Goal: Task Accomplishment & Management: Manage account settings

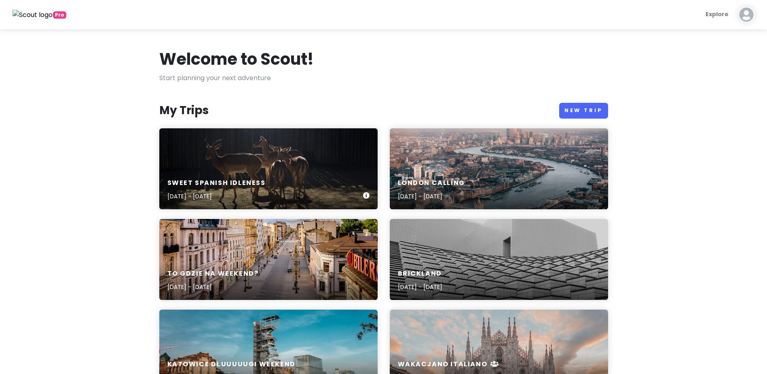
click at [242, 181] on h6 "Sweet spanish idleness" at bounding box center [216, 183] width 98 height 8
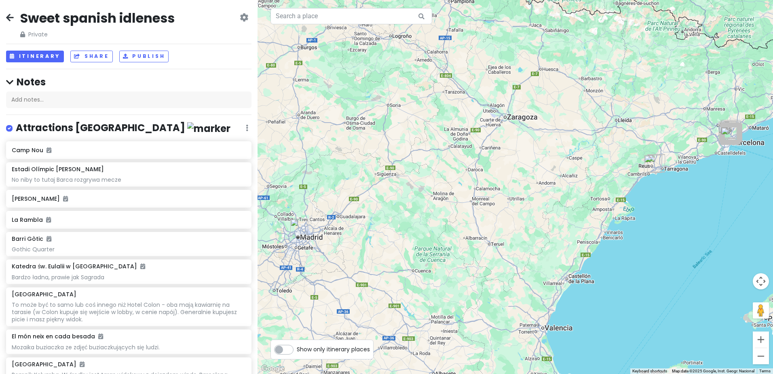
click at [301, 227] on img "Grosso Napoletano Gluten Free" at bounding box center [299, 227] width 24 height 24
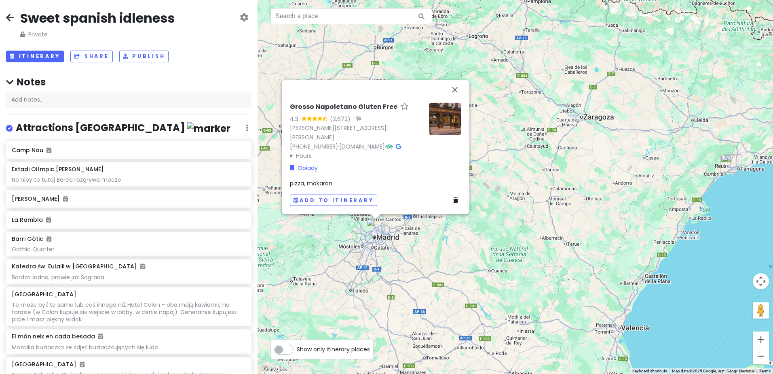
click at [455, 199] on icon at bounding box center [455, 200] width 5 height 6
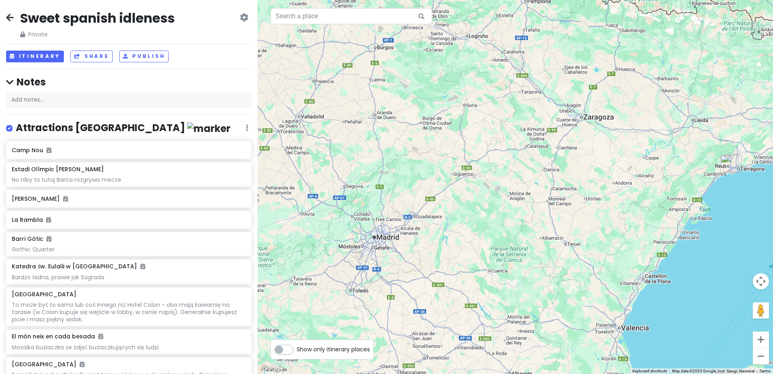
drag, startPoint x: 651, startPoint y: 190, endPoint x: 370, endPoint y: 239, distance: 284.8
drag, startPoint x: 507, startPoint y: 183, endPoint x: 323, endPoint y: 220, distance: 187.7
click at [323, 221] on div at bounding box center [515, 187] width 515 height 374
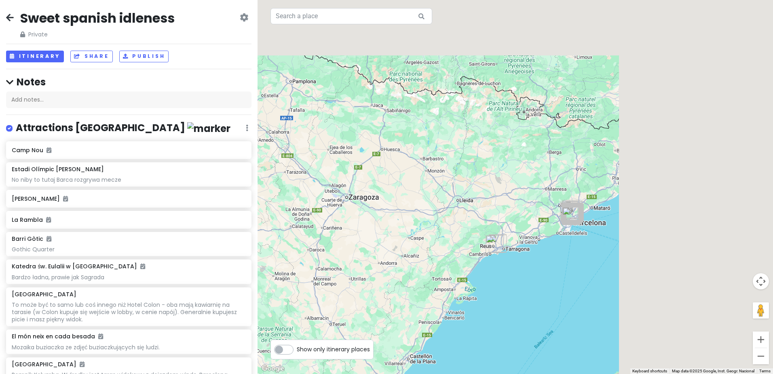
drag, startPoint x: 553, startPoint y: 166, endPoint x: 317, endPoint y: 250, distance: 251.2
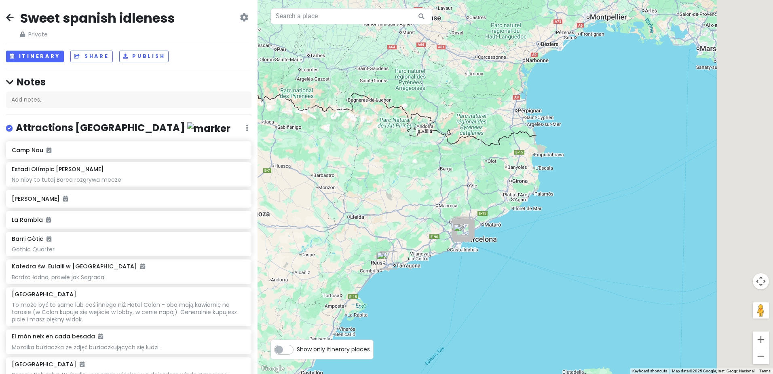
drag, startPoint x: 495, startPoint y: 248, endPoint x: 393, endPoint y: 253, distance: 102.0
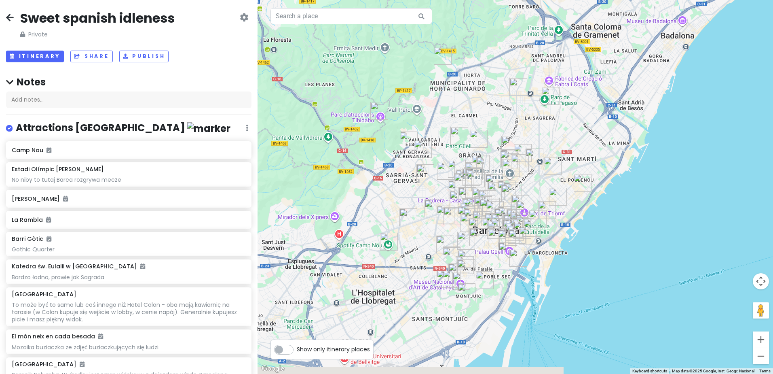
drag, startPoint x: 315, startPoint y: 224, endPoint x: 403, endPoint y: 177, distance: 99.1
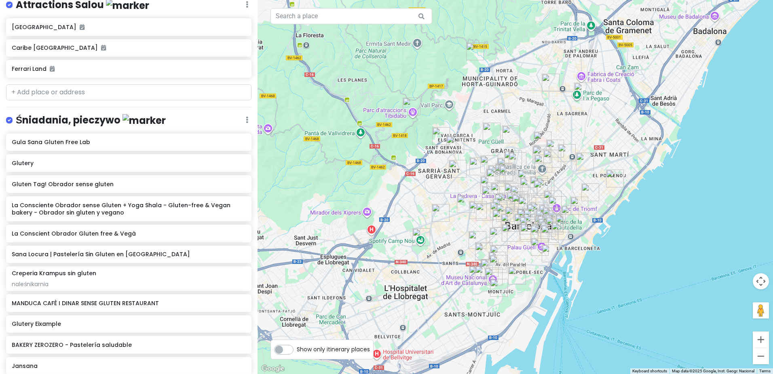
scroll to position [970, 0]
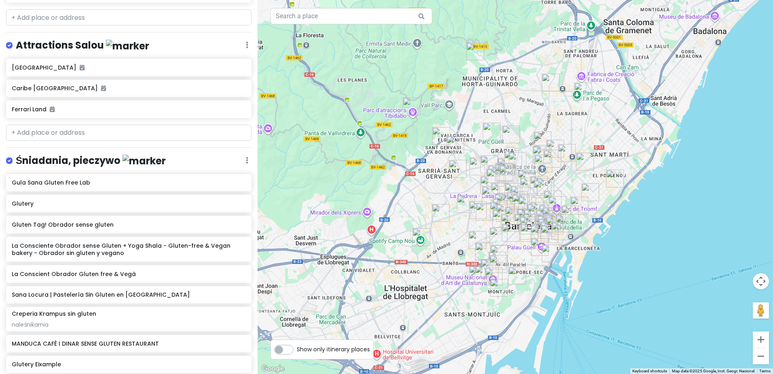
click at [16, 40] on label at bounding box center [16, 40] width 0 height 0
click at [16, 43] on input "checkbox" at bounding box center [18, 42] width 5 height 5
checkbox input "false"
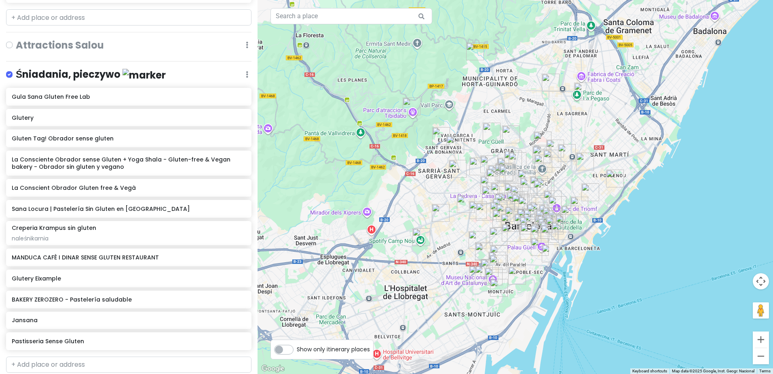
click at [16, 70] on label at bounding box center [16, 70] width 0 height 0
click at [16, 75] on input "checkbox" at bounding box center [18, 72] width 5 height 5
checkbox input "false"
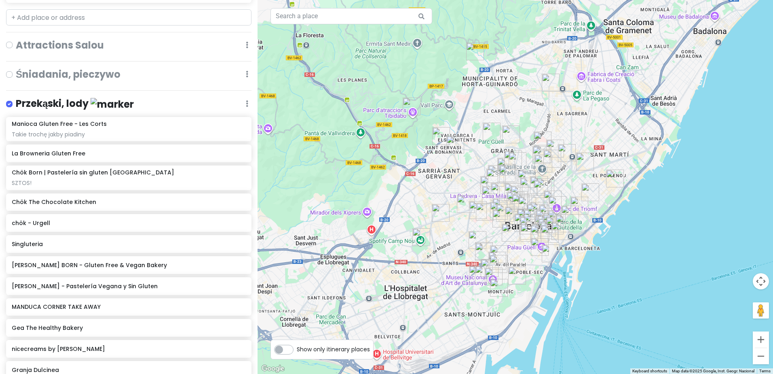
click at [16, 99] on label at bounding box center [16, 99] width 0 height 0
click at [16, 103] on input "checkbox" at bounding box center [18, 101] width 5 height 5
checkbox input "false"
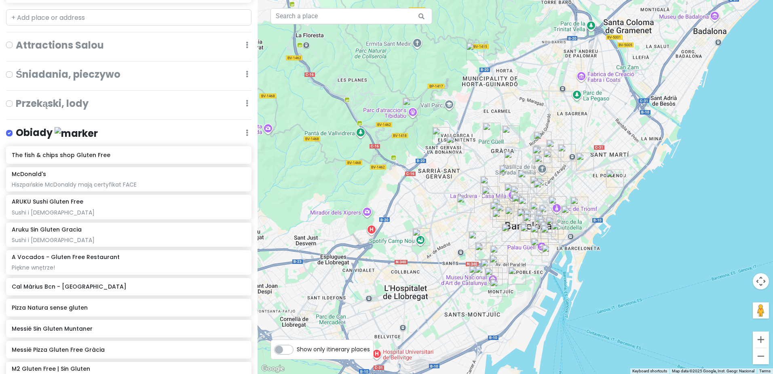
click at [16, 128] on label at bounding box center [16, 128] width 0 height 0
click at [16, 129] on input "checkbox" at bounding box center [18, 130] width 5 height 5
checkbox input "false"
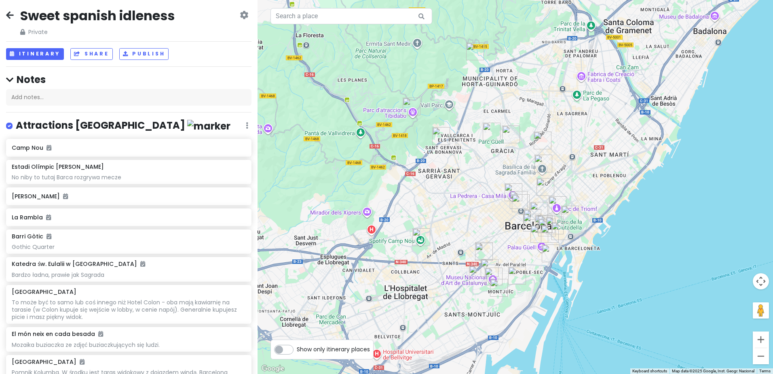
scroll to position [0, 0]
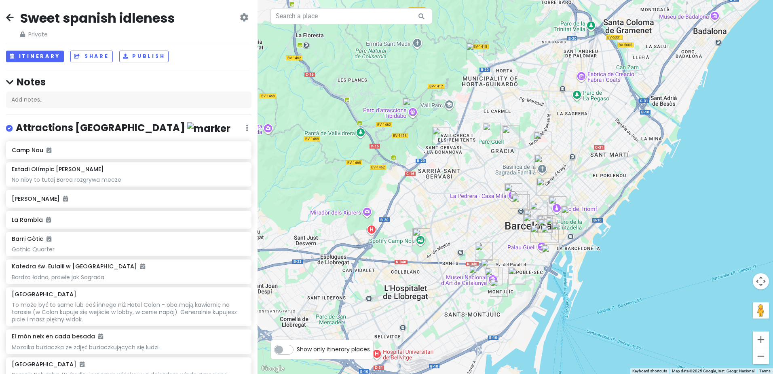
click at [240, 16] on icon at bounding box center [244, 17] width 8 height 6
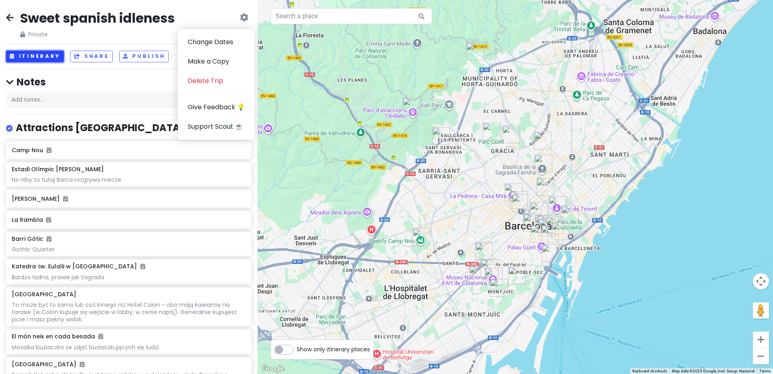
click at [53, 59] on button "Itinerary" at bounding box center [35, 57] width 58 height 12
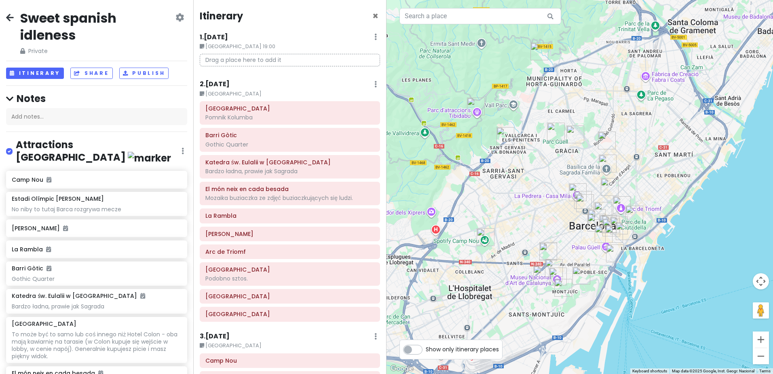
click at [247, 90] on small "[GEOGRAPHIC_DATA]" at bounding box center [290, 94] width 180 height 8
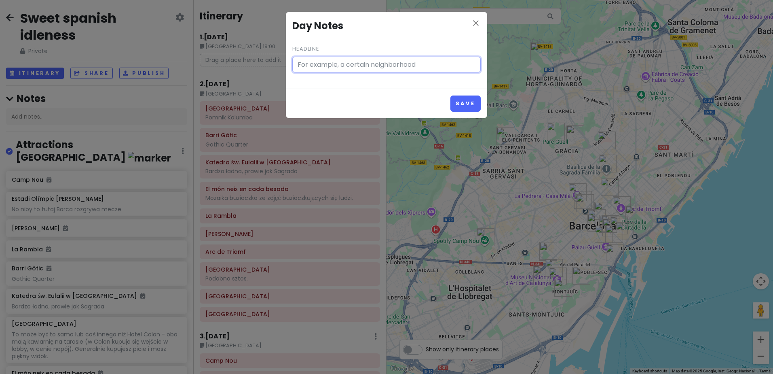
type input "[GEOGRAPHIC_DATA]"
click at [475, 21] on icon "close" at bounding box center [476, 23] width 10 height 10
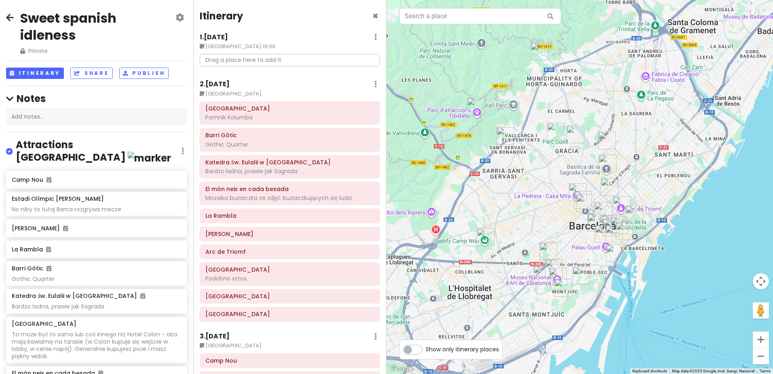
click at [217, 83] on h6 "2 . [DATE]" at bounding box center [215, 84] width 30 height 8
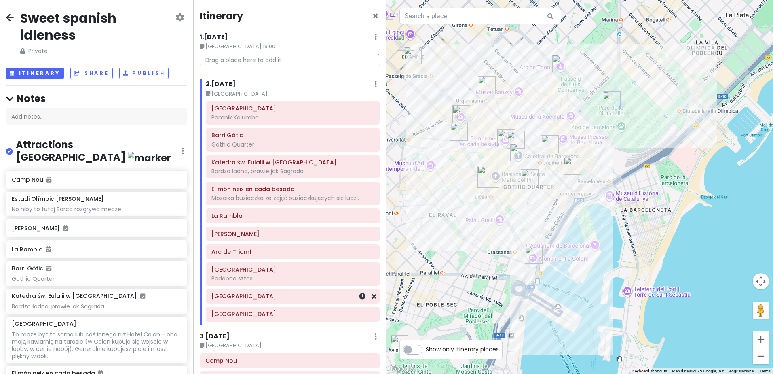
click at [258, 300] on div "[GEOGRAPHIC_DATA]" at bounding box center [292, 295] width 163 height 11
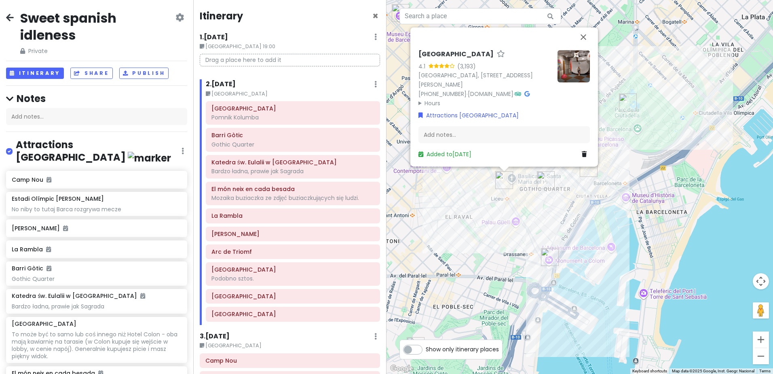
click at [423, 104] on summary "Hours" at bounding box center [484, 102] width 133 height 9
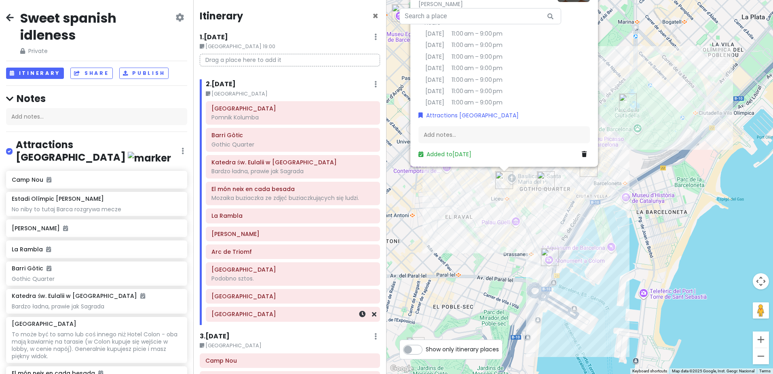
click at [252, 313] on h6 "[GEOGRAPHIC_DATA]" at bounding box center [292, 313] width 163 height 7
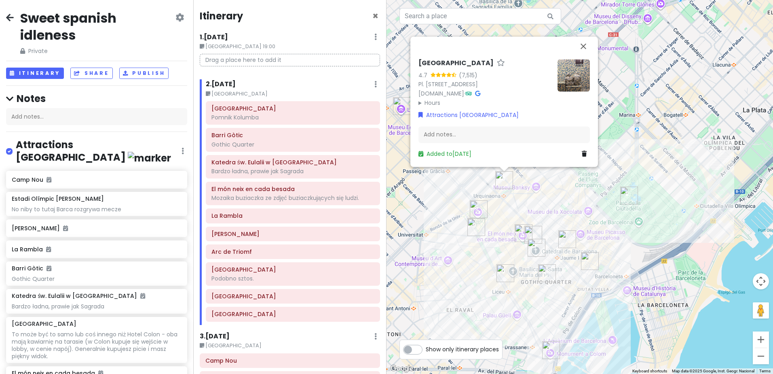
click at [420, 101] on summary "Hours" at bounding box center [484, 102] width 133 height 9
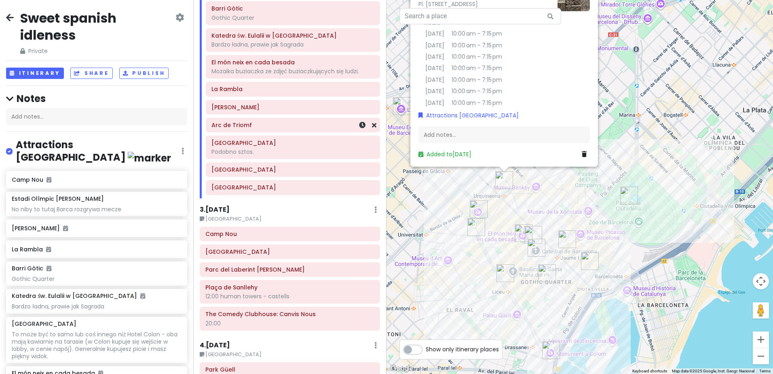
scroll to position [81, 0]
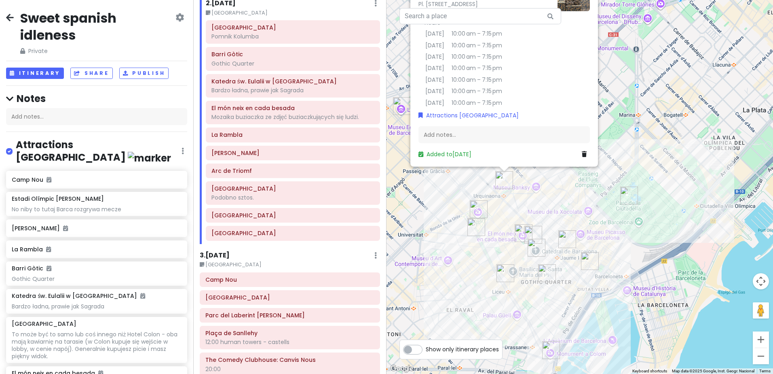
click at [219, 254] on h6 "3 . [DATE]" at bounding box center [215, 255] width 30 height 8
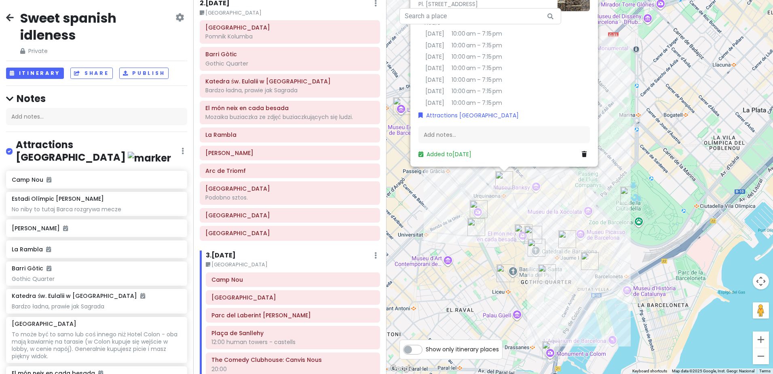
click at [628, 90] on div "Paradox Museum Barcelona 4.7 (7,515) Pl. d'Urquinaona, 3, L'Eixample, 08010 Bar…" at bounding box center [579, 187] width 386 height 374
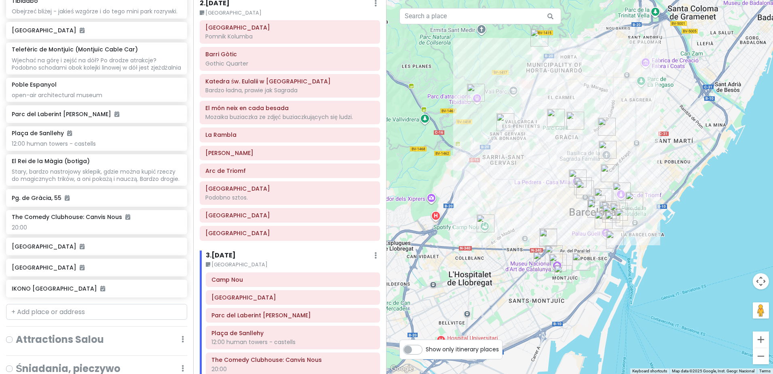
drag, startPoint x: 454, startPoint y: 171, endPoint x: 612, endPoint y: 150, distance: 158.6
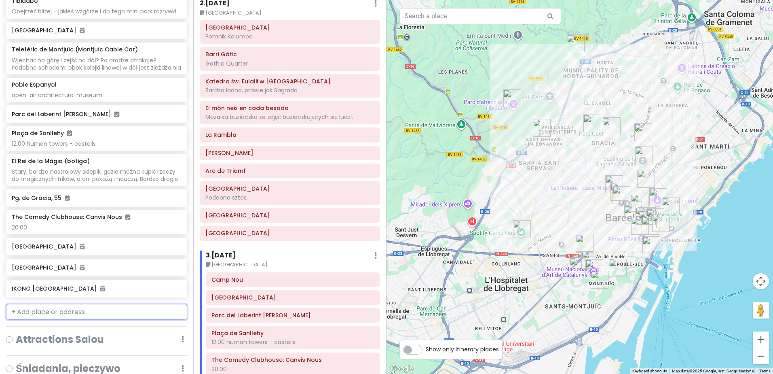
click at [84, 320] on input "text" at bounding box center [96, 312] width 181 height 16
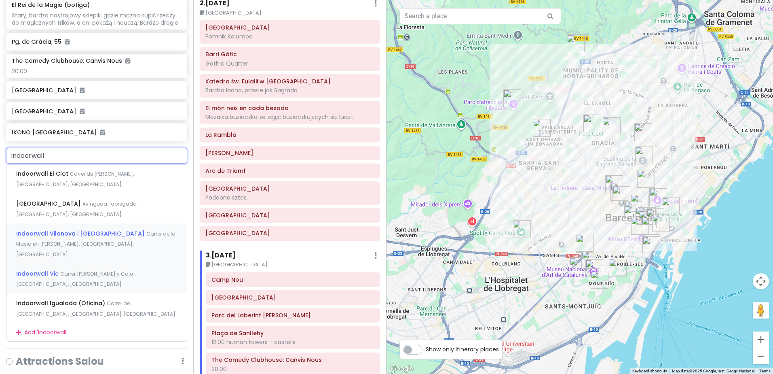
scroll to position [889, 0]
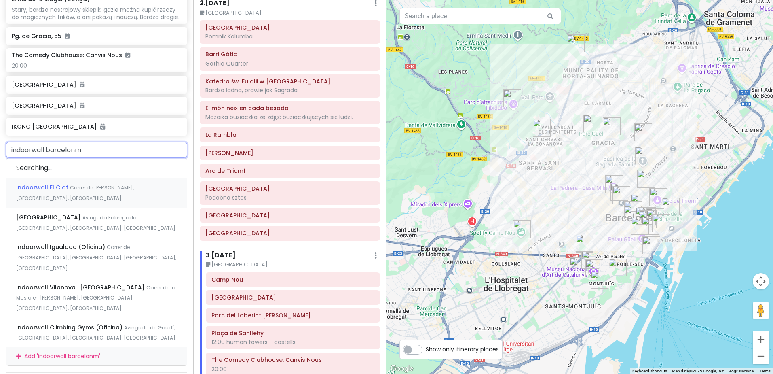
type input "indoorwall barcelonma"
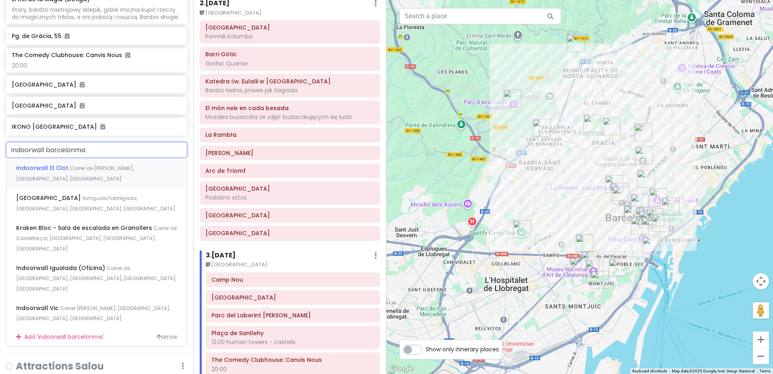
click at [125, 182] on div "Indoorwall El Clot Carrer de Gabriel y Galán, Barcelona, Spain" at bounding box center [96, 173] width 180 height 30
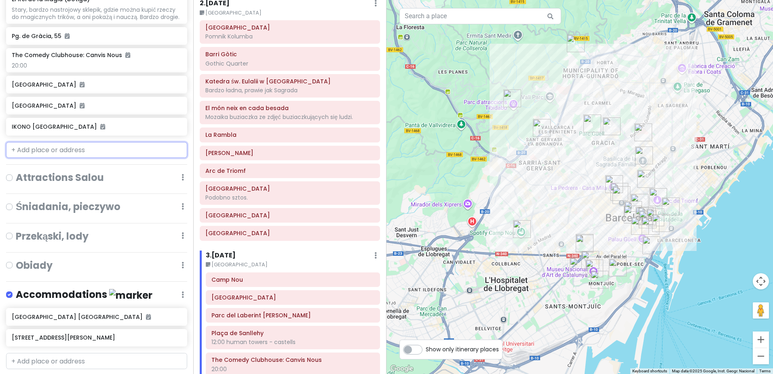
scroll to position [910, 0]
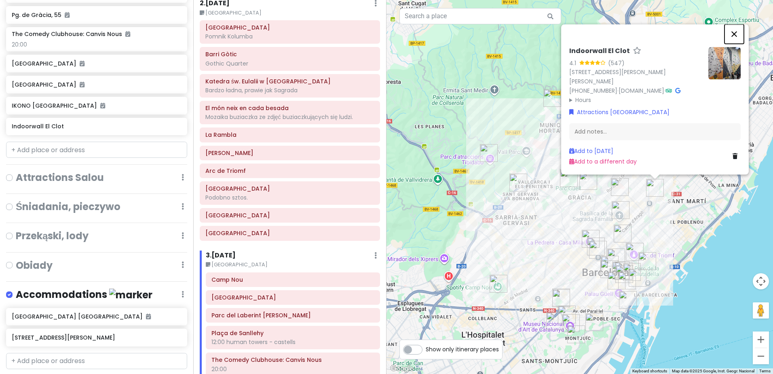
click at [732, 37] on button "Close" at bounding box center [733, 33] width 19 height 19
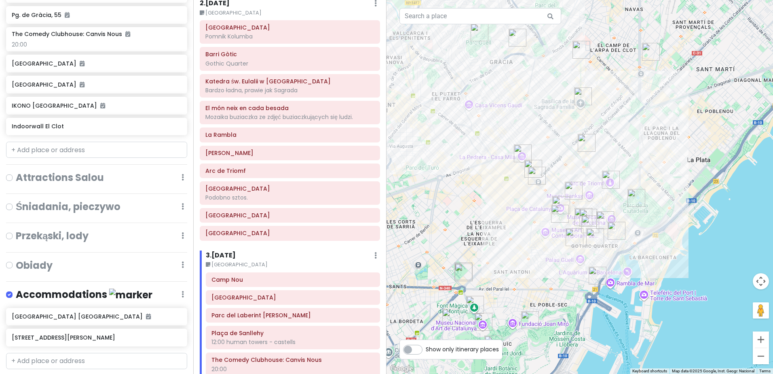
drag, startPoint x: 625, startPoint y: 256, endPoint x: 630, endPoint y: 146, distance: 109.7
click at [630, 148] on div at bounding box center [579, 187] width 386 height 374
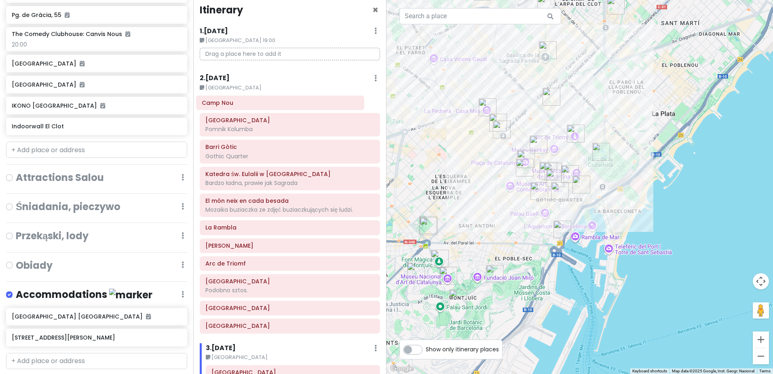
scroll to position [6, 0]
drag, startPoint x: 233, startPoint y: 322, endPoint x: 228, endPoint y: 108, distance: 213.5
click at [228, 108] on div "Itinerary × 1 . Fri 9/5 Edit Day Notes Delete Day Barcelona 19:00 Drag a place …" at bounding box center [289, 187] width 193 height 374
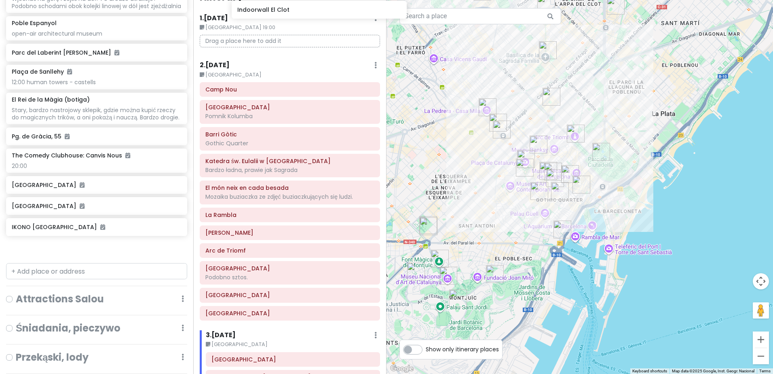
scroll to position [0, 0]
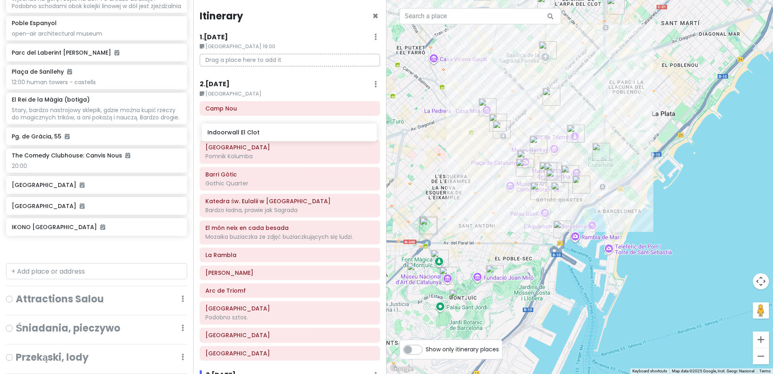
drag, startPoint x: 49, startPoint y: 260, endPoint x: 245, endPoint y: 136, distance: 231.7
click at [245, 136] on div "Sweet spanish idleness Private Change Dates Make a Copy Delete Trip Give Feedba…" at bounding box center [386, 187] width 773 height 374
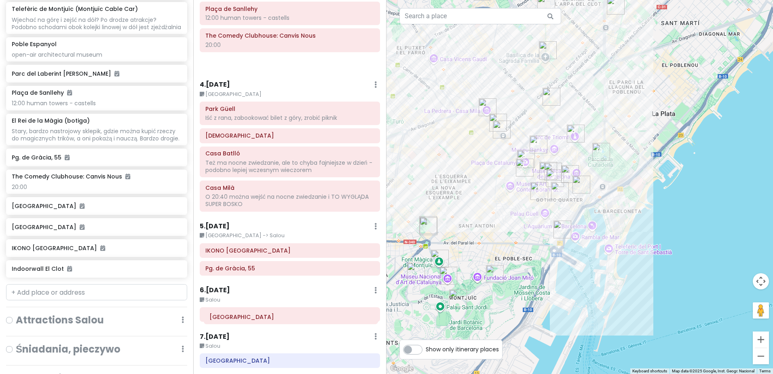
scroll to position [406, 0]
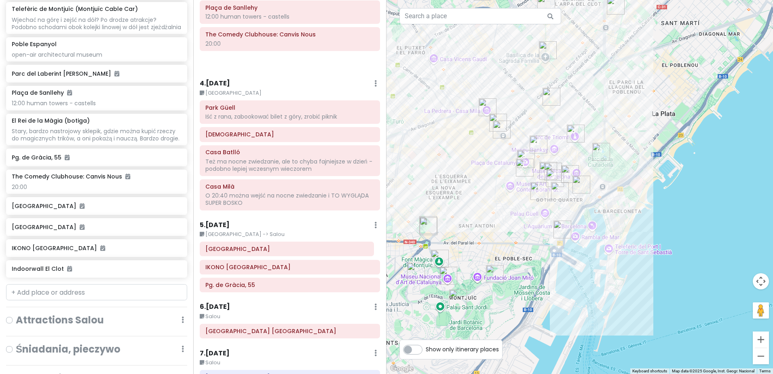
drag, startPoint x: 293, startPoint y: 74, endPoint x: 293, endPoint y: 250, distance: 176.3
click at [293, 250] on div "Itinerary × 1 . Fri 9/5 Edit Day Notes Delete Day Barcelona 19:00 Drag a place …" at bounding box center [289, 187] width 193 height 374
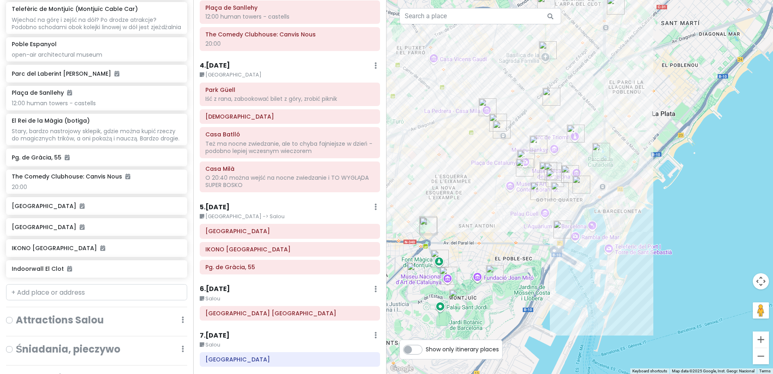
scroll to position [365, 0]
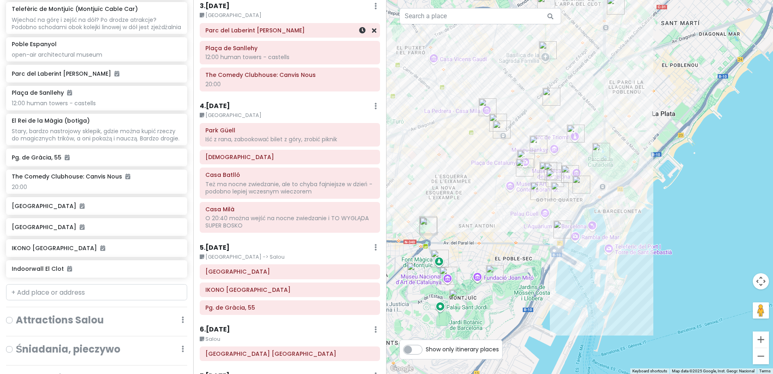
click at [276, 31] on h6 "Parc del Laberint [PERSON_NAME]" at bounding box center [289, 30] width 169 height 7
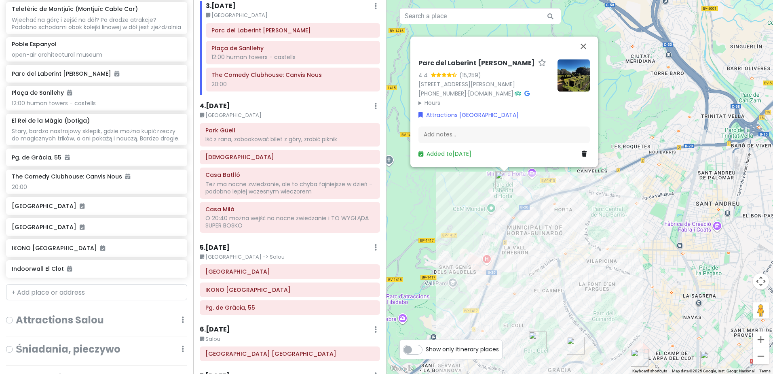
click at [433, 100] on summary "Hours" at bounding box center [484, 102] width 133 height 9
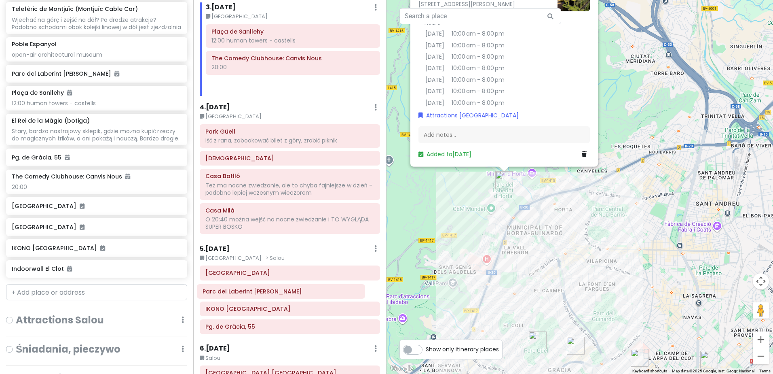
scroll to position [369, 0]
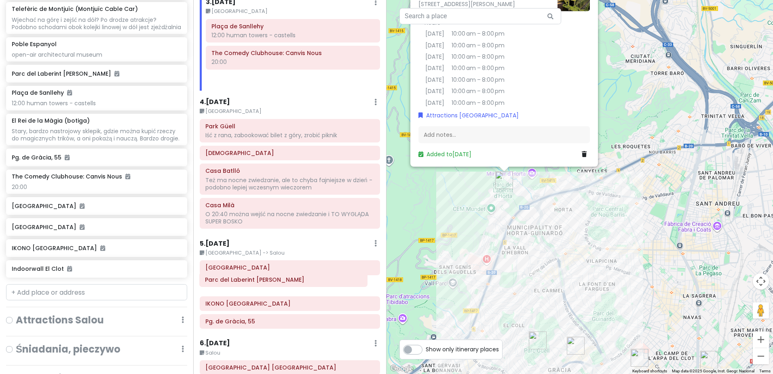
drag, startPoint x: 294, startPoint y: 33, endPoint x: 288, endPoint y: 282, distance: 249.1
click at [288, 282] on div "Itinerary × 1 . Fri 9/5 Edit Day Notes Delete Day Barcelona 19:00 Drag a place …" at bounding box center [289, 187] width 193 height 374
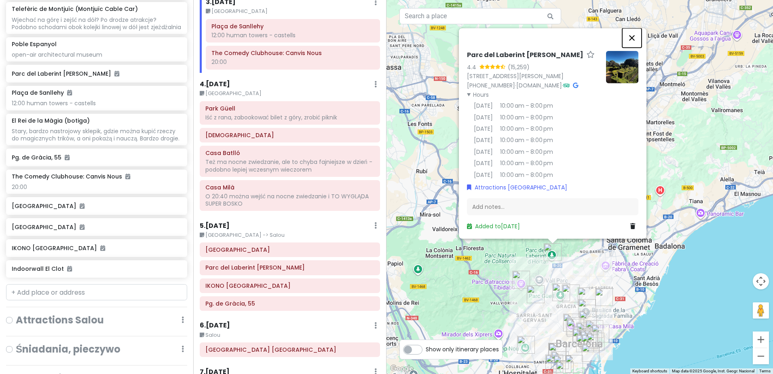
click at [633, 31] on button "Close" at bounding box center [631, 37] width 19 height 19
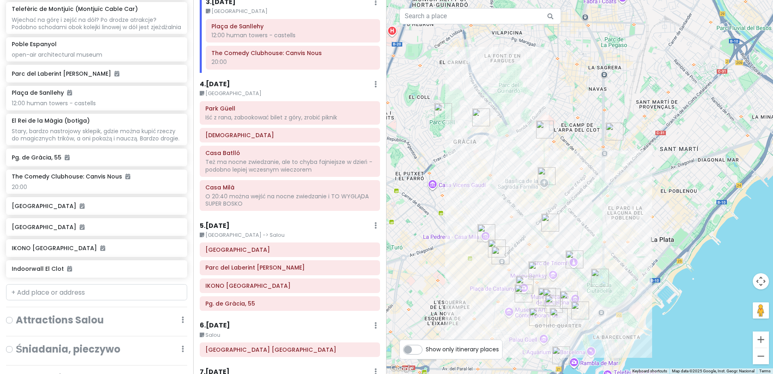
drag, startPoint x: 571, startPoint y: 317, endPoint x: 590, endPoint y: 226, distance: 92.9
click at [590, 226] on div at bounding box center [579, 187] width 386 height 374
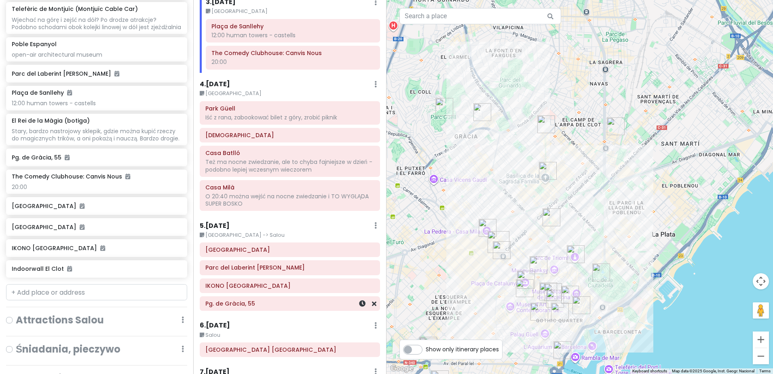
click at [255, 305] on h6 "Pg. de Gràcia, 55" at bounding box center [289, 303] width 169 height 7
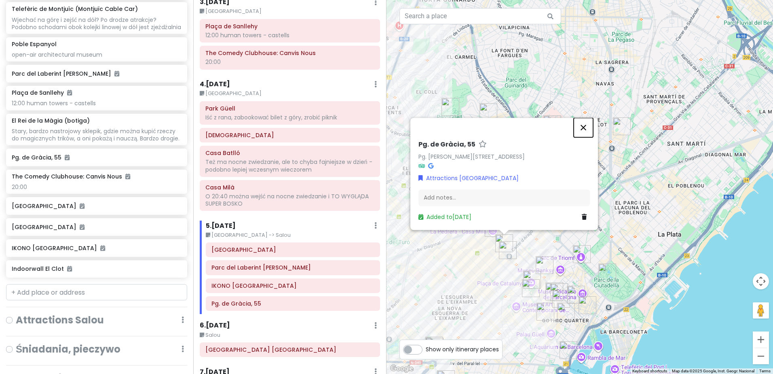
click at [587, 132] on button "Close" at bounding box center [583, 127] width 19 height 19
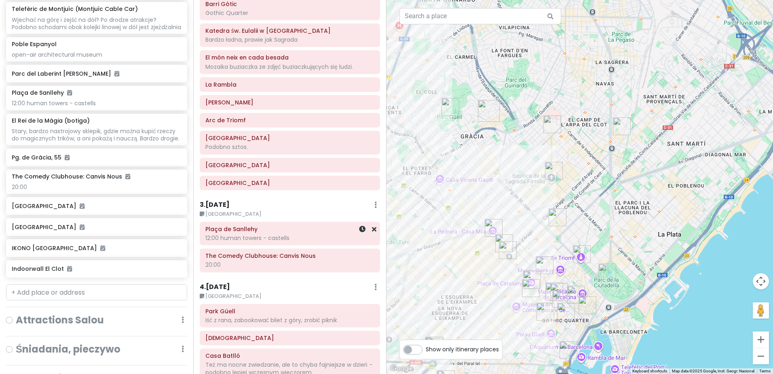
scroll to position [167, 0]
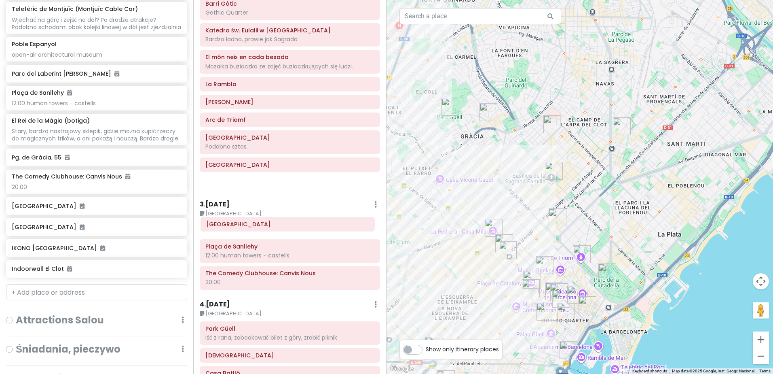
drag, startPoint x: 255, startPoint y: 166, endPoint x: 256, endPoint y: 225, distance: 59.4
click at [256, 225] on div "Itinerary × 1 . Fri 9/5 Edit Day Notes Delete Day Barcelona 19:00 Drag a place …" at bounding box center [289, 187] width 193 height 374
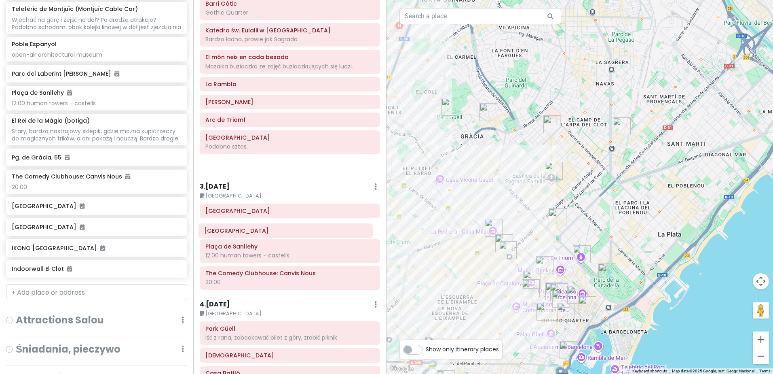
drag, startPoint x: 252, startPoint y: 168, endPoint x: 251, endPoint y: 234, distance: 65.9
click at [251, 234] on div "Itinerary × 1 . Fri 9/5 Edit Day Notes Delete Day Barcelona 19:00 Drag a place …" at bounding box center [289, 187] width 193 height 374
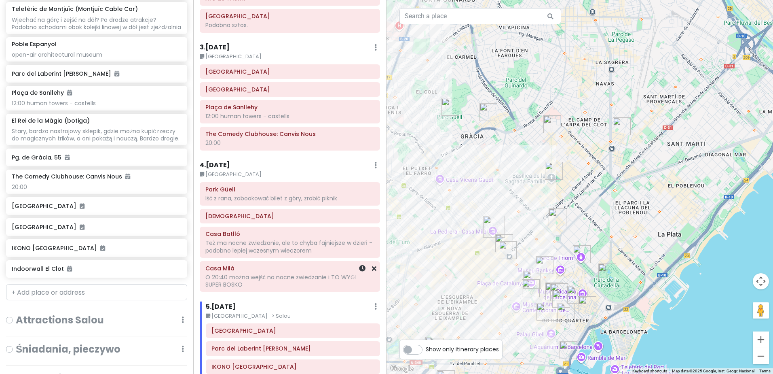
scroll to position [329, 0]
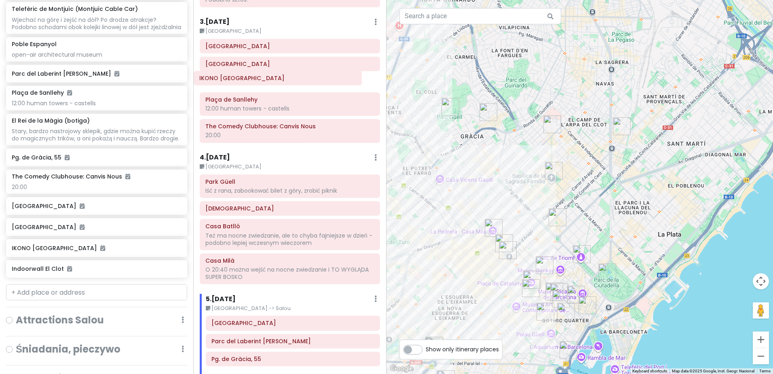
drag, startPoint x: 253, startPoint y: 328, endPoint x: 241, endPoint y: 80, distance: 248.1
click at [241, 80] on div "Itinerary × 1 . Fri 9/5 Edit Day Notes Delete Day Barcelona 19:00 Drag a place …" at bounding box center [289, 187] width 193 height 374
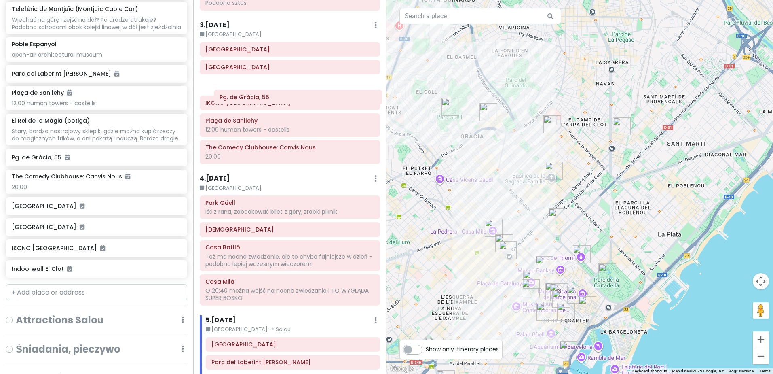
scroll to position [309, 0]
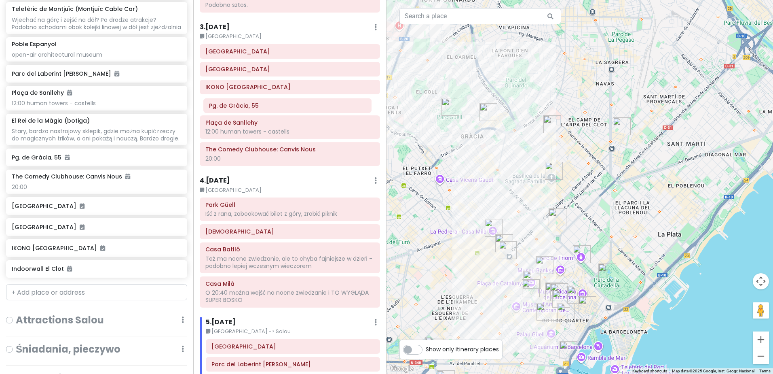
drag, startPoint x: 258, startPoint y: 365, endPoint x: 252, endPoint y: 108, distance: 256.4
click at [252, 108] on div "Itinerary × 1 . Fri 9/5 Edit Day Notes Delete Day Barcelona 19:00 Drag a place …" at bounding box center [289, 187] width 193 height 374
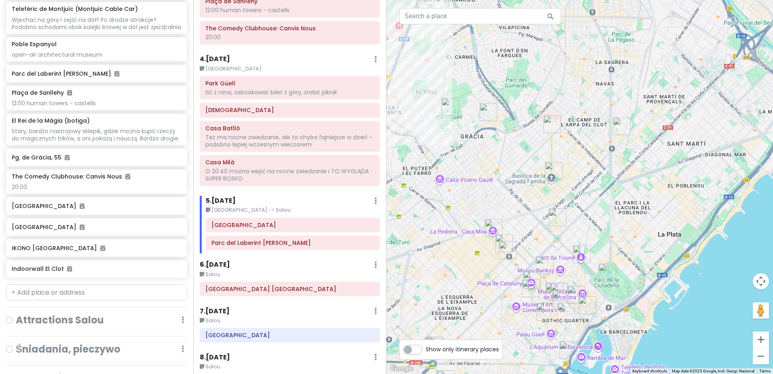
scroll to position [390, 0]
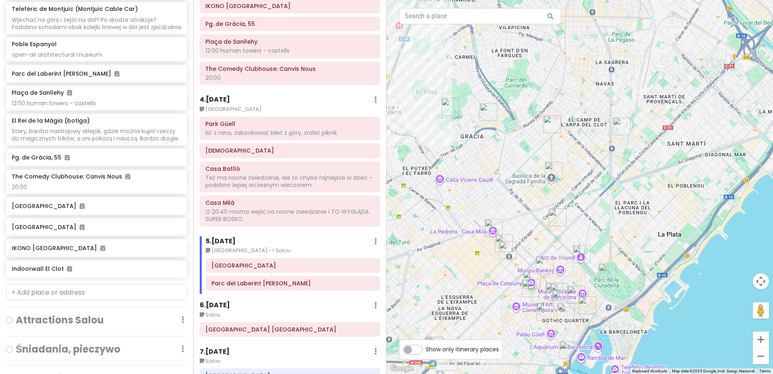
click at [229, 238] on h6 "5 . [DATE]" at bounding box center [221, 241] width 30 height 8
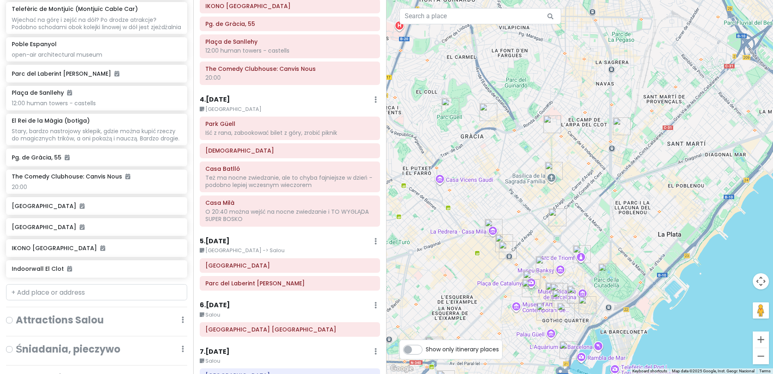
click at [229, 238] on h6 "5 . [DATE]" at bounding box center [215, 241] width 30 height 8
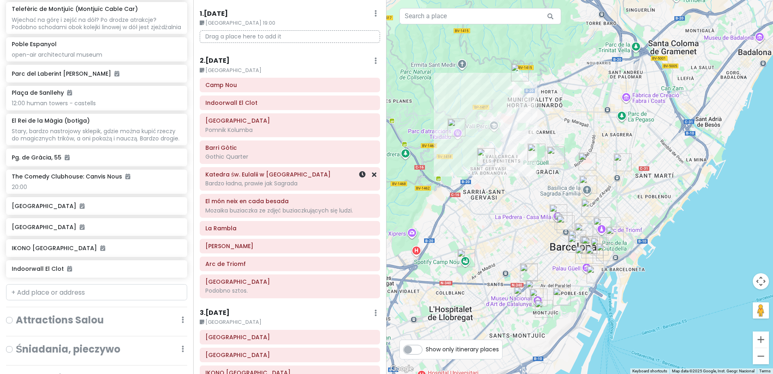
scroll to position [0, 0]
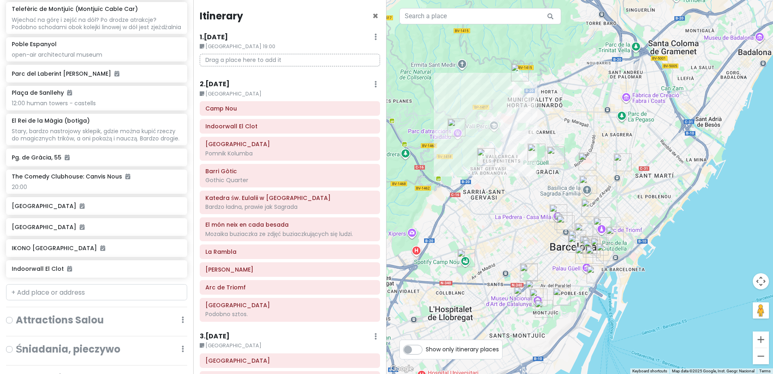
click at [222, 85] on h6 "2 . [DATE]" at bounding box center [215, 84] width 30 height 8
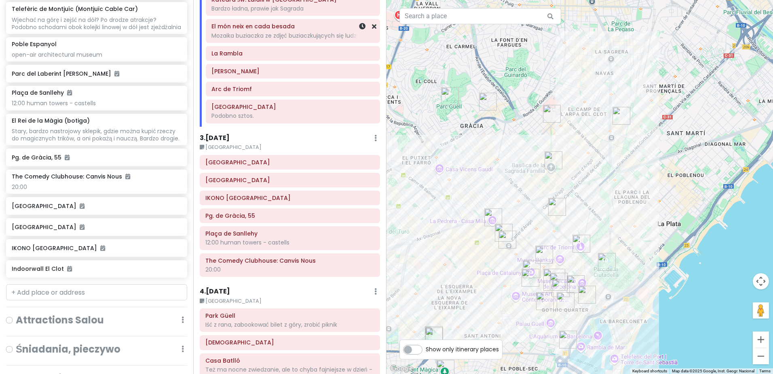
scroll to position [202, 0]
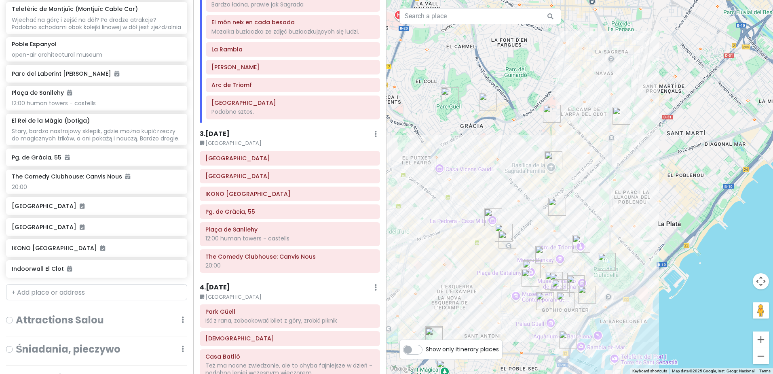
click at [217, 133] on h6 "3 . [DATE]" at bounding box center [215, 134] width 30 height 8
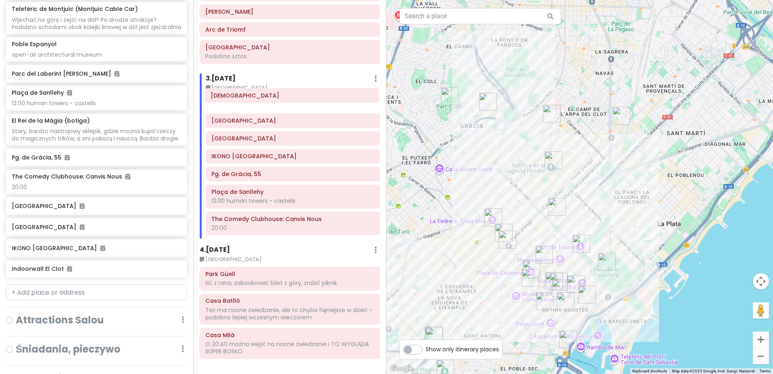
scroll to position [258, 0]
drag, startPoint x: 264, startPoint y: 259, endPoint x: 269, endPoint y: 106, distance: 152.5
click at [269, 106] on div "Itinerary × 1 . Fri 9/5 Edit Day Notes Delete Day Barcelona 19:00 Drag a place …" at bounding box center [289, 187] width 193 height 374
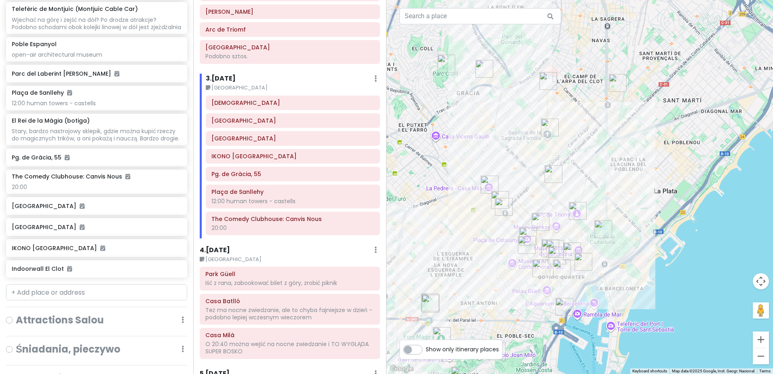
drag, startPoint x: 447, startPoint y: 272, endPoint x: 442, endPoint y: 239, distance: 33.9
click at [442, 239] on div at bounding box center [579, 187] width 386 height 374
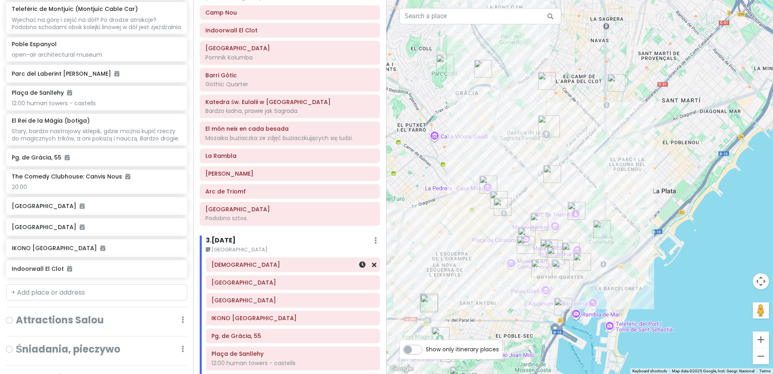
scroll to position [55, 0]
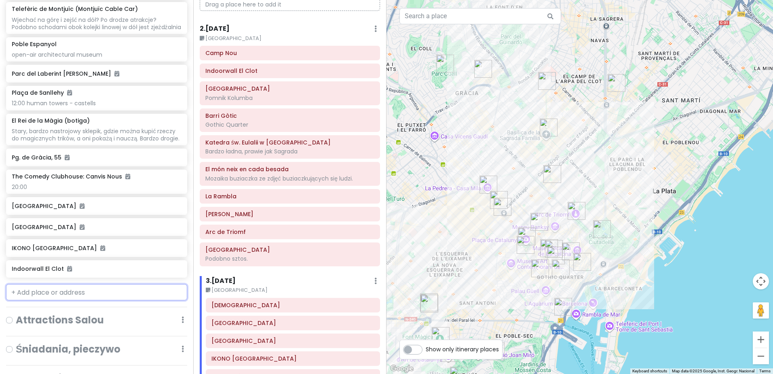
click at [128, 298] on input "text" at bounding box center [96, 292] width 181 height 16
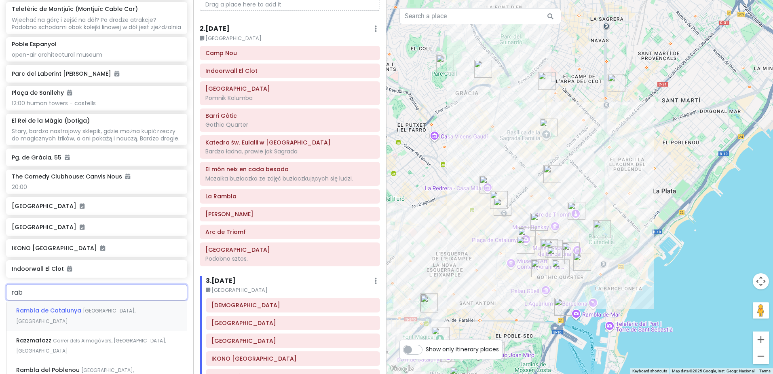
type input "rabb"
click at [114, 365] on span "White Rabbit · The Off-[GEOGRAPHIC_DATA]" at bounding box center [83, 369] width 134 height 8
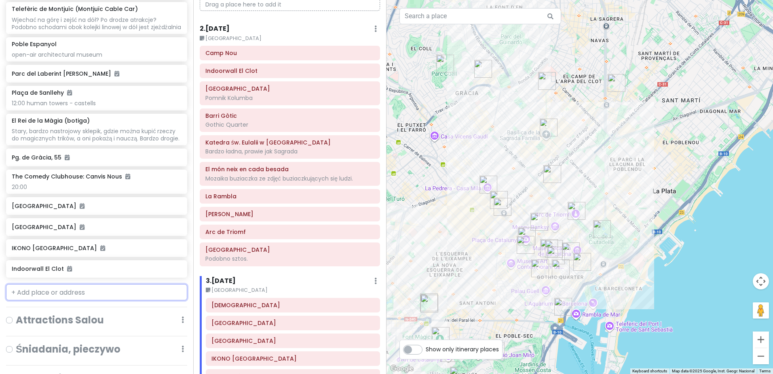
scroll to position [789, 0]
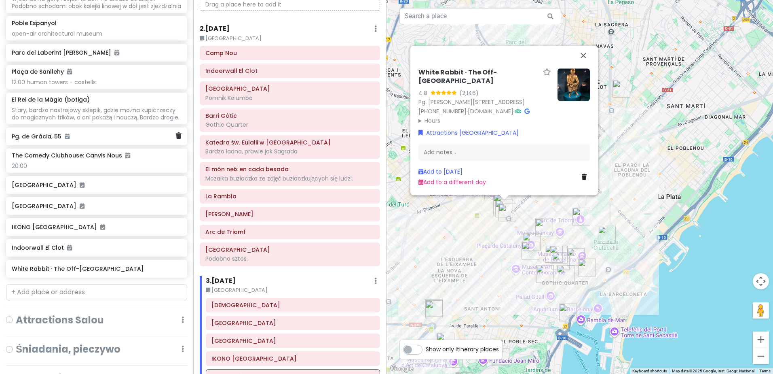
click at [95, 140] on h6 "Pg. de Gràcia, 55" at bounding box center [94, 136] width 164 height 7
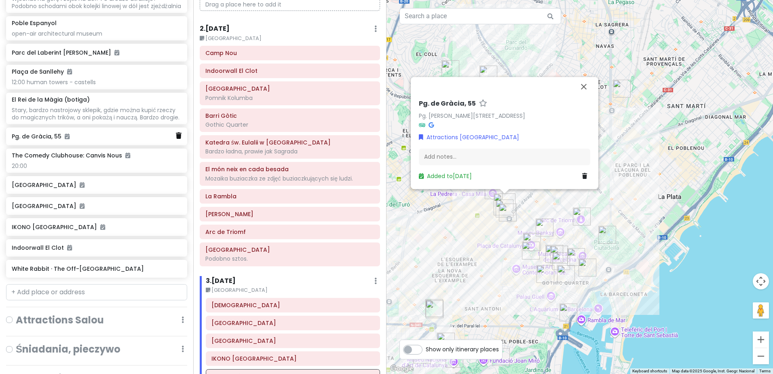
click at [176, 139] on icon at bounding box center [179, 135] width 6 height 6
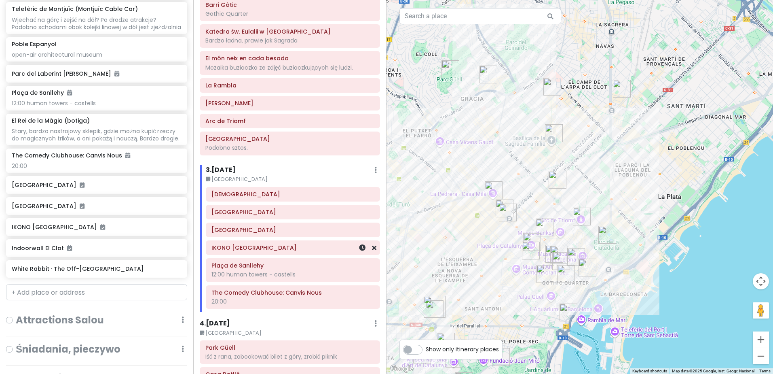
scroll to position [177, 0]
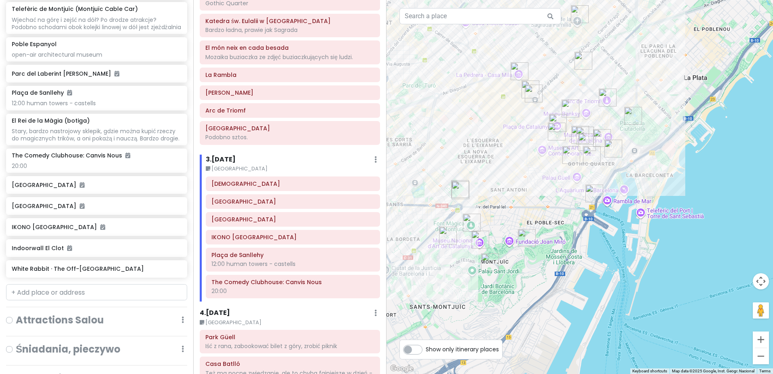
drag, startPoint x: 493, startPoint y: 296, endPoint x: 519, endPoint y: 175, distance: 123.7
click at [519, 175] on div at bounding box center [579, 187] width 386 height 374
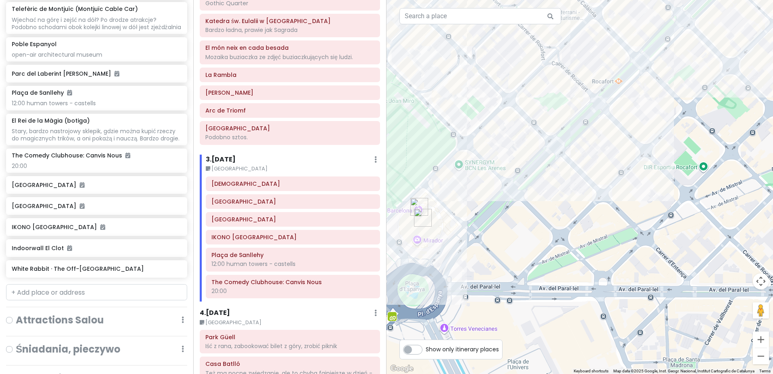
click at [422, 215] on img "Arenas de Barcelona" at bounding box center [423, 217] width 24 height 24
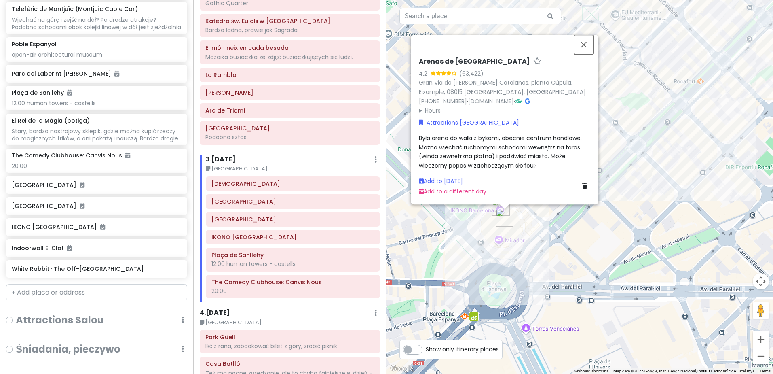
click at [585, 45] on button "Close" at bounding box center [583, 44] width 19 height 19
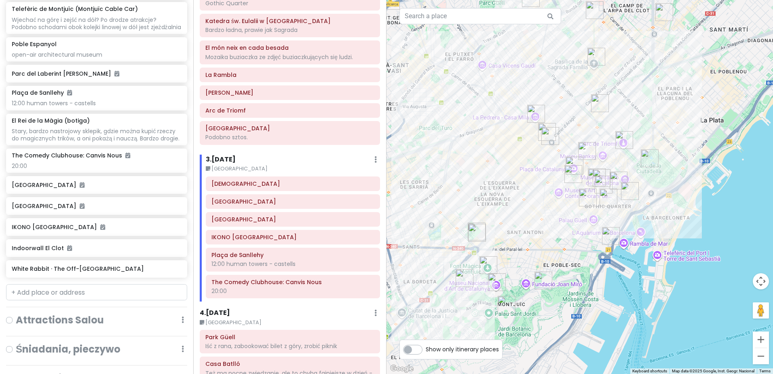
drag, startPoint x: 604, startPoint y: 230, endPoint x: 566, endPoint y: 243, distance: 40.9
click at [566, 243] on div at bounding box center [579, 187] width 386 height 374
click at [476, 231] on img "Arenas de Barcelona" at bounding box center [478, 232] width 24 height 24
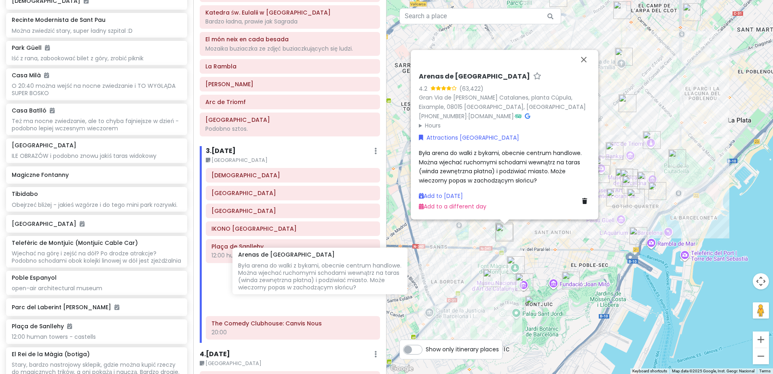
scroll to position [186, 0]
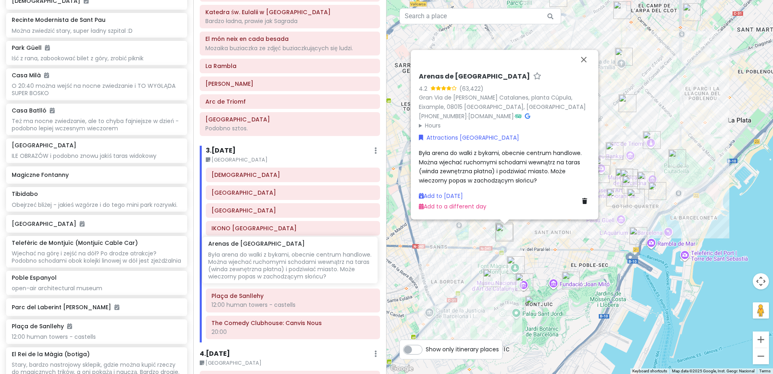
drag, startPoint x: 71, startPoint y: 190, endPoint x: 267, endPoint y: 253, distance: 206.3
click at [267, 253] on div "Sweet spanish idleness Private Change Dates Make a Copy Delete Trip Give Feedba…" at bounding box center [386, 187] width 773 height 374
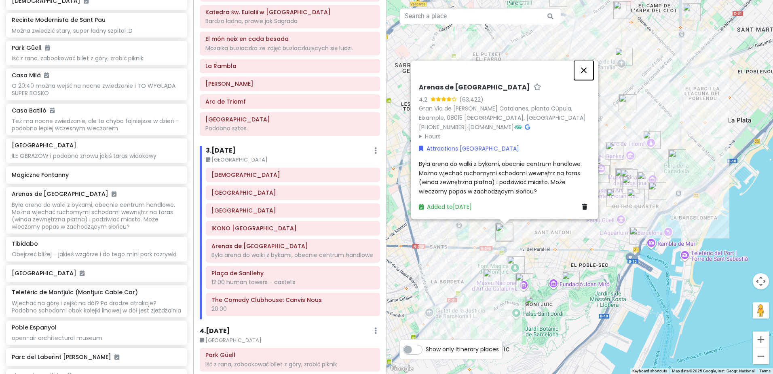
click at [587, 67] on button "Close" at bounding box center [583, 70] width 19 height 19
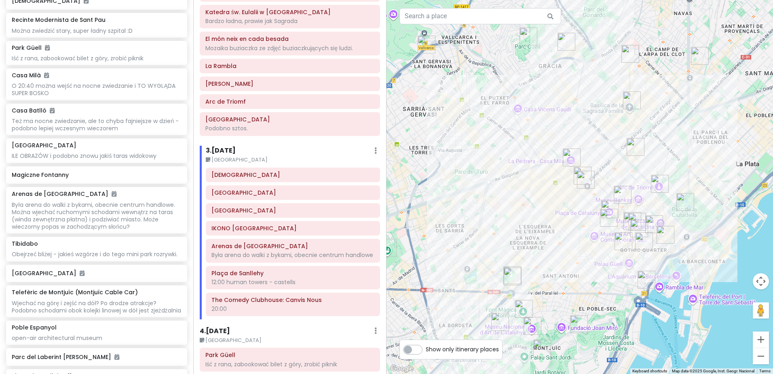
drag, startPoint x: 683, startPoint y: 90, endPoint x: 688, endPoint y: 124, distance: 34.4
click at [688, 124] on div at bounding box center [579, 187] width 386 height 374
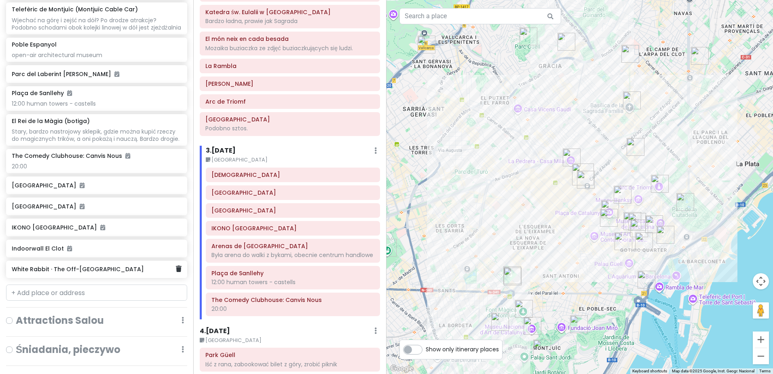
scroll to position [687, 0]
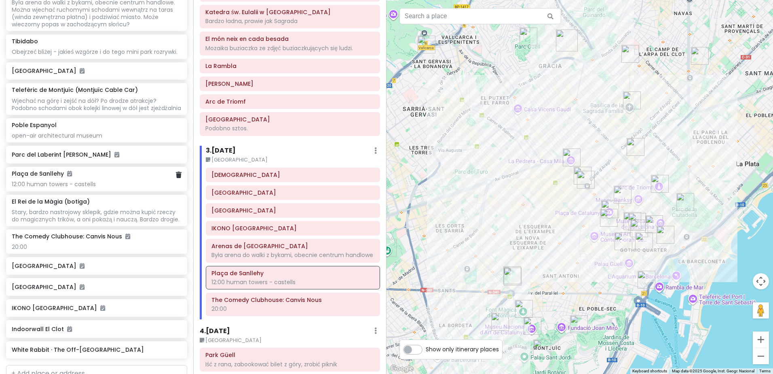
click at [122, 182] on div "12:00 human towers - castells" at bounding box center [96, 183] width 169 height 7
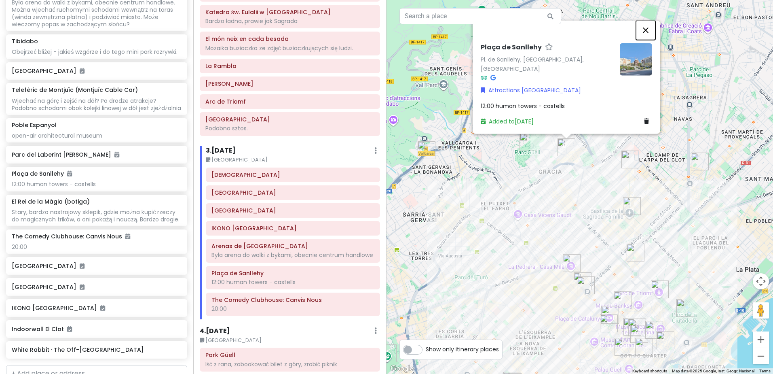
click at [646, 39] on button "Close" at bounding box center [645, 30] width 19 height 19
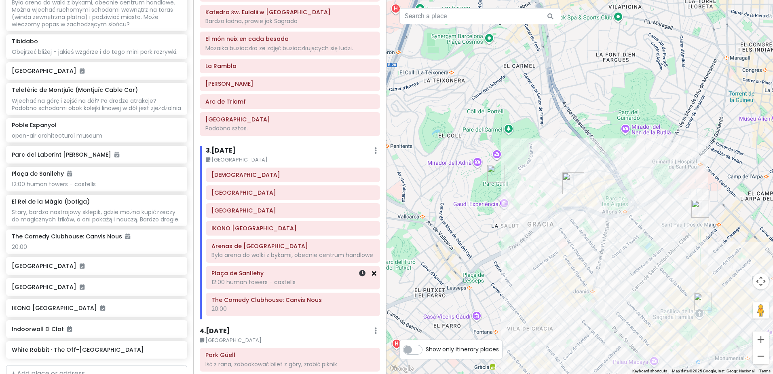
click at [372, 276] on icon at bounding box center [374, 273] width 4 height 6
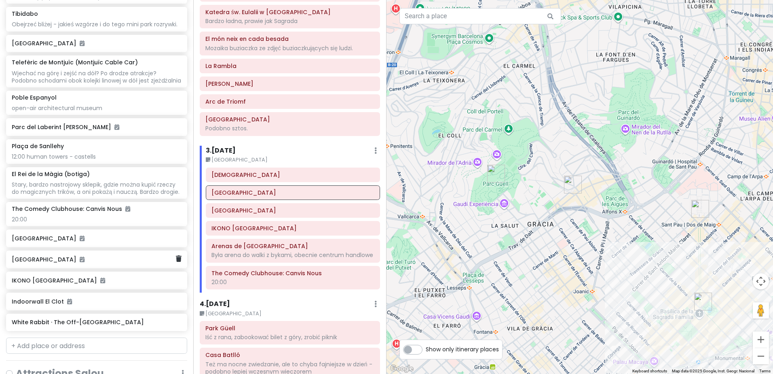
scroll to position [728, 0]
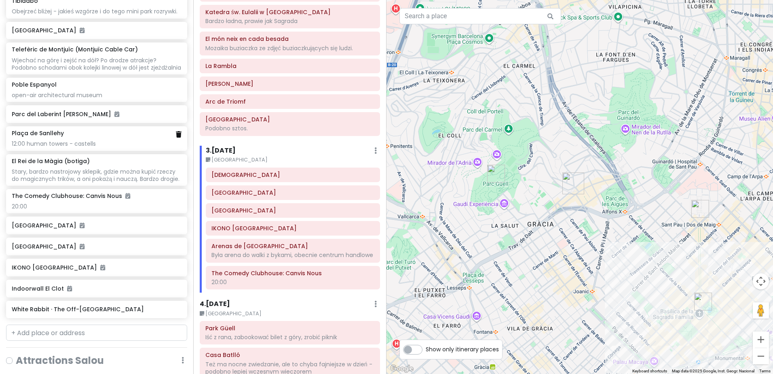
click at [176, 137] on icon at bounding box center [179, 134] width 6 height 6
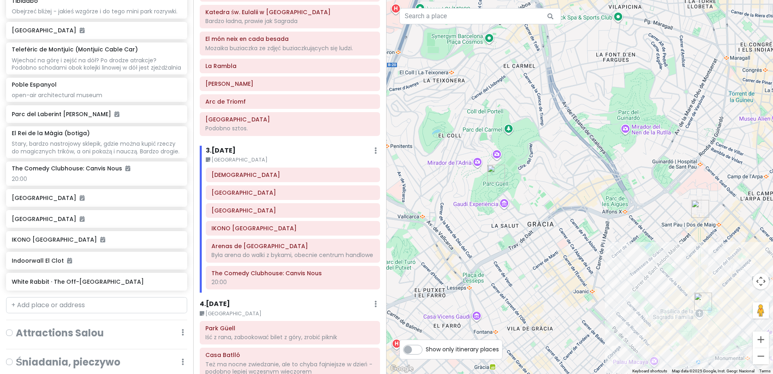
scroll to position [700, 0]
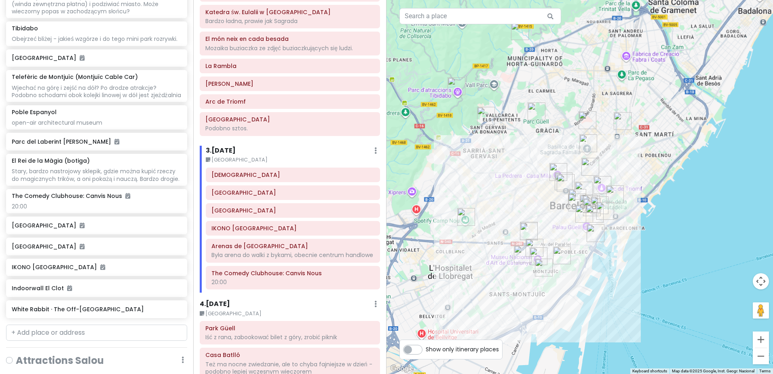
drag, startPoint x: 645, startPoint y: 291, endPoint x: 670, endPoint y: 155, distance: 138.5
click at [670, 155] on div at bounding box center [579, 187] width 386 height 374
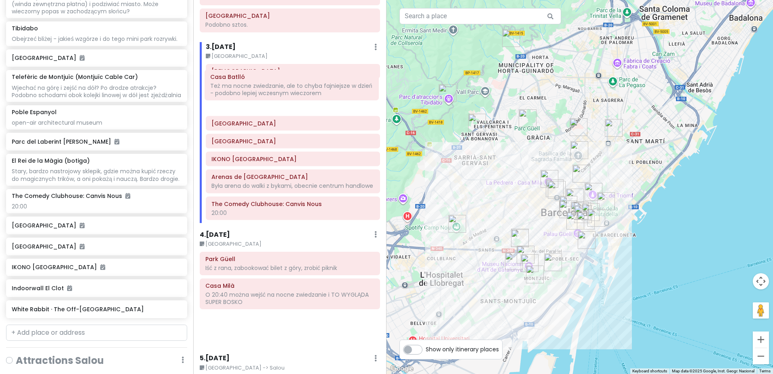
scroll to position [287, 0]
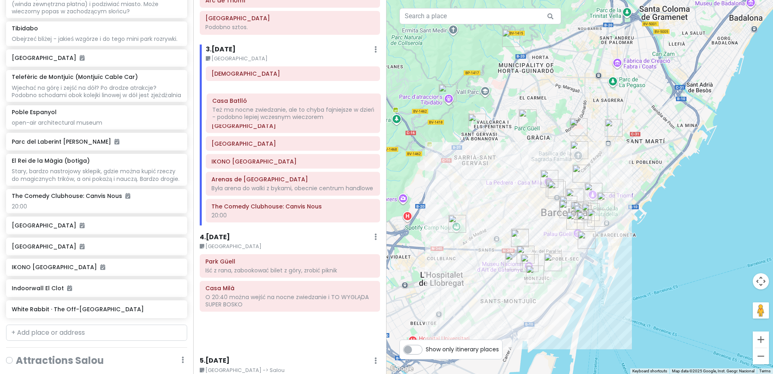
drag, startPoint x: 261, startPoint y: 247, endPoint x: 268, endPoint y: 104, distance: 142.8
click at [268, 104] on div "Itinerary × 1 . Fri 9/5 Edit Day Notes Delete Day Barcelona 19:00 Drag a place …" at bounding box center [289, 187] width 193 height 374
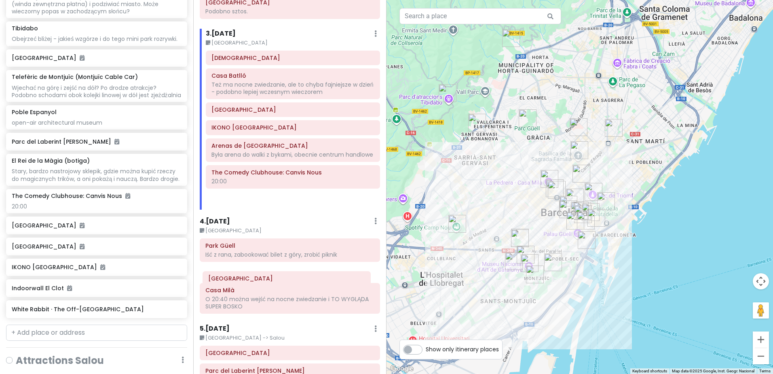
scroll to position [303, 0]
drag, startPoint x: 260, startPoint y: 92, endPoint x: 257, endPoint y: 278, distance: 185.6
click at [257, 278] on div "Itinerary × 1 . Fri 9/5 Edit Day Notes Delete Day Barcelona 19:00 Drag a place …" at bounding box center [289, 187] width 193 height 374
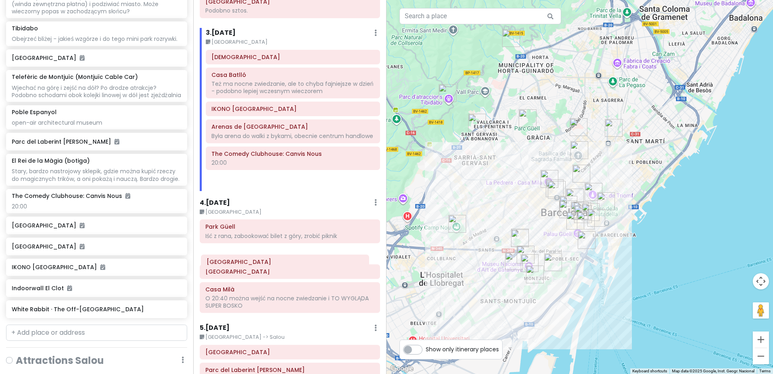
drag, startPoint x: 269, startPoint y: 127, endPoint x: 268, endPoint y: 261, distance: 134.2
click at [268, 261] on div "Itinerary × 1 . Fri 9/5 Edit Day Notes Delete Day Barcelona 19:00 Drag a place …" at bounding box center [289, 187] width 193 height 374
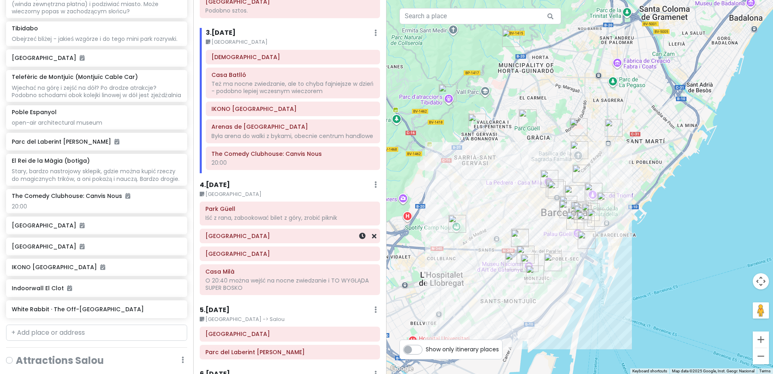
click at [277, 239] on h6 "[GEOGRAPHIC_DATA]" at bounding box center [289, 235] width 169 height 7
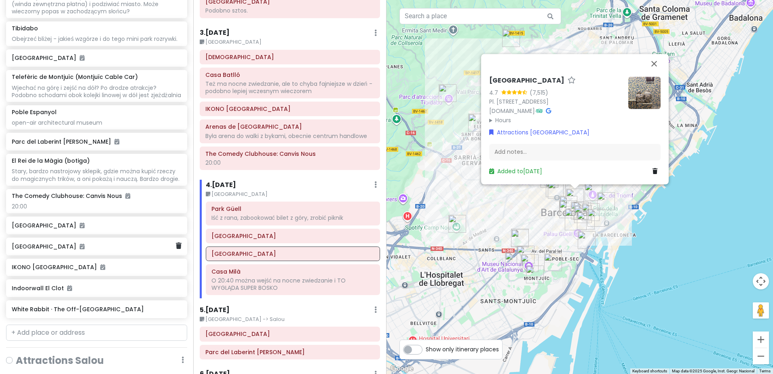
click at [89, 250] on h6 "[GEOGRAPHIC_DATA]" at bounding box center [94, 246] width 164 height 7
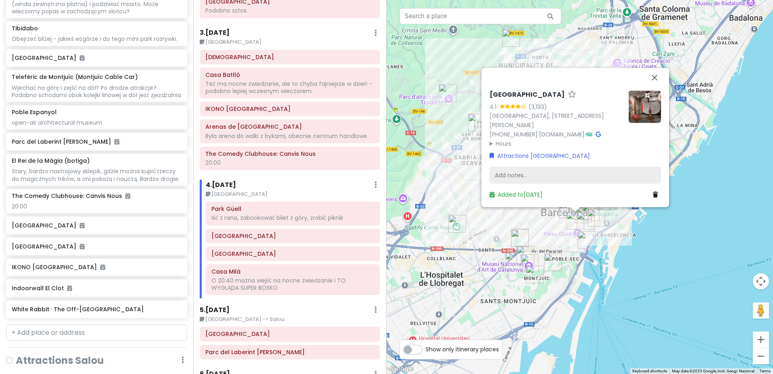
click at [535, 173] on div "Add notes..." at bounding box center [575, 175] width 171 height 17
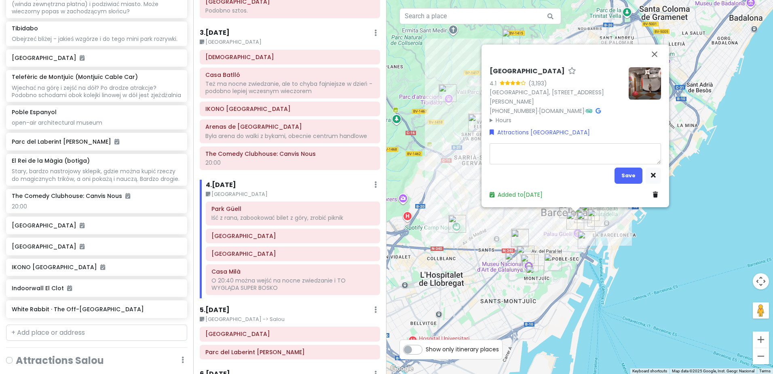
type textarea "x"
type textarea "T"
type textarea "x"
type textarea "Ty"
type textarea "x"
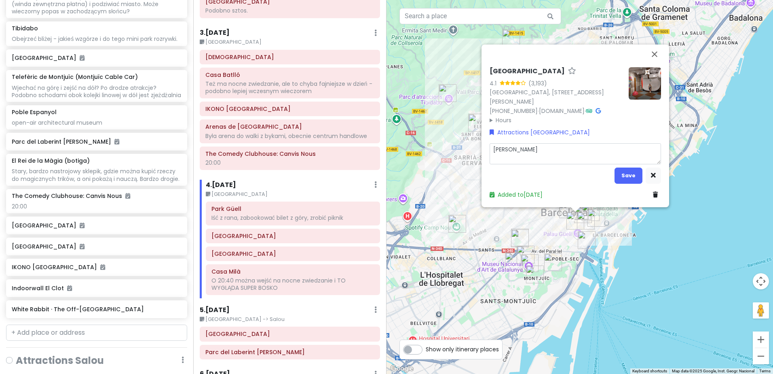
type textarea "Tyl"
type textarea "x"
type textarea "Tylk"
type textarea "x"
type textarea "Tylko"
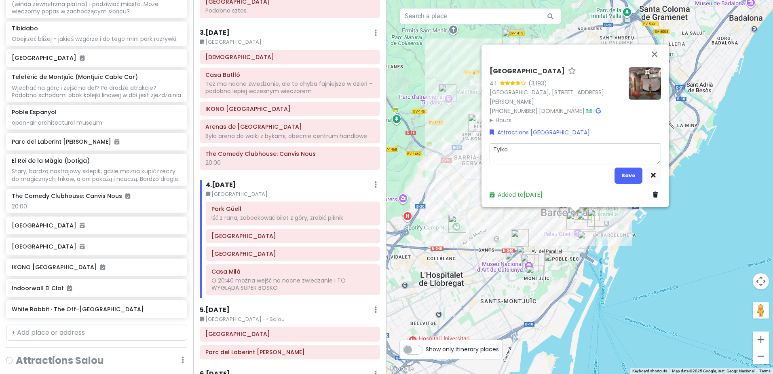
type textarea "x"
type textarea "Tylko"
type textarea "x"
type textarea "Tylko d"
type textarea "x"
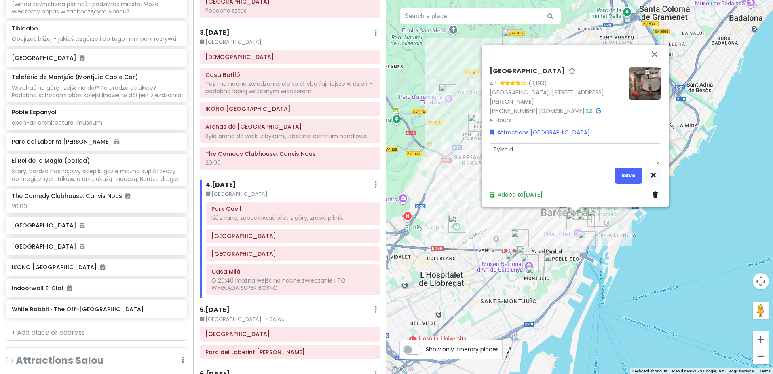
type textarea "Tylko dl"
type textarea "x"
type textarea "Tylko dla"
type textarea "x"
type textarea "Tylko dla"
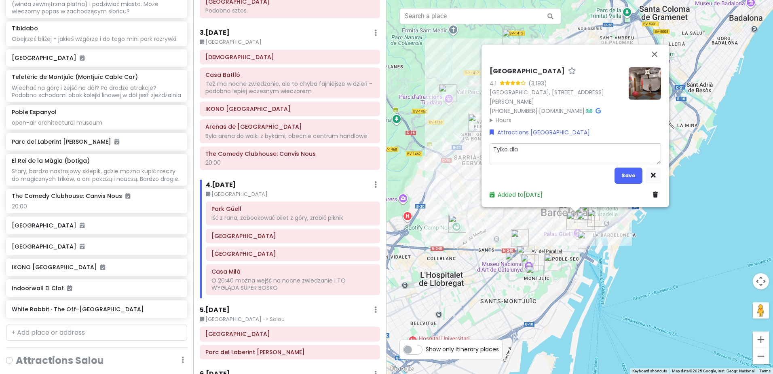
type textarea "x"
type textarea "Tylko dla A"
type textarea "x"
type textarea "Tylko dla Al"
type textarea "x"
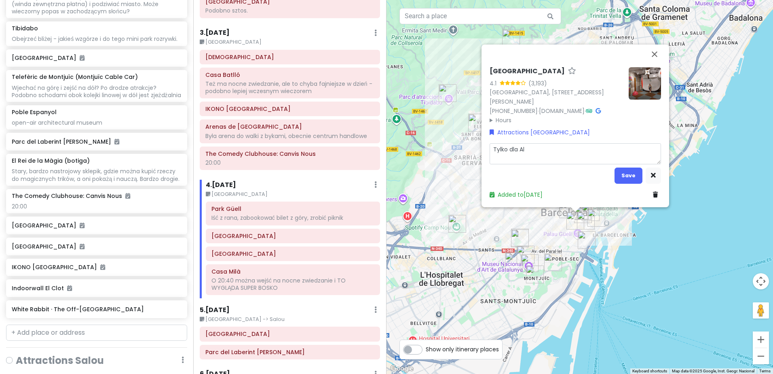
type textarea "Tylko dla Ali"
type textarea "x"
type textarea "Tylko dla Alic"
type textarea "x"
type textarea "Tylko dla Alicj"
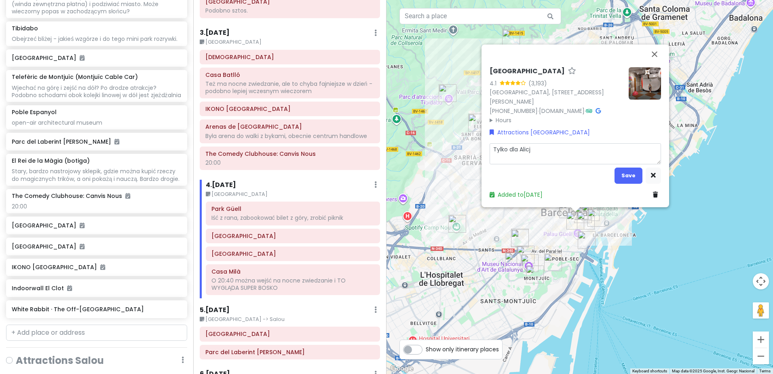
type textarea "x"
type textarea "Tylko dla Alicji"
type textarea "x"
type textarea "Tylko dla Alicji?"
click at [633, 172] on button "Save" at bounding box center [628, 175] width 28 height 16
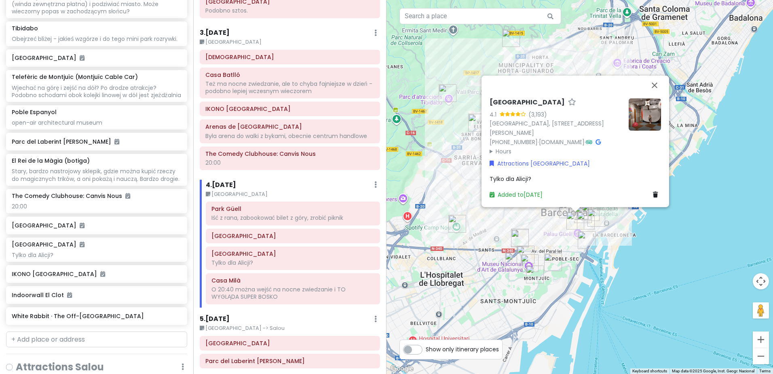
scroll to position [707, 0]
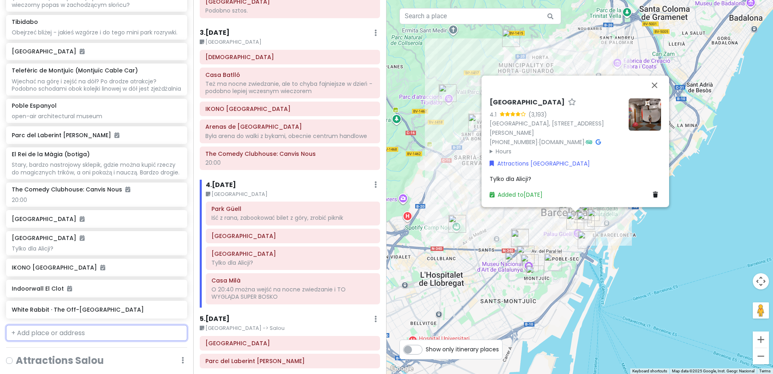
click at [139, 341] on input "text" at bounding box center [96, 333] width 181 height 16
type input "house of candy"
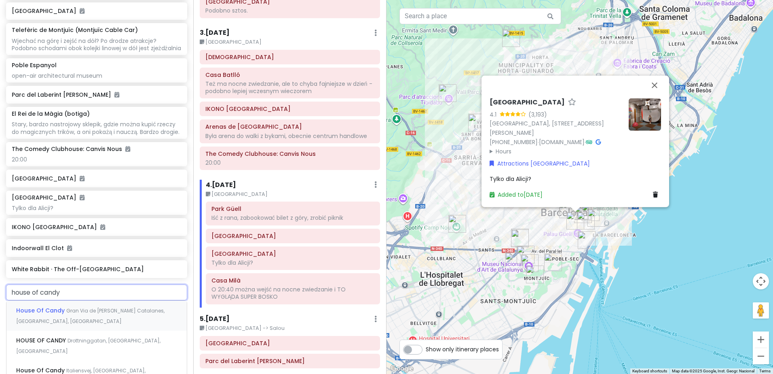
scroll to position [787, 0]
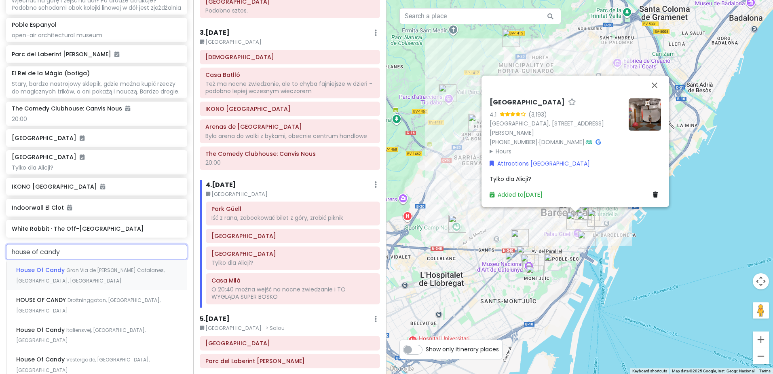
click at [111, 279] on span "Gran Via de [PERSON_NAME] Catalanes, [GEOGRAPHIC_DATA], [GEOGRAPHIC_DATA]" at bounding box center [90, 274] width 148 height 17
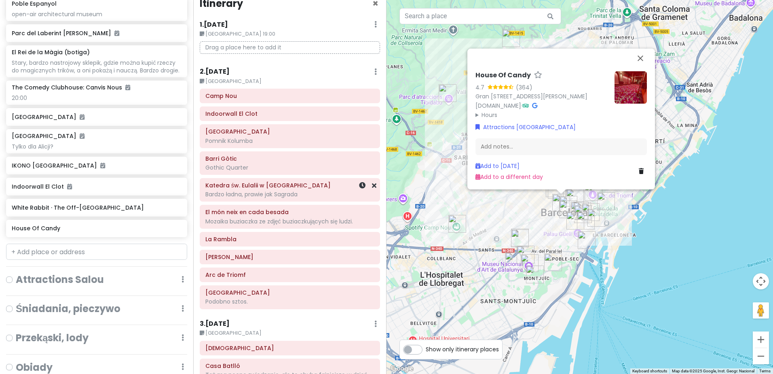
scroll to position [0, 0]
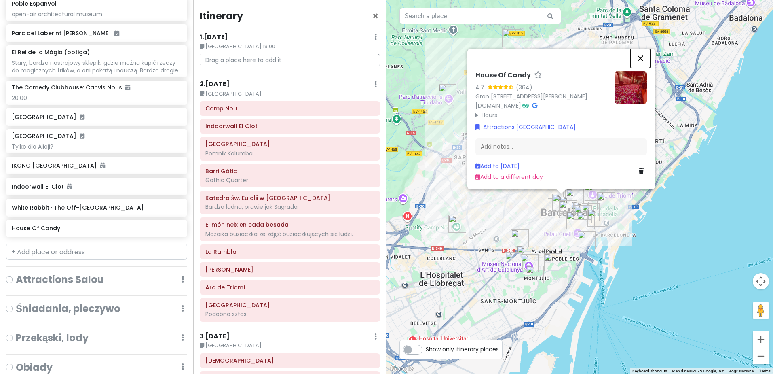
click at [645, 49] on button "Close" at bounding box center [640, 58] width 19 height 19
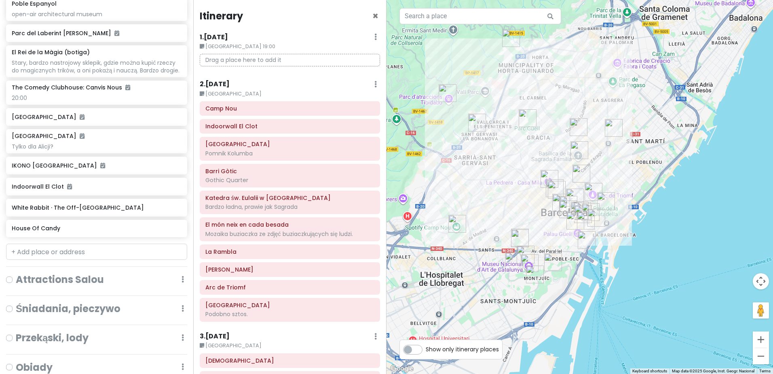
click at [225, 85] on h6 "2 . [DATE]" at bounding box center [215, 84] width 30 height 8
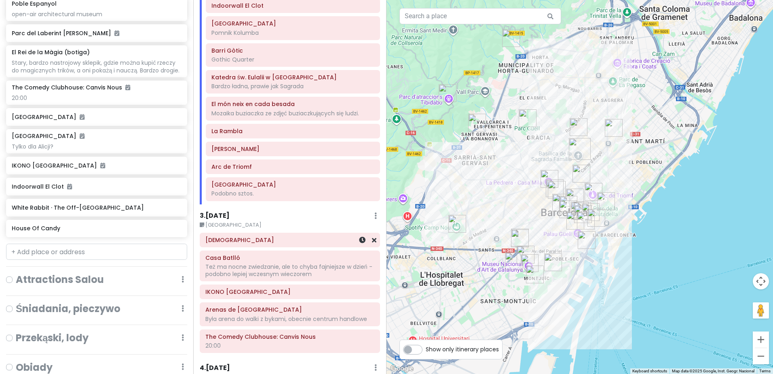
scroll to position [121, 0]
click at [222, 215] on h6 "3 . [DATE]" at bounding box center [215, 215] width 30 height 8
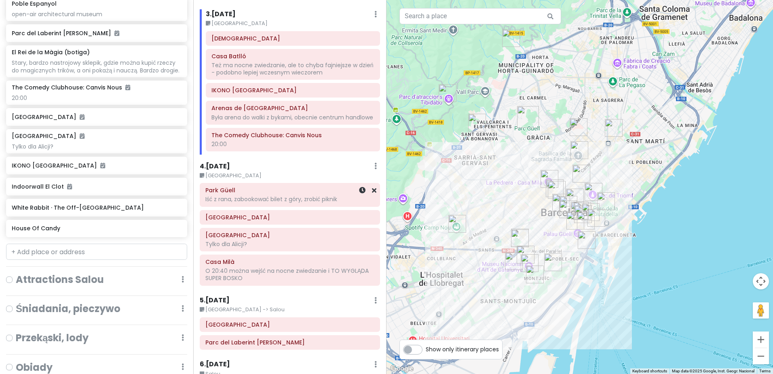
scroll to position [323, 0]
click at [372, 219] on icon at bounding box center [374, 215] width 4 height 6
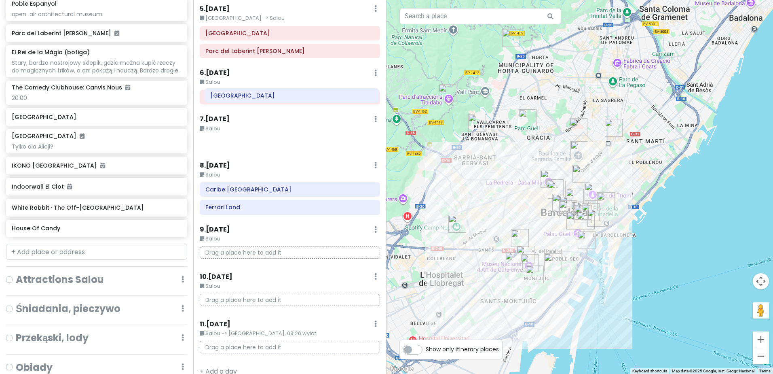
scroll to position [594, 0]
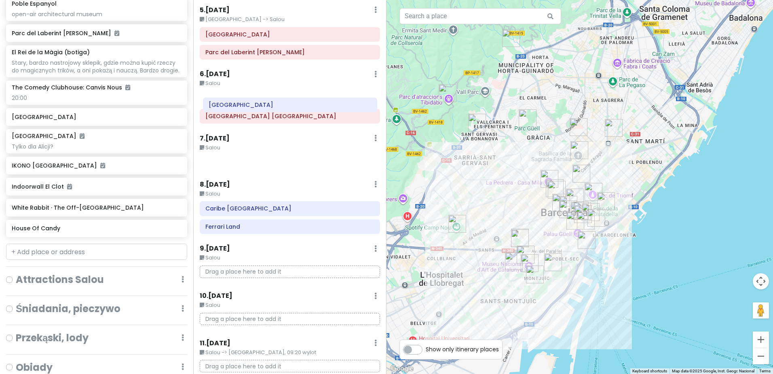
drag, startPoint x: 285, startPoint y: 137, endPoint x: 288, endPoint y: 111, distance: 26.1
click at [288, 111] on div "Itinerary × 1 . Fri 9/5 Edit Day Notes Delete Day Barcelona 19:00 Drag a place …" at bounding box center [289, 187] width 193 height 374
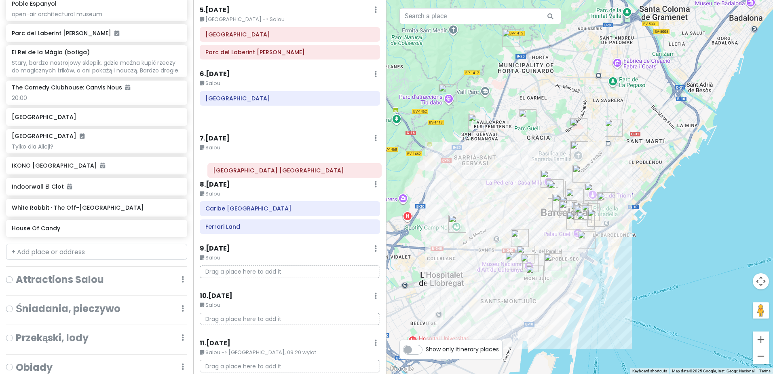
drag, startPoint x: 271, startPoint y: 126, endPoint x: 278, endPoint y: 172, distance: 47.0
click at [278, 172] on div "Itinerary × 1 . Fri 9/5 Edit Day Notes Delete Day Barcelona 19:00 Drag a place …" at bounding box center [289, 187] width 193 height 374
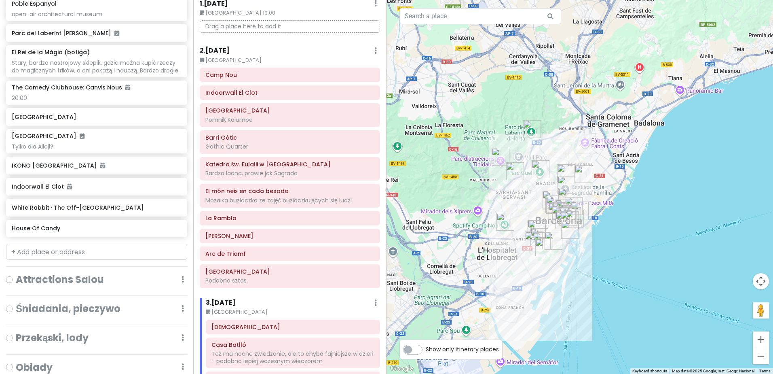
scroll to position [0, 0]
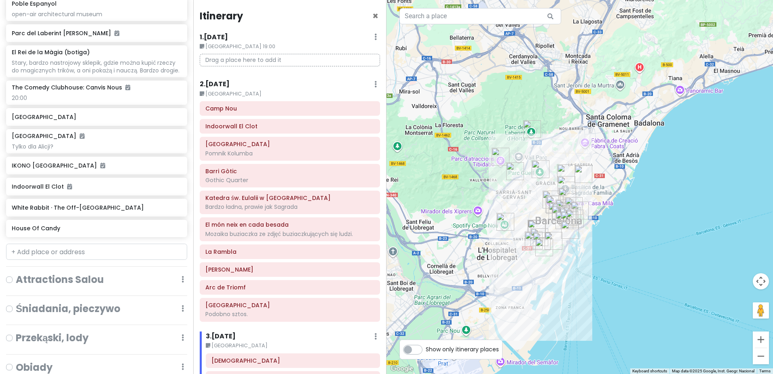
click at [218, 82] on h6 "2 . [DATE]" at bounding box center [215, 84] width 30 height 8
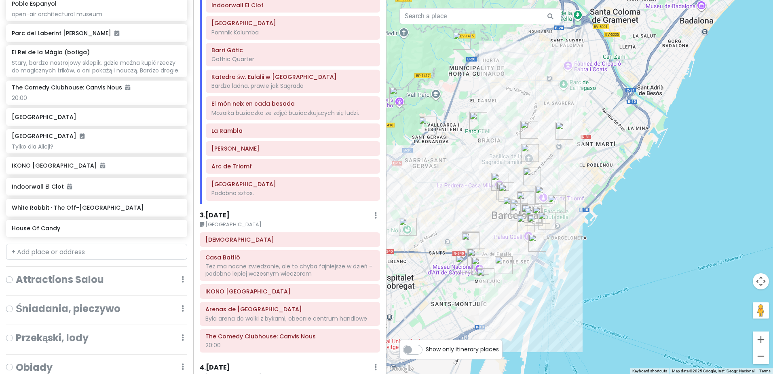
scroll to position [121, 0]
click at [221, 215] on h6 "3 . [DATE]" at bounding box center [215, 215] width 30 height 8
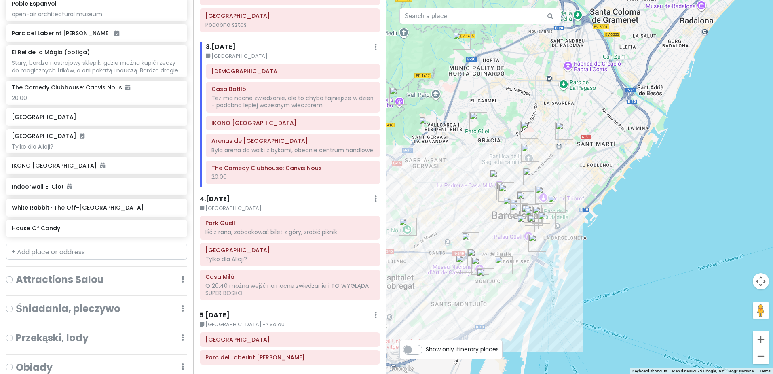
scroll to position [323, 0]
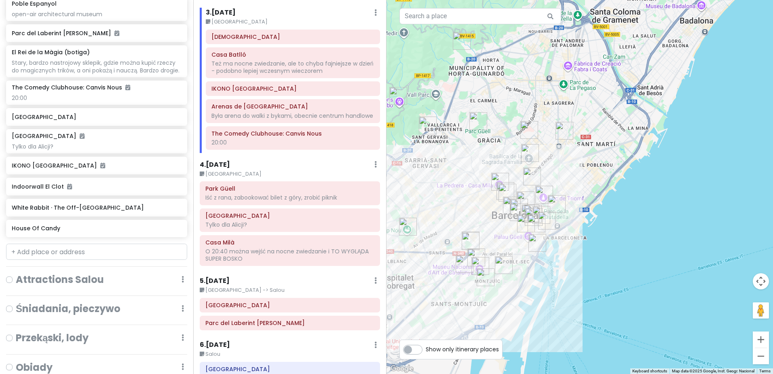
click at [220, 169] on h6 "4 . [DATE]" at bounding box center [215, 164] width 30 height 8
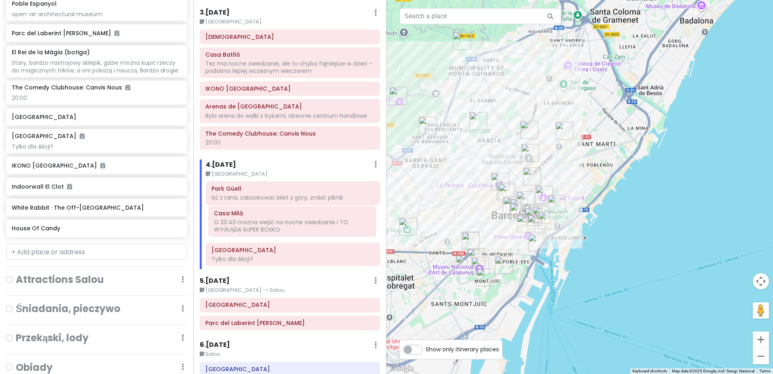
drag, startPoint x: 264, startPoint y: 251, endPoint x: 266, endPoint y: 222, distance: 29.2
click at [266, 222] on div "Park Güell Iść z rana, zabookować bilet z góry, zrobić piknik BIG FUN MUSEUM Ty…" at bounding box center [293, 225] width 186 height 88
drag, startPoint x: 272, startPoint y: 220, endPoint x: 272, endPoint y: 247, distance: 27.5
click at [272, 247] on div "Park Güell Iść z rana, zabookować bilet z góry, zrobić piknik Casa Milà O 20:40…" at bounding box center [293, 225] width 186 height 88
click at [223, 279] on h6 "5 . [DATE]" at bounding box center [215, 281] width 30 height 8
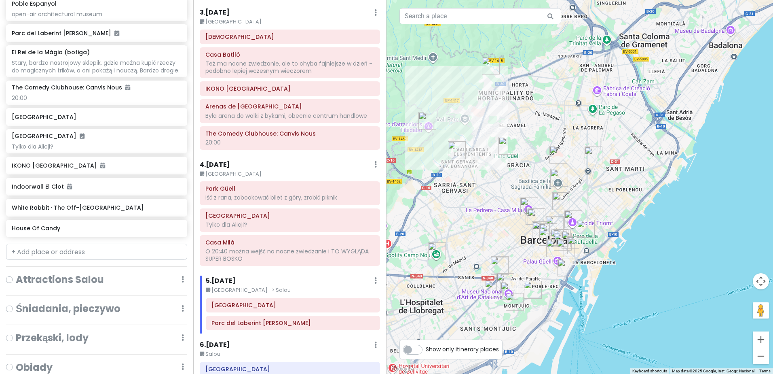
drag, startPoint x: 441, startPoint y: 148, endPoint x: 491, endPoint y: 169, distance: 54.4
click at [491, 169] on div at bounding box center [579, 187] width 386 height 374
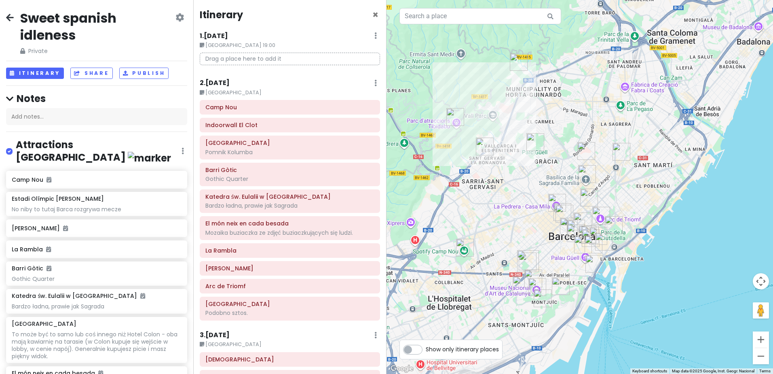
scroll to position [0, 0]
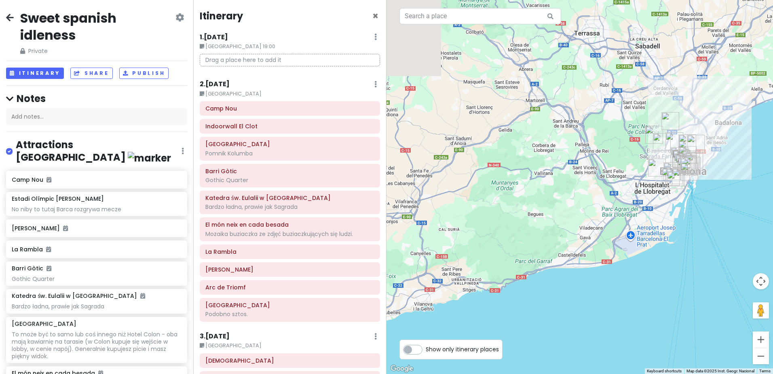
drag, startPoint x: 534, startPoint y: 323, endPoint x: 682, endPoint y: 192, distance: 197.0
click at [681, 192] on div at bounding box center [579, 187] width 386 height 374
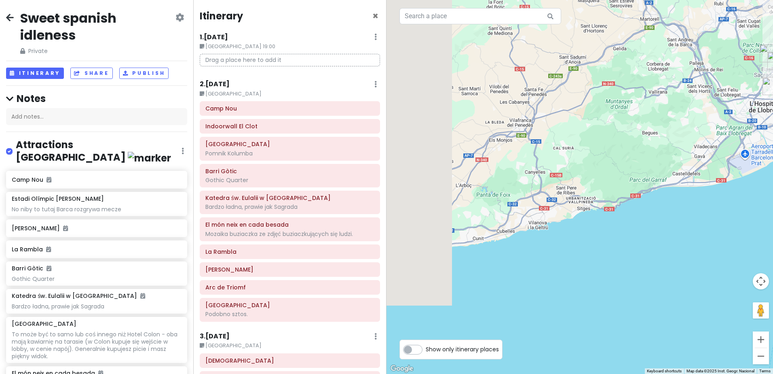
drag, startPoint x: 495, startPoint y: 293, endPoint x: 610, endPoint y: 228, distance: 131.6
click at [608, 229] on div at bounding box center [579, 187] width 386 height 374
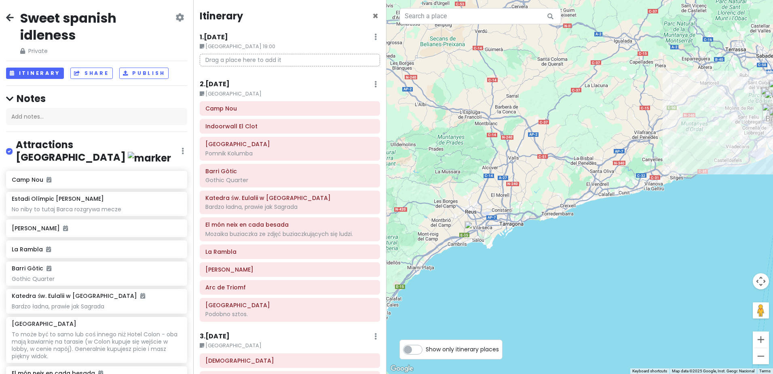
drag, startPoint x: 494, startPoint y: 283, endPoint x: 561, endPoint y: 245, distance: 77.1
click at [561, 245] on div at bounding box center [579, 187] width 386 height 374
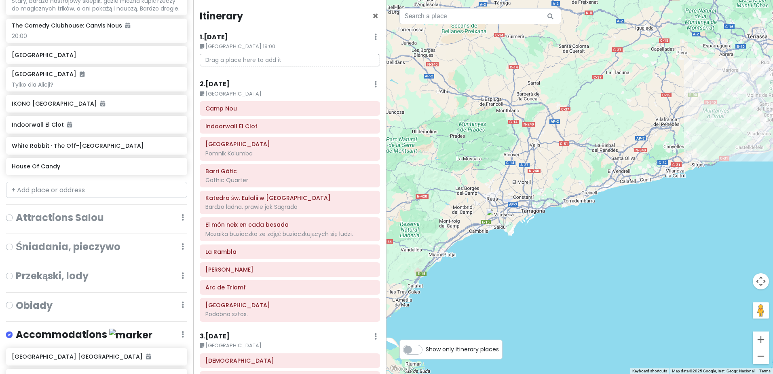
scroll to position [943, 0]
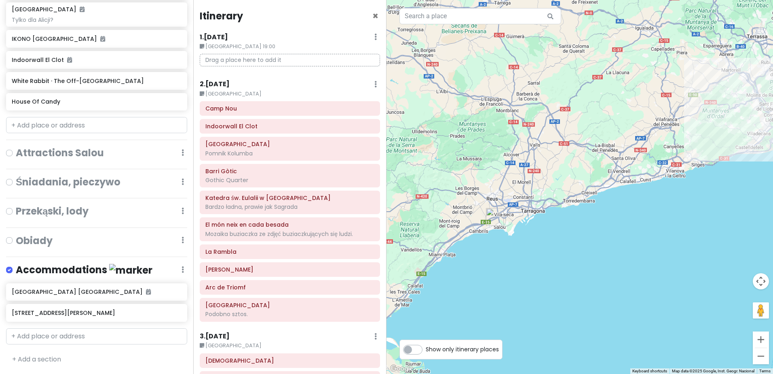
click at [16, 148] on label at bounding box center [16, 148] width 0 height 0
click at [16, 152] on input "checkbox" at bounding box center [18, 150] width 5 height 5
checkbox input "true"
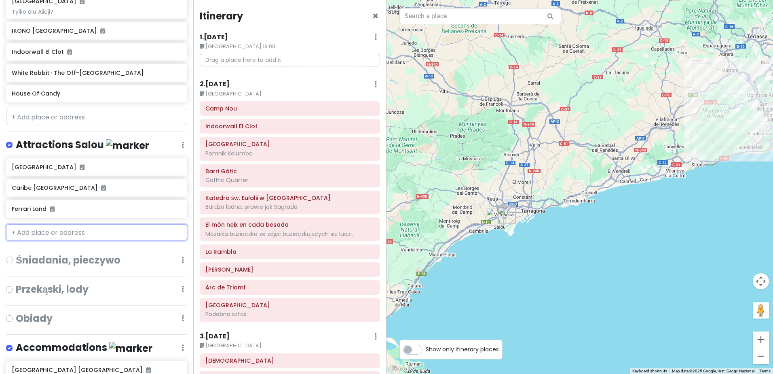
click at [66, 240] on input "text" at bounding box center [96, 232] width 181 height 16
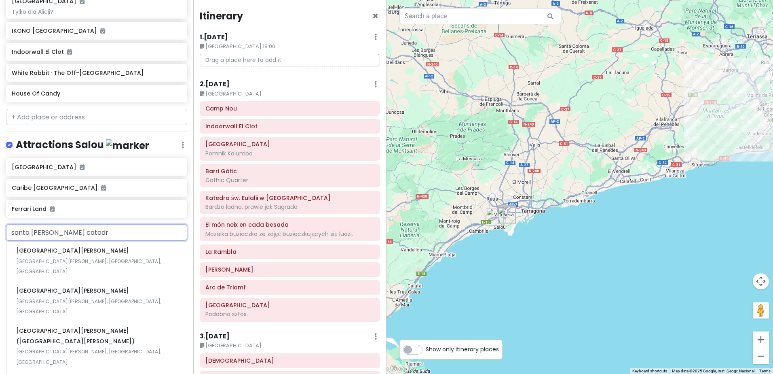
click at [62, 238] on input "santa maria catedr" at bounding box center [96, 232] width 181 height 16
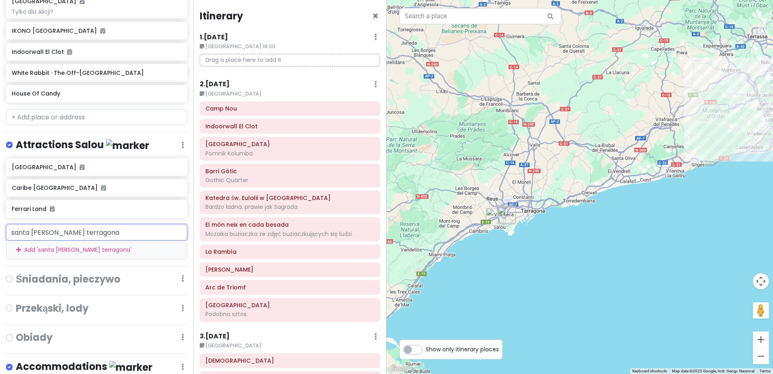
click at [19, 240] on input "santa maria terragona" at bounding box center [96, 232] width 181 height 16
drag, startPoint x: 88, startPoint y: 241, endPoint x: -22, endPoint y: 239, distance: 110.0
click at [0, 239] on html "Sweet spanish idleness Private Change Dates Make a Copy Delete Trip Give Feedba…" at bounding box center [386, 187] width 773 height 374
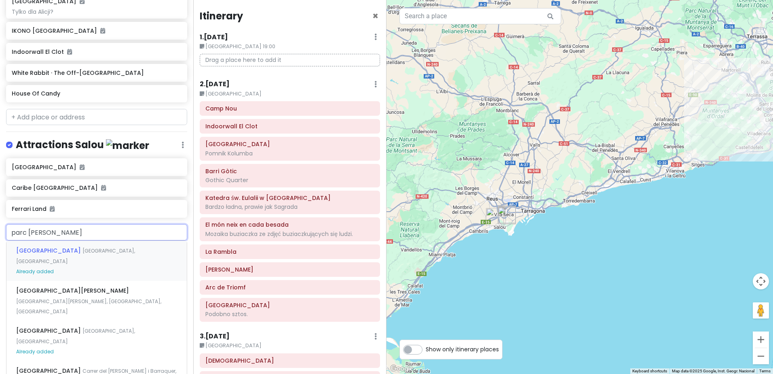
type input "parc sama"
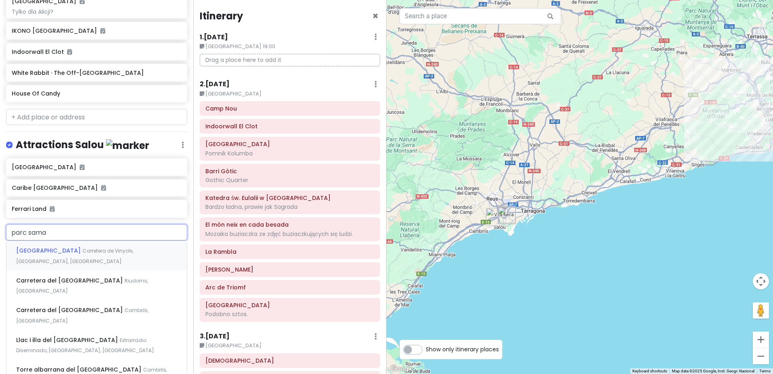
click at [133, 257] on span "Carretera de Vinyols, Cambrils, Spain" at bounding box center [74, 255] width 117 height 17
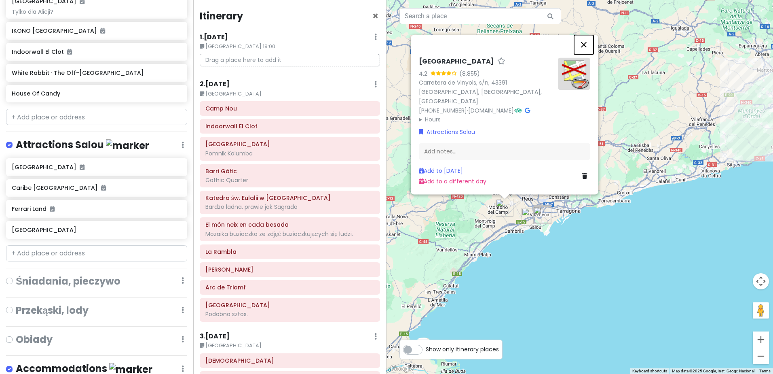
click at [585, 54] on button "Close" at bounding box center [583, 44] width 19 height 19
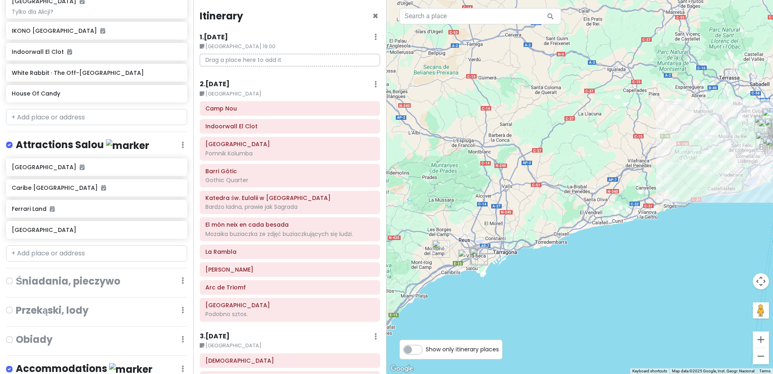
drag, startPoint x: 703, startPoint y: 230, endPoint x: 387, endPoint y: 385, distance: 352.0
click at [387, 373] on html "Sweet spanish idleness Private Change Dates Make a Copy Delete Trip Give Feedba…" at bounding box center [386, 187] width 773 height 374
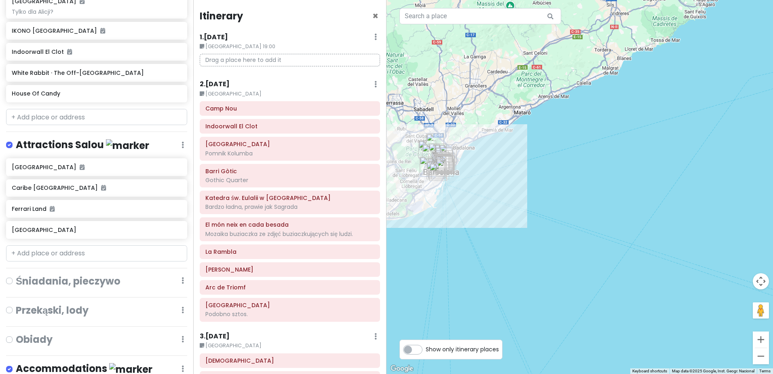
drag, startPoint x: 491, startPoint y: 311, endPoint x: 635, endPoint y: 104, distance: 251.9
click at [655, 108] on div at bounding box center [579, 187] width 386 height 374
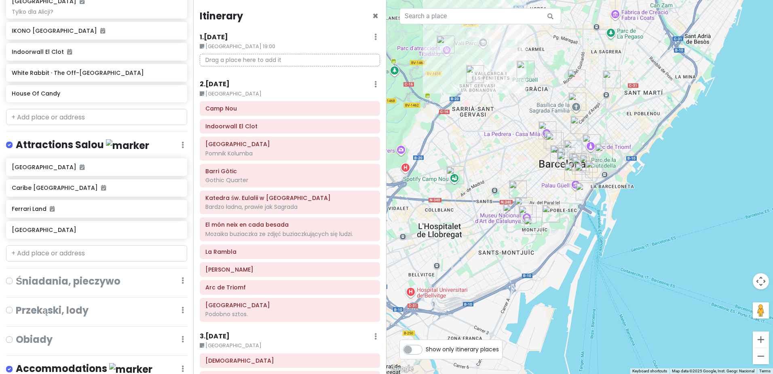
drag, startPoint x: 482, startPoint y: 243, endPoint x: 508, endPoint y: 160, distance: 86.4
click at [508, 160] on div at bounding box center [579, 187] width 386 height 374
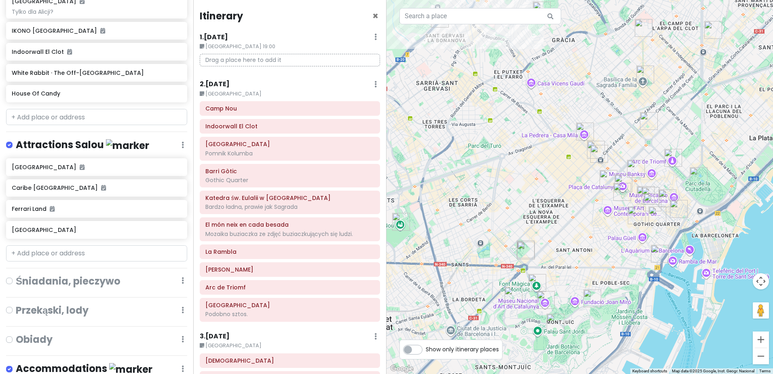
click at [211, 84] on h6 "2 . [DATE]" at bounding box center [215, 84] width 30 height 8
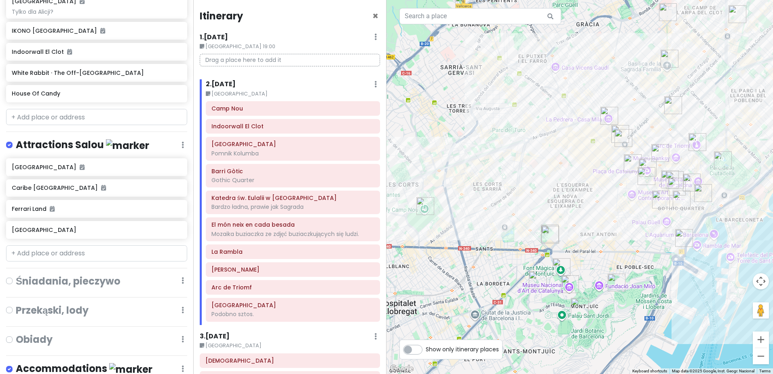
drag, startPoint x: 464, startPoint y: 225, endPoint x: 489, endPoint y: 209, distance: 29.6
click at [489, 209] on div at bounding box center [579, 187] width 386 height 374
click at [739, 13] on img "Indoorwall El Clot" at bounding box center [738, 14] width 24 height 24
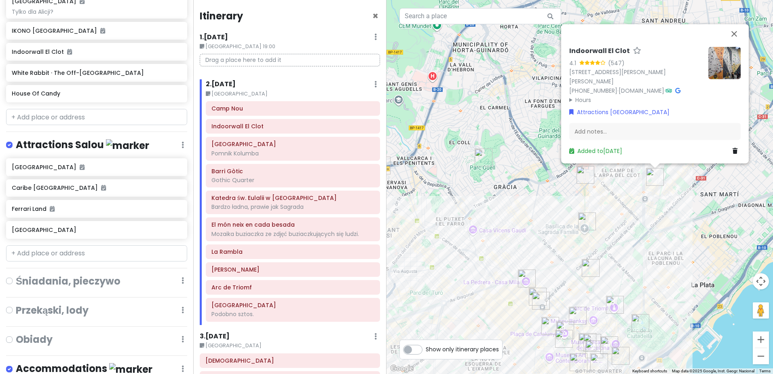
click at [719, 61] on img at bounding box center [724, 63] width 32 height 32
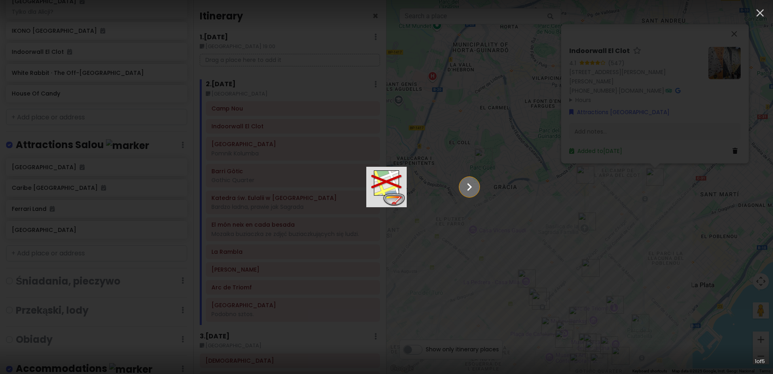
click at [477, 182] on icon "Show slide 2 of 5" at bounding box center [469, 186] width 15 height 19
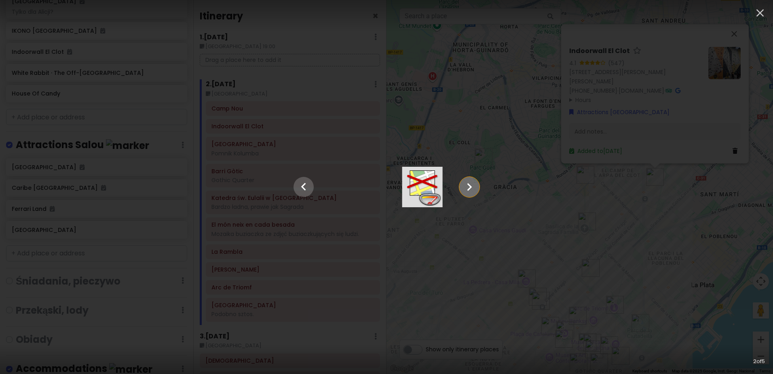
click at [477, 182] on icon "Show slide 3 of 5" at bounding box center [469, 186] width 15 height 19
click at [762, 8] on icon "button" at bounding box center [760, 12] width 13 height 13
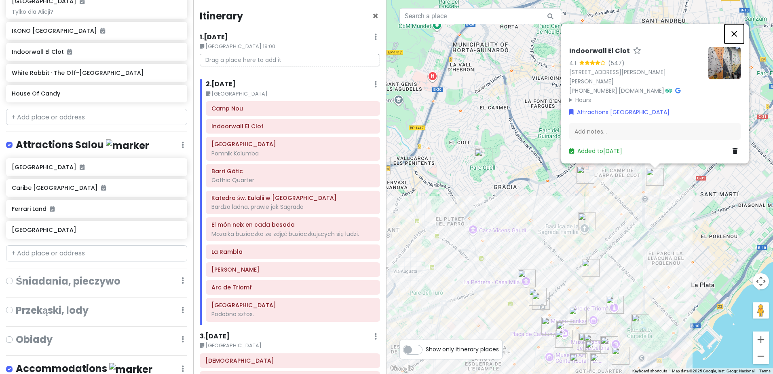
click at [736, 30] on button "Close" at bounding box center [733, 33] width 19 height 19
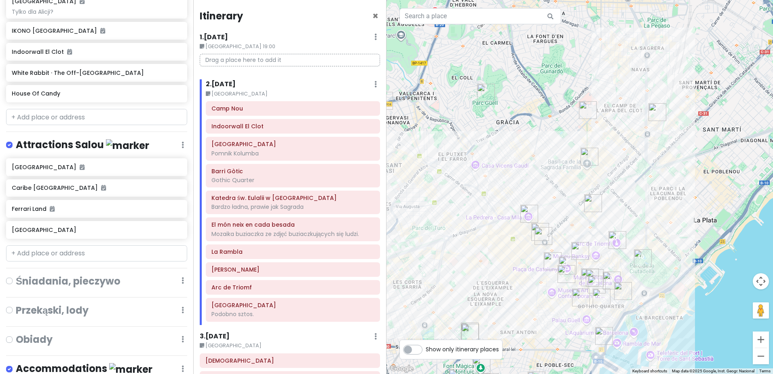
drag, startPoint x: 606, startPoint y: 265, endPoint x: 412, endPoint y: 142, distance: 230.2
click at [604, 186] on div at bounding box center [579, 187] width 386 height 374
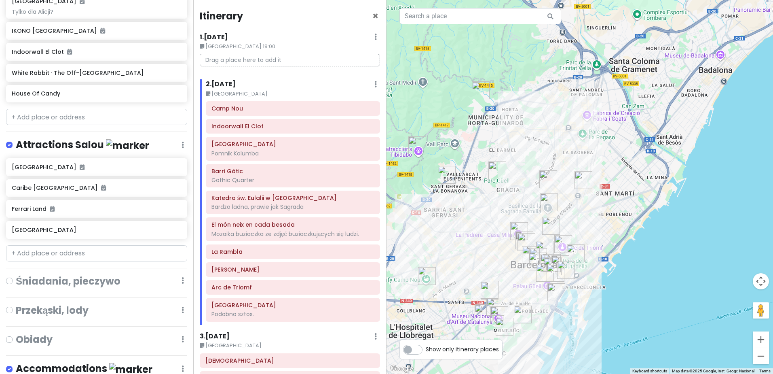
drag, startPoint x: 480, startPoint y: 272, endPoint x: 522, endPoint y: 234, distance: 57.2
click at [522, 236] on div at bounding box center [579, 187] width 386 height 374
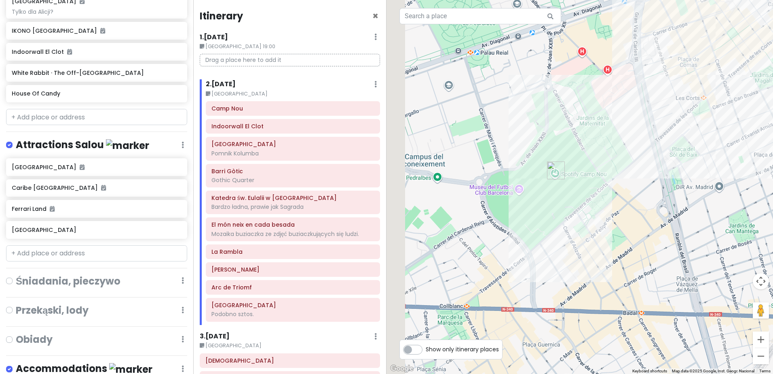
drag, startPoint x: 474, startPoint y: 186, endPoint x: 603, endPoint y: 209, distance: 130.7
click at [604, 215] on div at bounding box center [579, 187] width 386 height 374
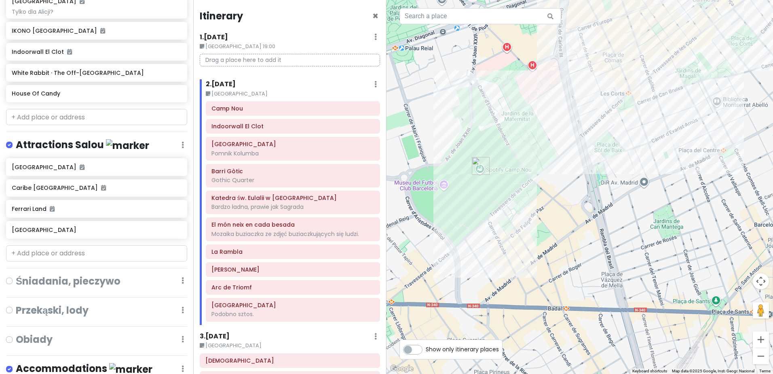
drag, startPoint x: 634, startPoint y: 255, endPoint x: 561, endPoint y: 239, distance: 74.5
click at [561, 239] on div at bounding box center [579, 187] width 386 height 374
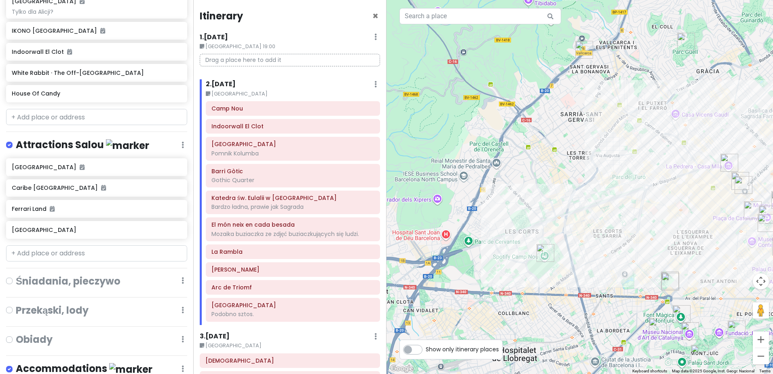
drag, startPoint x: 663, startPoint y: 234, endPoint x: 462, endPoint y: 271, distance: 204.3
click at [462, 271] on div at bounding box center [579, 187] width 386 height 374
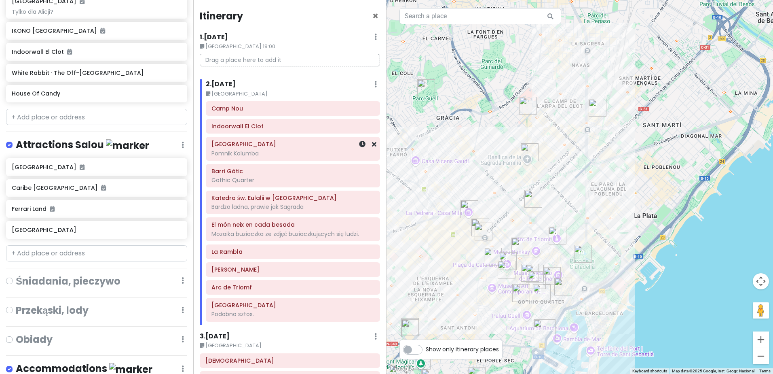
click at [268, 151] on div "Pomnik Kolumba" at bounding box center [292, 153] width 163 height 7
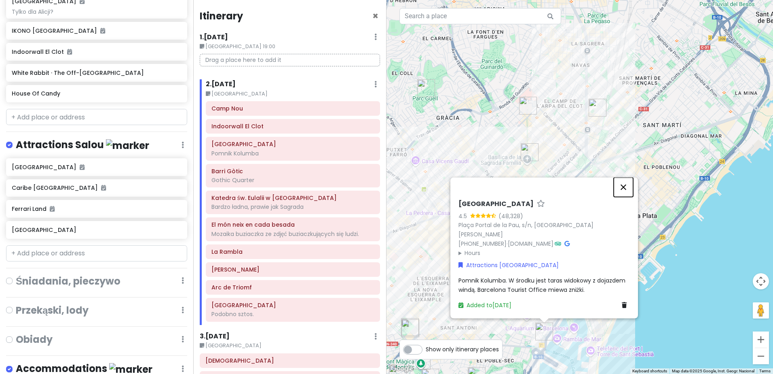
click at [625, 185] on button "Close" at bounding box center [623, 186] width 19 height 19
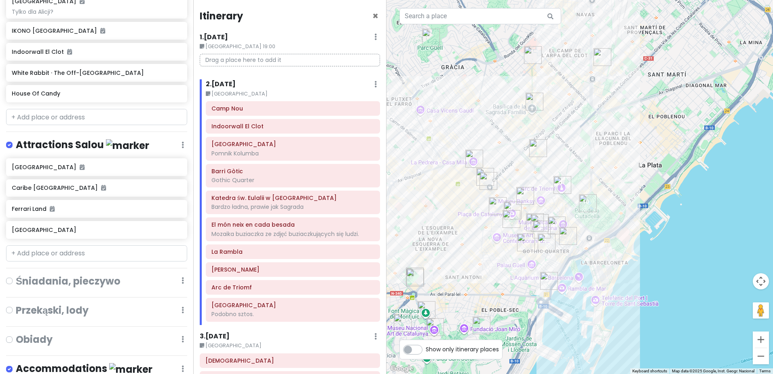
drag, startPoint x: 607, startPoint y: 307, endPoint x: 600, endPoint y: 250, distance: 57.4
click at [612, 256] on div at bounding box center [579, 187] width 386 height 374
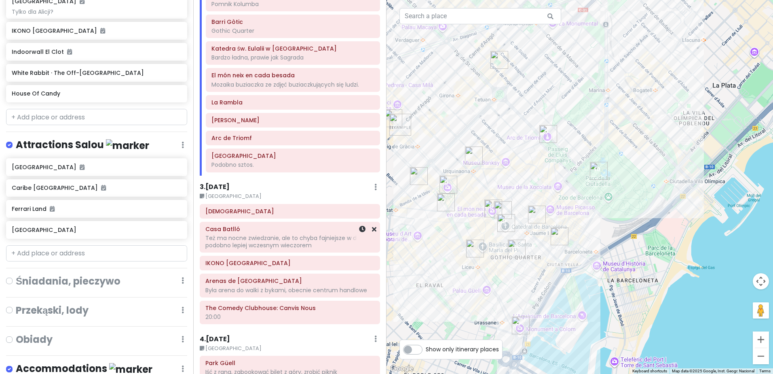
scroll to position [121, 0]
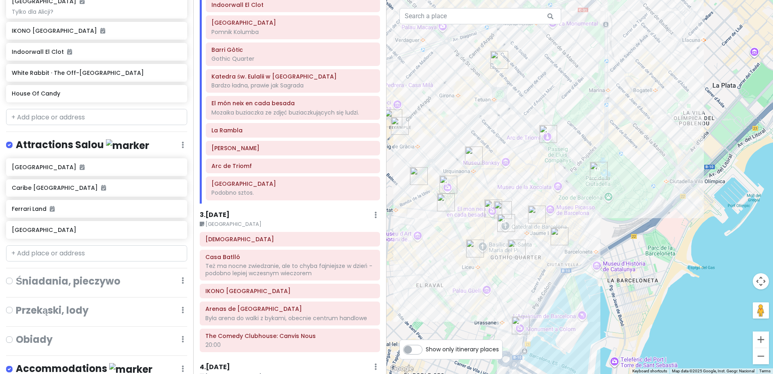
click at [487, 292] on div at bounding box center [579, 187] width 386 height 374
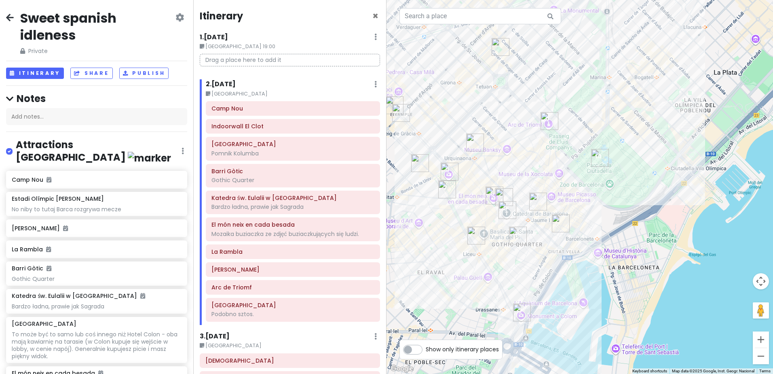
scroll to position [121, 0]
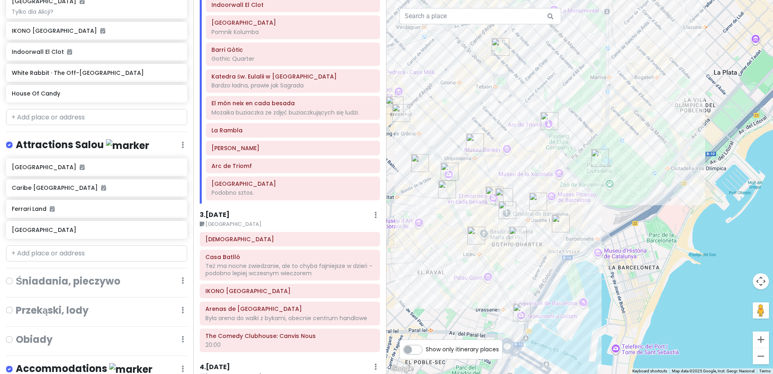
click at [506, 209] on img "Katedra św. Eulalii w Barcelonie" at bounding box center [507, 210] width 24 height 24
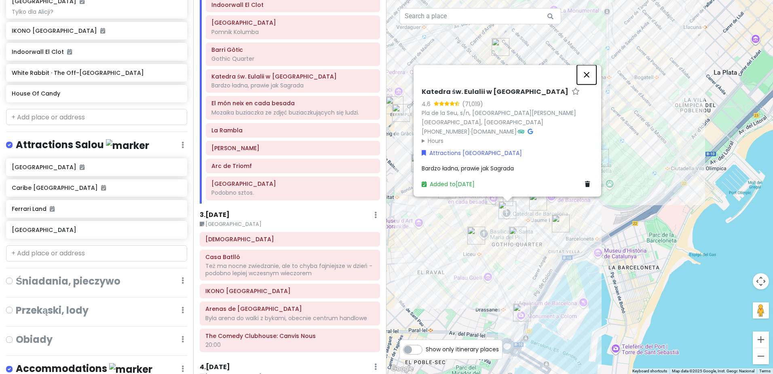
click at [591, 84] on button "Close" at bounding box center [586, 74] width 19 height 19
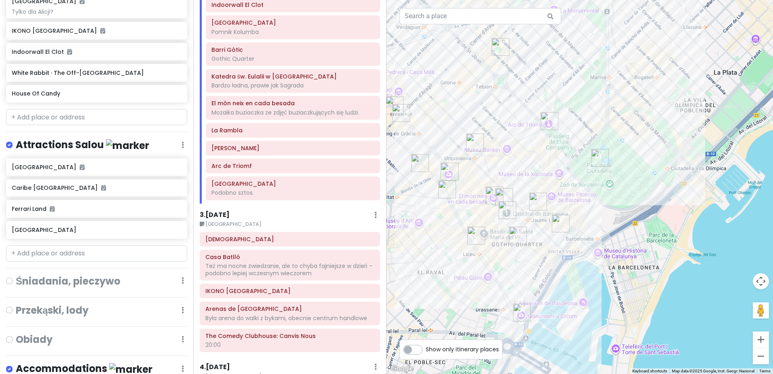
click at [493, 192] on img "Lamaro Hotel" at bounding box center [504, 197] width 24 height 24
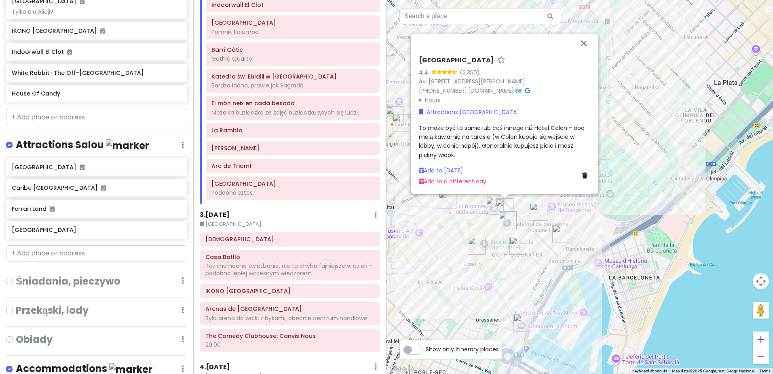
click at [492, 201] on img "El món neix en cada besada" at bounding box center [495, 205] width 24 height 24
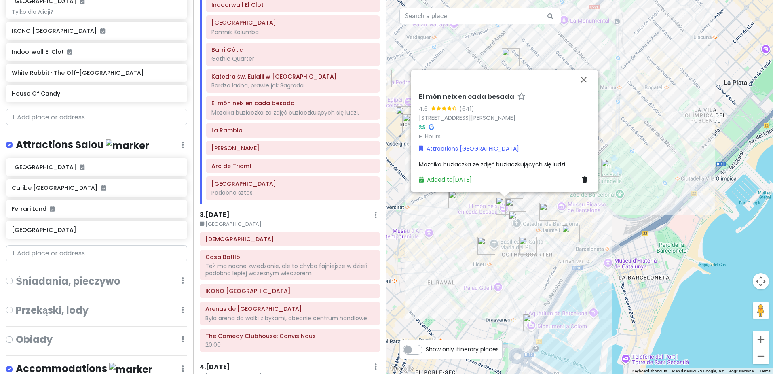
click at [513, 205] on img "Lamaro Hotel" at bounding box center [514, 207] width 24 height 24
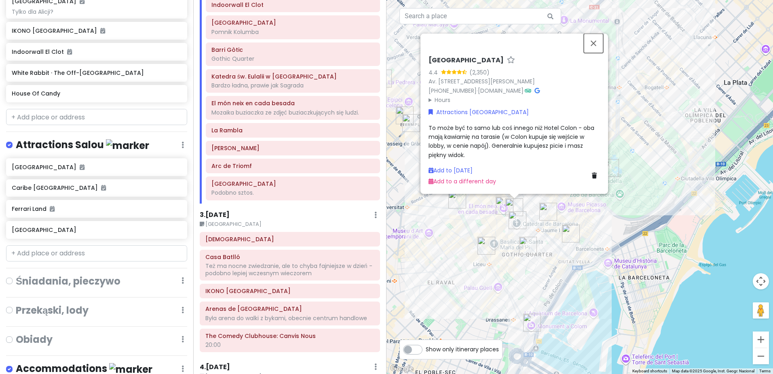
click at [598, 34] on button "Close" at bounding box center [593, 43] width 19 height 19
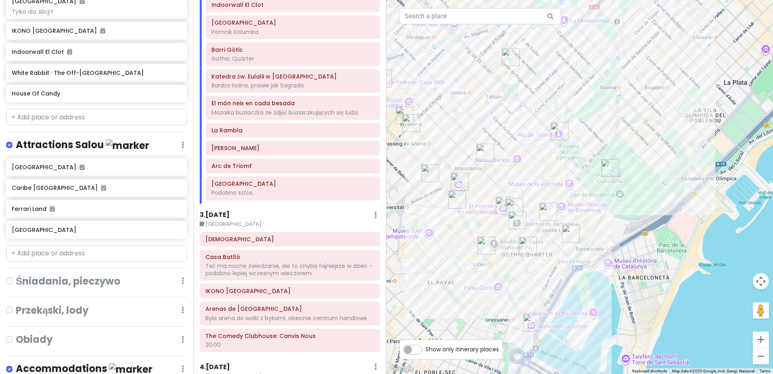
click at [502, 200] on img "Lamaro Hotel" at bounding box center [514, 207] width 24 height 24
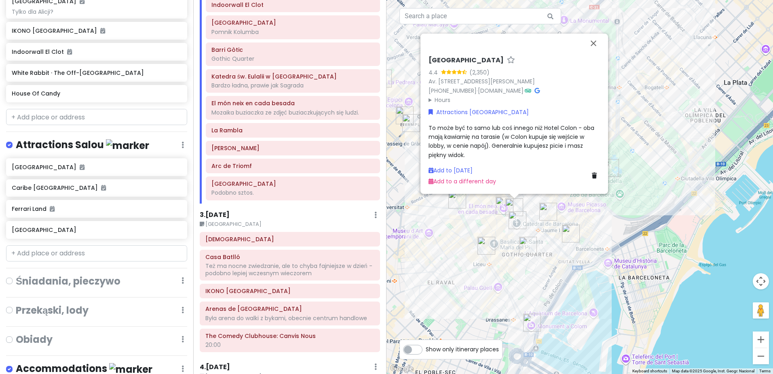
click at [497, 207] on img "El món neix en cada besada" at bounding box center [504, 205] width 24 height 24
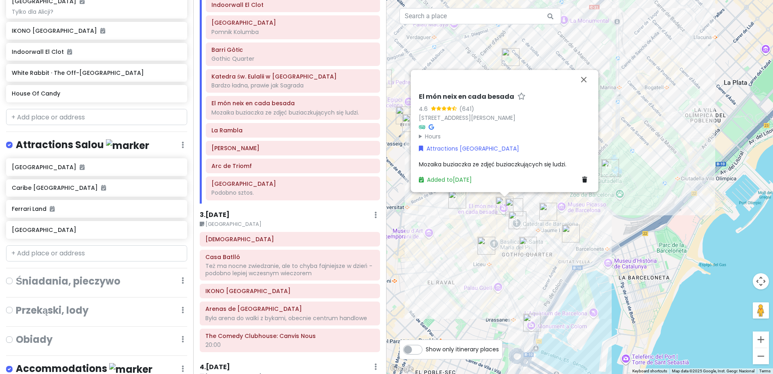
click at [457, 198] on img "La Rambla" at bounding box center [457, 199] width 24 height 24
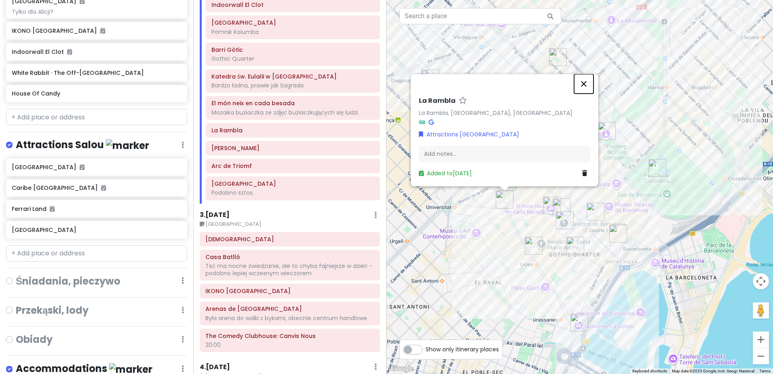
click at [588, 82] on button "Close" at bounding box center [583, 83] width 19 height 19
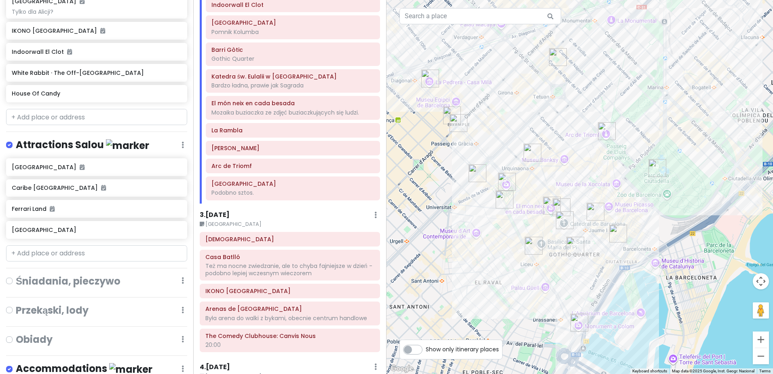
click at [504, 179] on img "Plac Kataloński" at bounding box center [507, 181] width 24 height 24
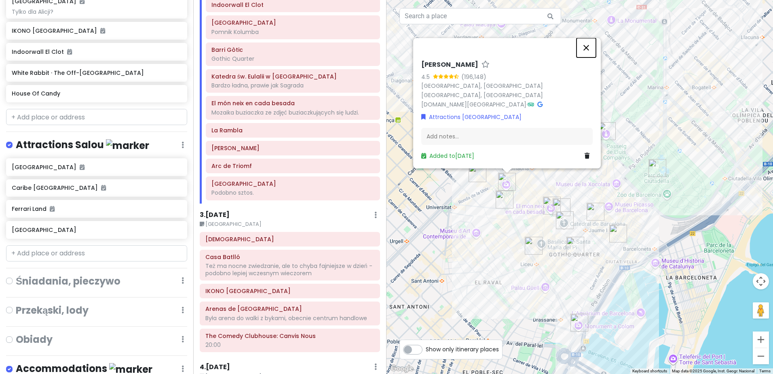
click at [589, 56] on button "Close" at bounding box center [585, 47] width 19 height 19
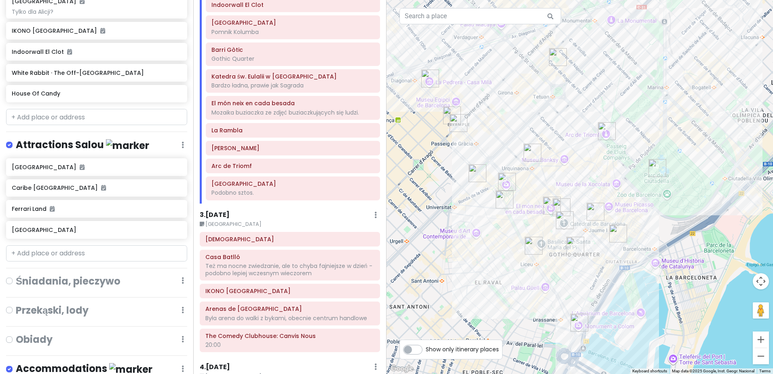
click at [605, 128] on img "Arc de Triomf" at bounding box center [607, 131] width 24 height 24
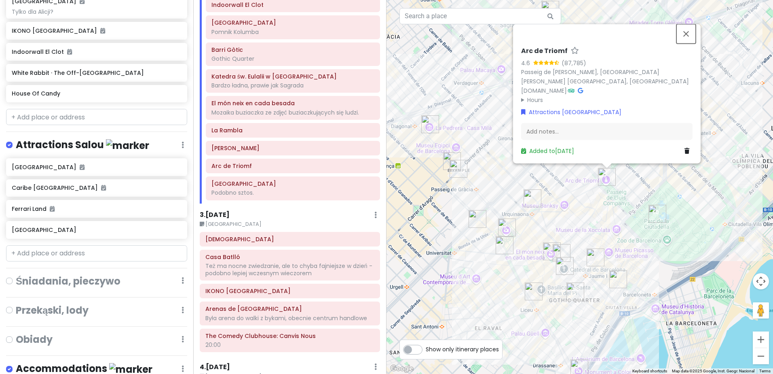
drag, startPoint x: 684, startPoint y: 36, endPoint x: 689, endPoint y: 72, distance: 36.3
click at [685, 35] on button "Close" at bounding box center [685, 33] width 19 height 19
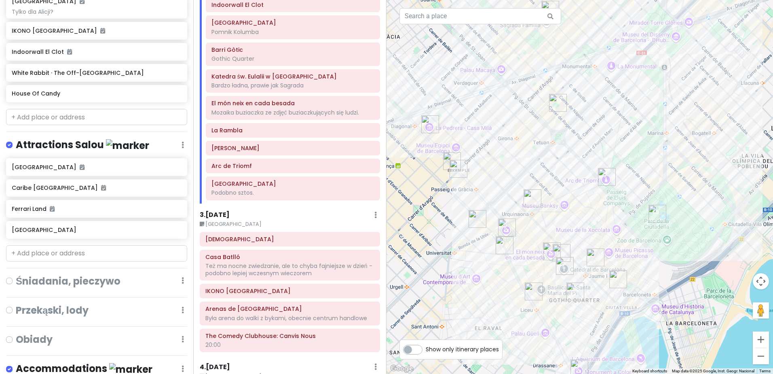
click at [653, 211] on img "Parc de la Ciutadella" at bounding box center [657, 213] width 24 height 24
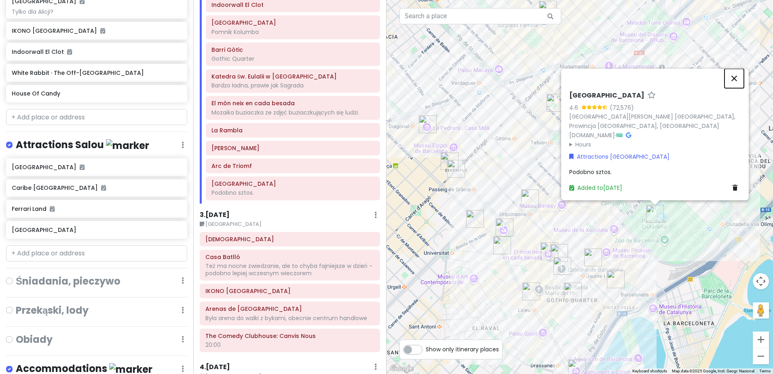
click at [733, 78] on button "Close" at bounding box center [733, 78] width 19 height 19
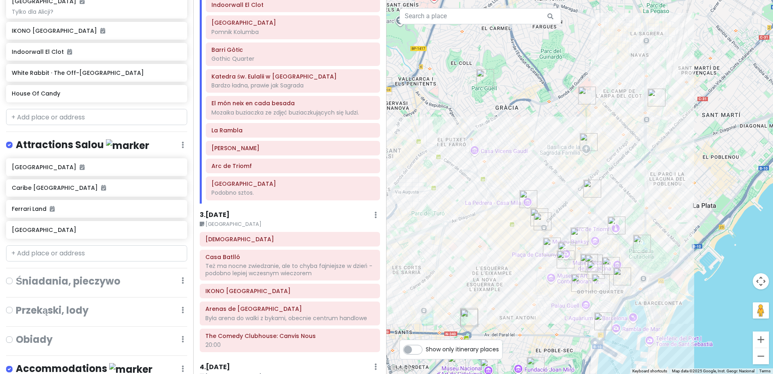
drag, startPoint x: 722, startPoint y: 312, endPoint x: 663, endPoint y: 200, distance: 126.8
click at [663, 201] on div "To navigate, press the arrow keys." at bounding box center [579, 187] width 386 height 374
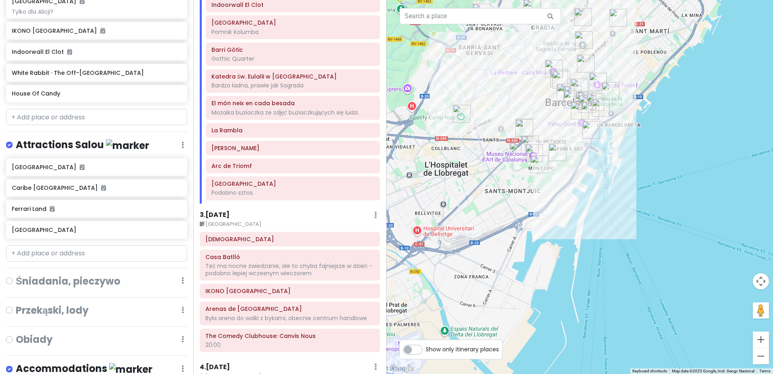
drag, startPoint x: 649, startPoint y: 258, endPoint x: 645, endPoint y: 186, distance: 72.5
click at [645, 186] on div at bounding box center [579, 187] width 386 height 374
click at [215, 213] on h6 "3 . [DATE]" at bounding box center [215, 215] width 30 height 8
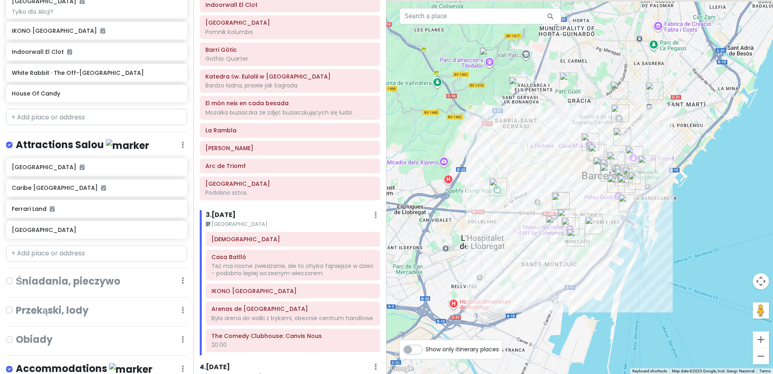
drag, startPoint x: 520, startPoint y: 96, endPoint x: 549, endPoint y: 167, distance: 76.3
click at [549, 166] on div at bounding box center [579, 187] width 386 height 374
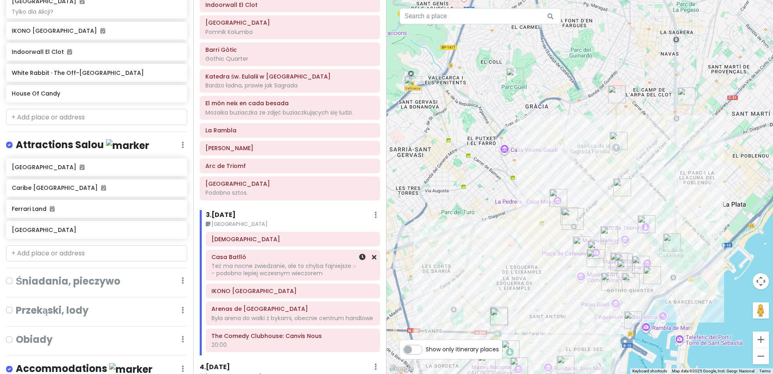
click at [260, 260] on h6 "Casa Batlló" at bounding box center [292, 256] width 163 height 7
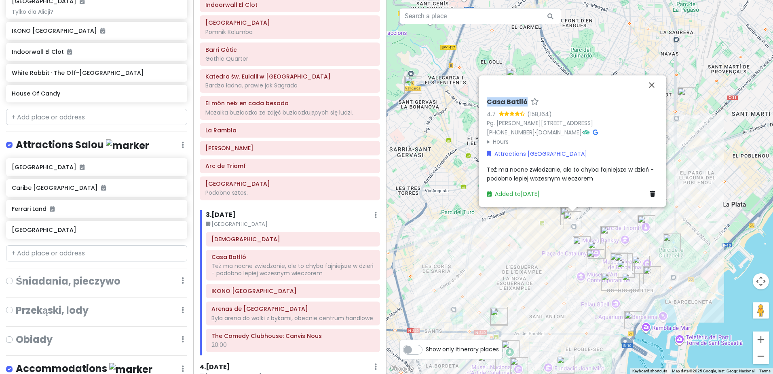
drag, startPoint x: 485, startPoint y: 99, endPoint x: 524, endPoint y: 103, distance: 39.8
click at [524, 103] on div "Casa Batlló 4.7 (158,164) Pg. [PERSON_NAME][STREET_ADDRESS] [PHONE_NUMBER] · [D…" at bounding box center [572, 148] width 178 height 107
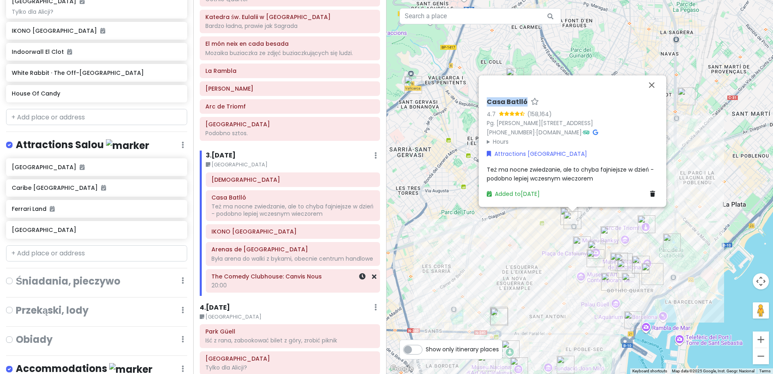
scroll to position [202, 0]
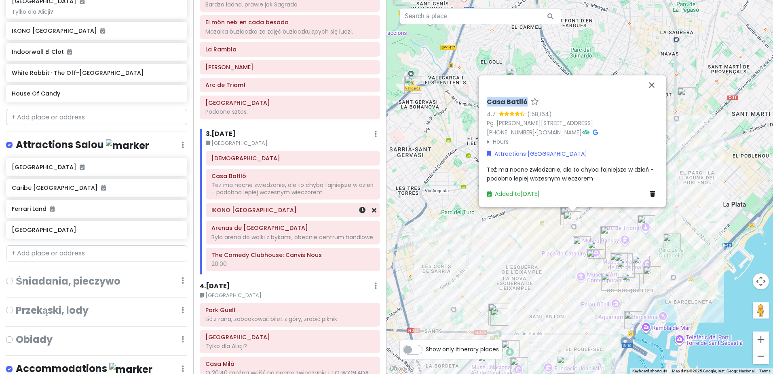
click at [275, 210] on h6 "IKONO [GEOGRAPHIC_DATA]" at bounding box center [292, 209] width 163 height 7
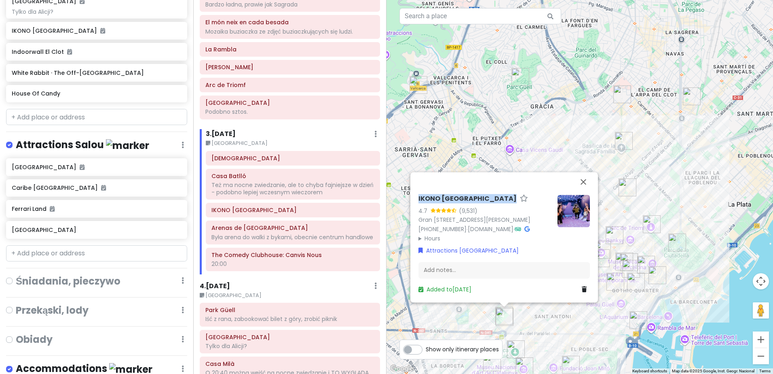
drag, startPoint x: 415, startPoint y: 177, endPoint x: 477, endPoint y: 181, distance: 62.0
click at [477, 191] on div "IKONO Barcelona 4.7 (9,531) Gran [STREET_ADDRESS][PERSON_NAME] [PHONE_NUMBER] ·…" at bounding box center [504, 244] width 178 height 106
drag, startPoint x: 477, startPoint y: 181, endPoint x: 470, endPoint y: 180, distance: 7.0
click at [262, 234] on div "Była arena do walki z bykami, obecnie centrum handlowe" at bounding box center [292, 236] width 163 height 7
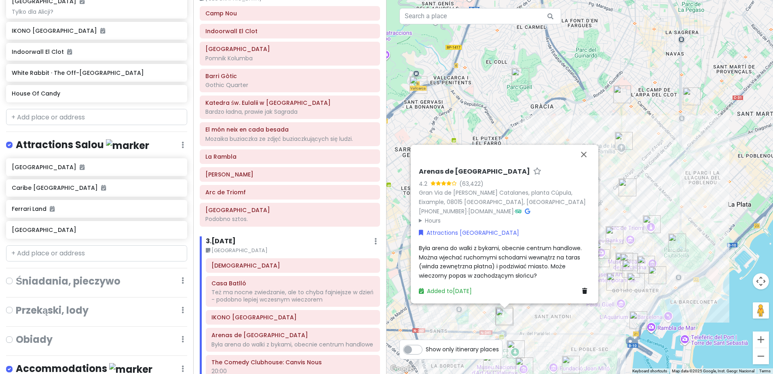
scroll to position [81, 0]
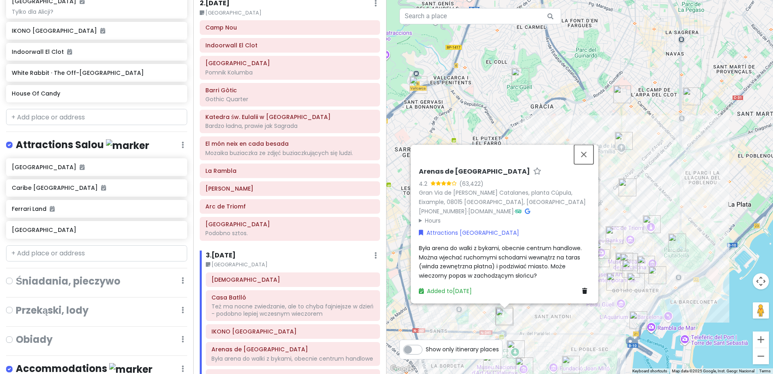
click at [585, 150] on button "Close" at bounding box center [583, 154] width 19 height 19
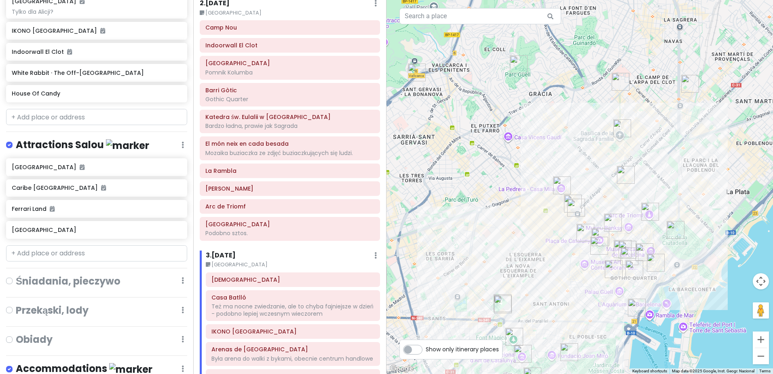
drag, startPoint x: 573, startPoint y: 320, endPoint x: 574, endPoint y: 207, distance: 113.6
click at [574, 207] on div at bounding box center [579, 187] width 386 height 374
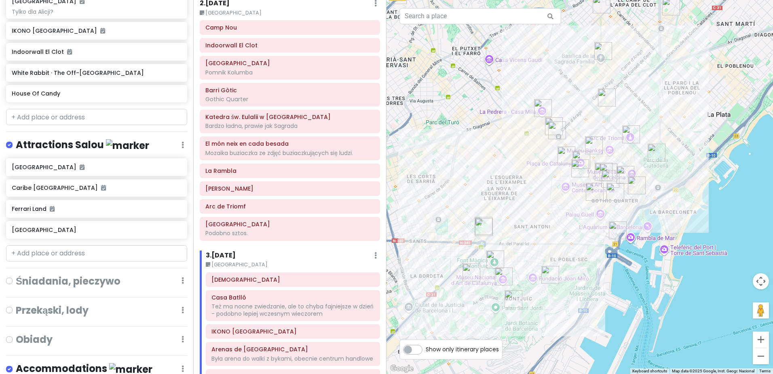
drag, startPoint x: 576, startPoint y: 124, endPoint x: 535, endPoint y: 234, distance: 117.5
click at [549, 210] on div at bounding box center [579, 187] width 386 height 374
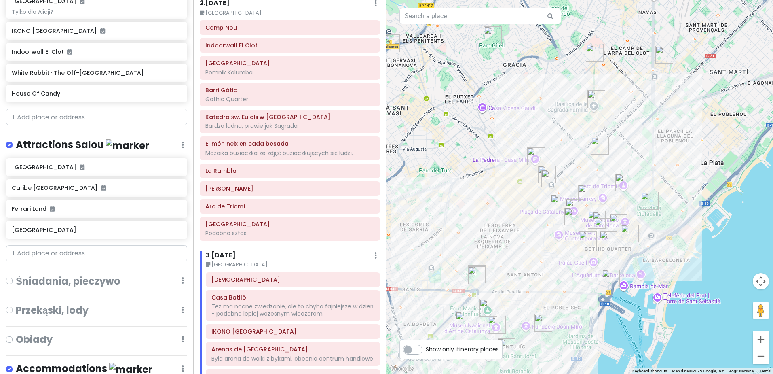
drag, startPoint x: 541, startPoint y: 236, endPoint x: 442, endPoint y: 236, distance: 99.0
click at [540, 242] on div at bounding box center [579, 187] width 386 height 374
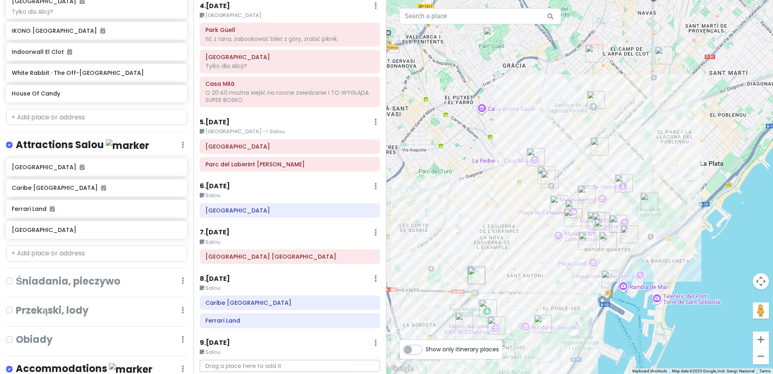
scroll to position [484, 0]
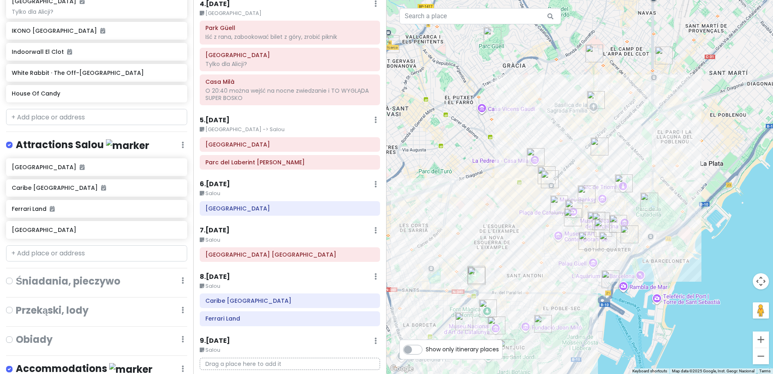
click at [217, 8] on h6 "4 . [DATE]" at bounding box center [215, 4] width 30 height 8
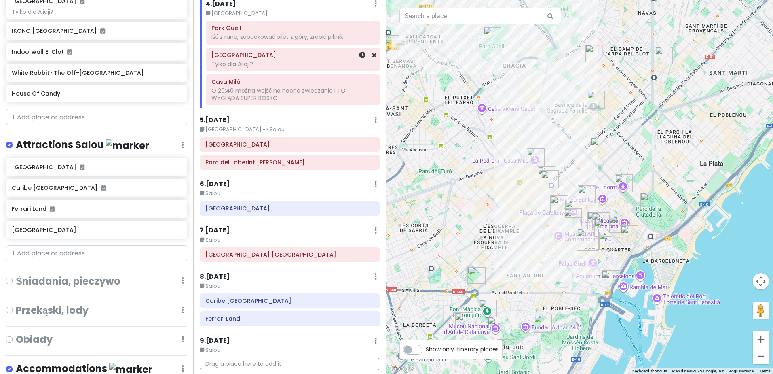
click at [273, 59] on div "BIG FUN MUSEUM Tylko dla Alicji?" at bounding box center [292, 59] width 163 height 20
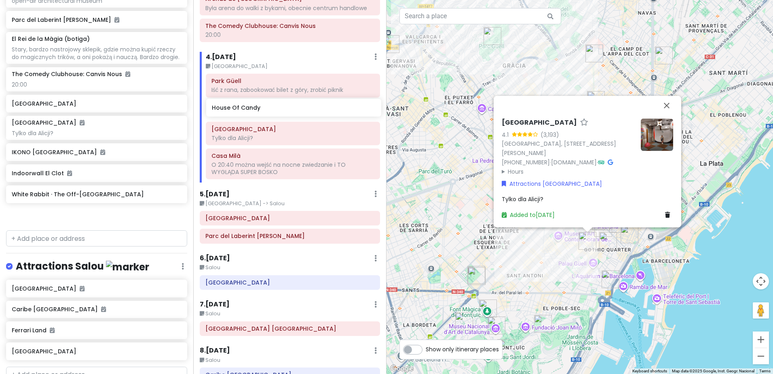
scroll to position [431, 0]
drag, startPoint x: 50, startPoint y: 224, endPoint x: 248, endPoint y: 112, distance: 227.0
click at [248, 112] on div "Sweet spanish idleness Private Change Dates Make a Copy Delete Trip Give Feedba…" at bounding box center [386, 187] width 773 height 374
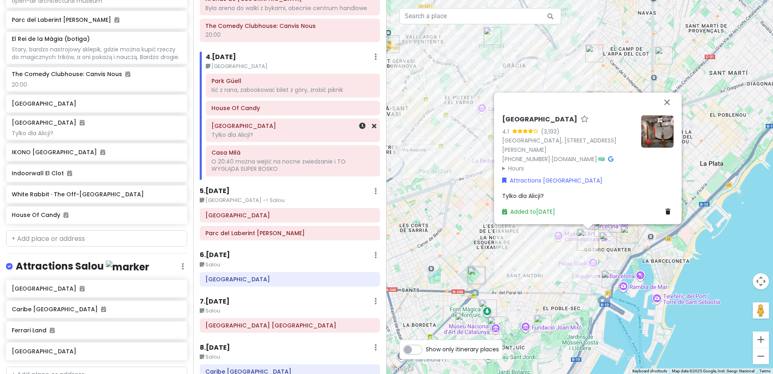
scroll to position [801, 0]
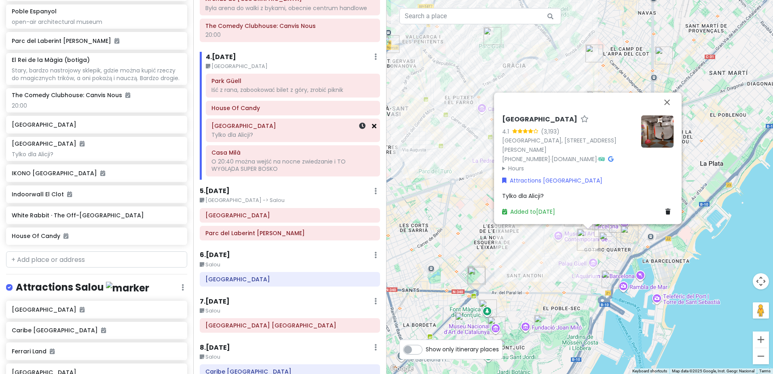
click at [372, 126] on icon at bounding box center [374, 125] width 4 height 6
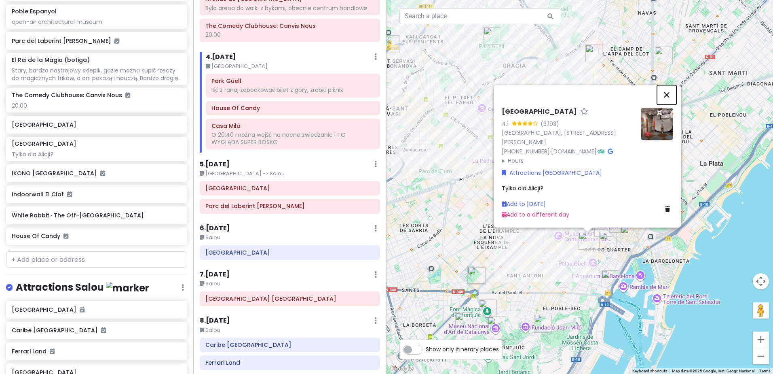
click at [665, 95] on button "Close" at bounding box center [666, 94] width 19 height 19
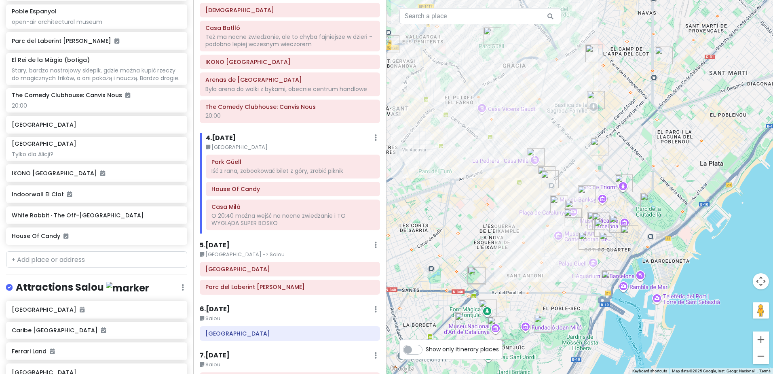
scroll to position [471, 0]
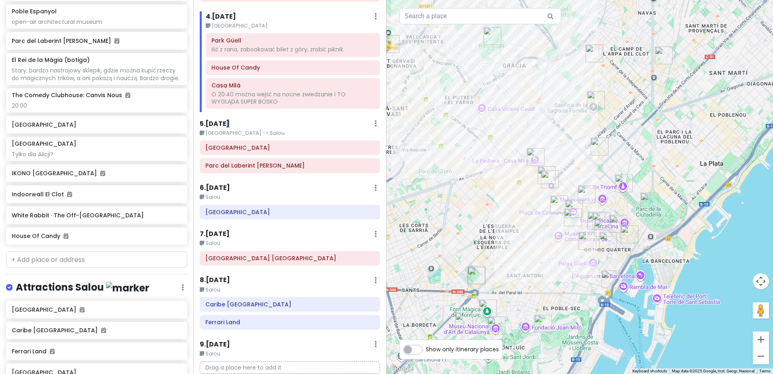
click at [226, 125] on h6 "5 . [DATE]" at bounding box center [215, 124] width 30 height 8
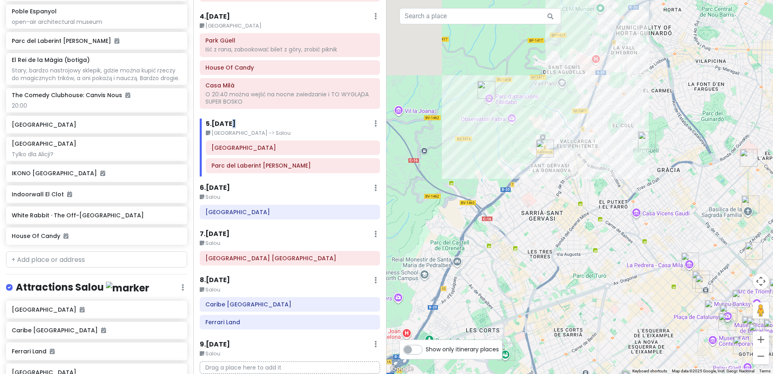
drag, startPoint x: 455, startPoint y: 116, endPoint x: 648, endPoint y: 217, distance: 218.1
click at [654, 228] on div at bounding box center [579, 187] width 386 height 374
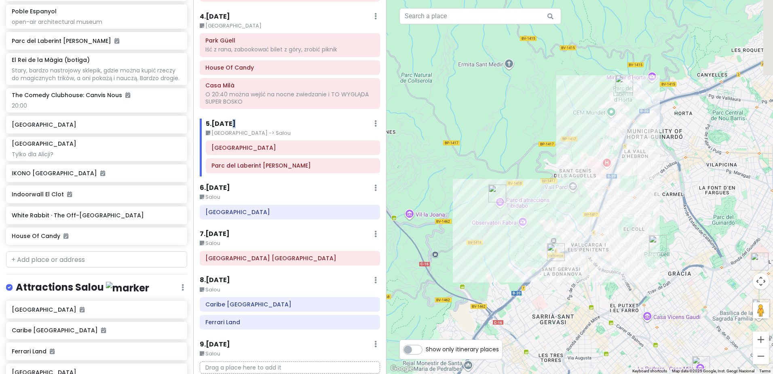
drag, startPoint x: 692, startPoint y: 112, endPoint x: 583, endPoint y: 179, distance: 128.3
click at [631, 207] on div at bounding box center [579, 187] width 386 height 374
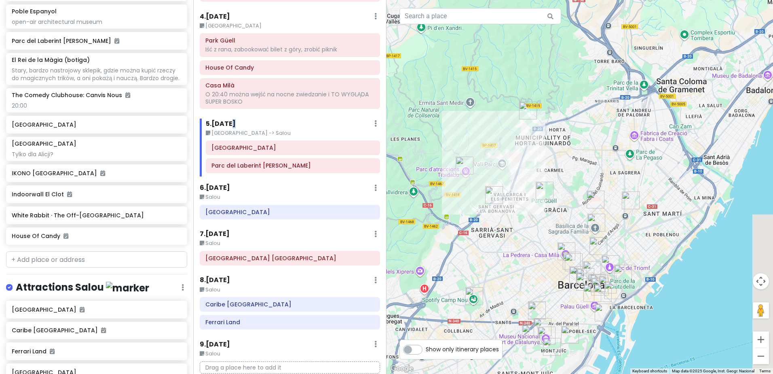
drag, startPoint x: 636, startPoint y: 315, endPoint x: 537, endPoint y: 189, distance: 160.4
click at [533, 191] on div at bounding box center [579, 187] width 386 height 374
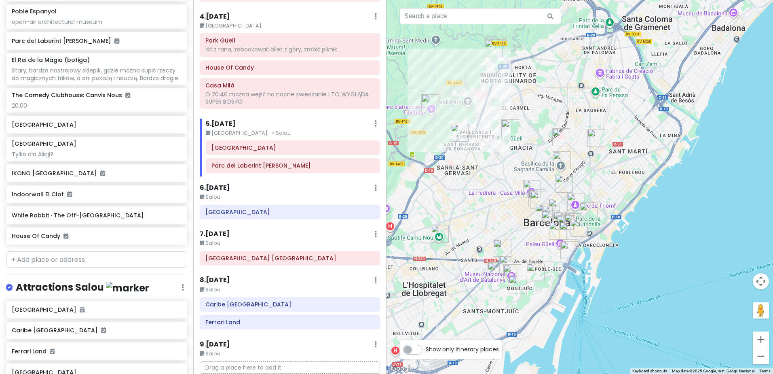
click at [223, 127] on h6 "5 . [DATE]" at bounding box center [221, 124] width 30 height 8
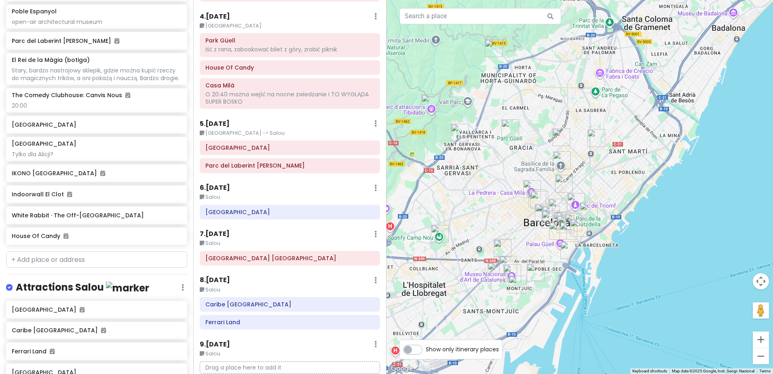
click at [225, 122] on h6 "5 . [DATE]" at bounding box center [215, 124] width 30 height 8
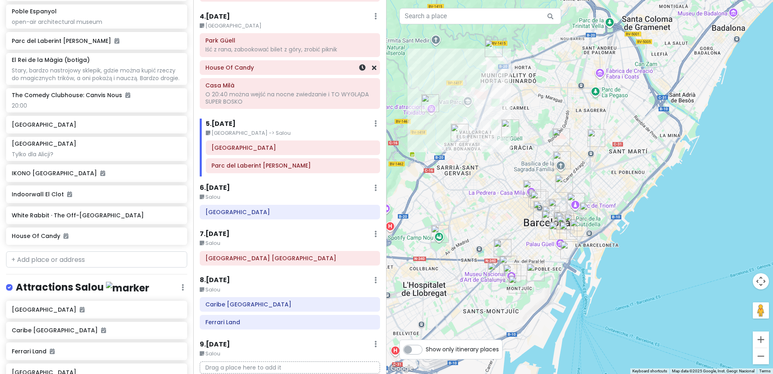
click at [264, 70] on h6 "House Of Candy" at bounding box center [289, 67] width 169 height 7
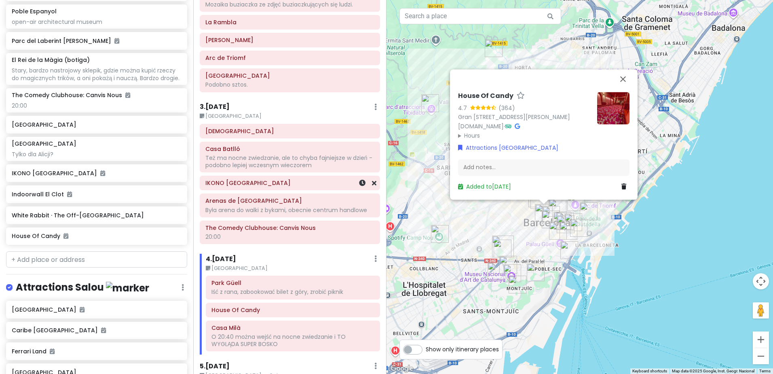
scroll to position [229, 0]
click at [251, 183] on h6 "IKONO [GEOGRAPHIC_DATA]" at bounding box center [289, 182] width 169 height 7
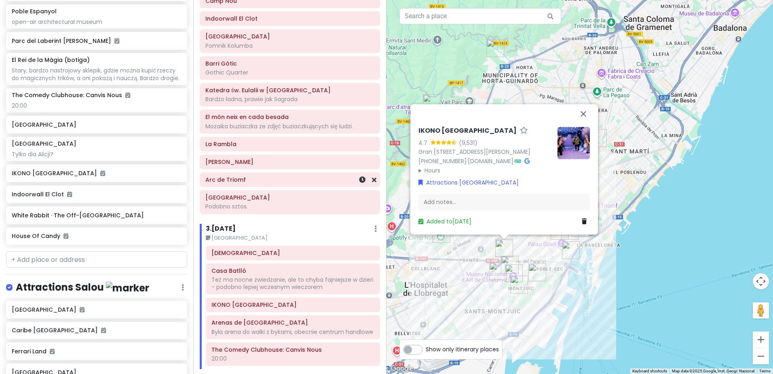
scroll to position [67, 0]
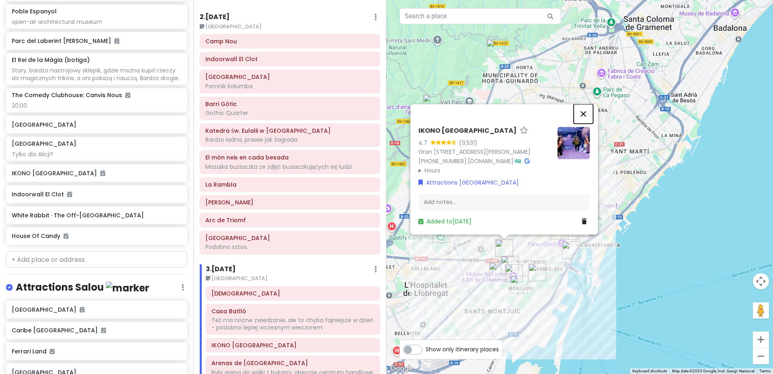
click at [585, 104] on button "Close" at bounding box center [583, 113] width 19 height 19
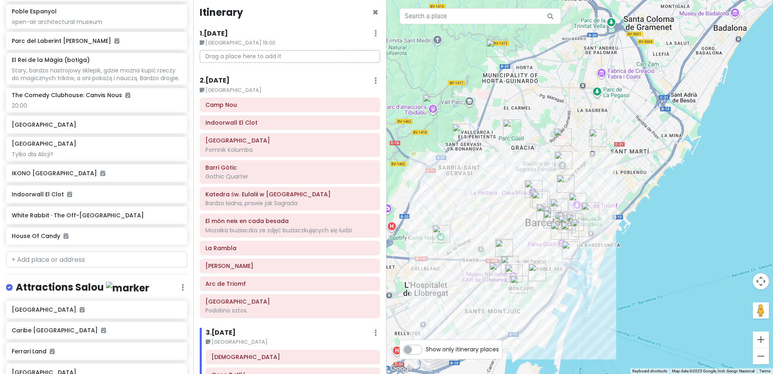
scroll to position [0, 0]
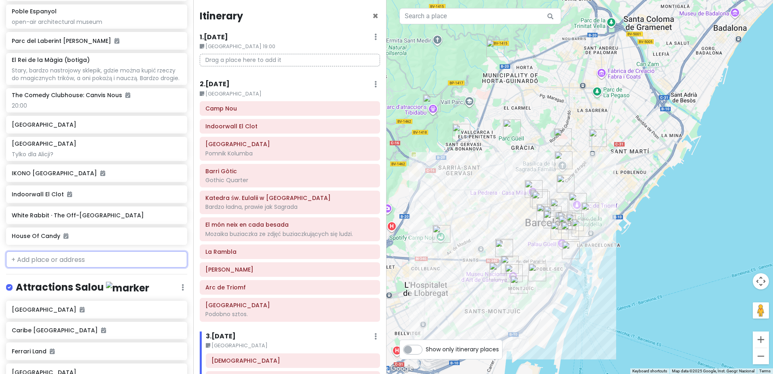
click at [60, 267] on input "text" at bounding box center [96, 259] width 181 height 16
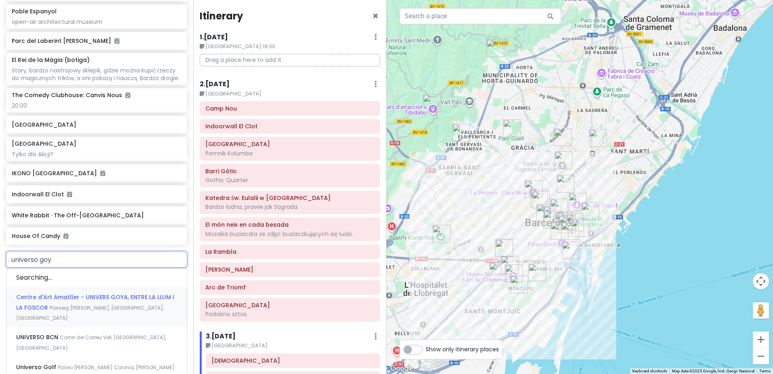
type input "universo goya"
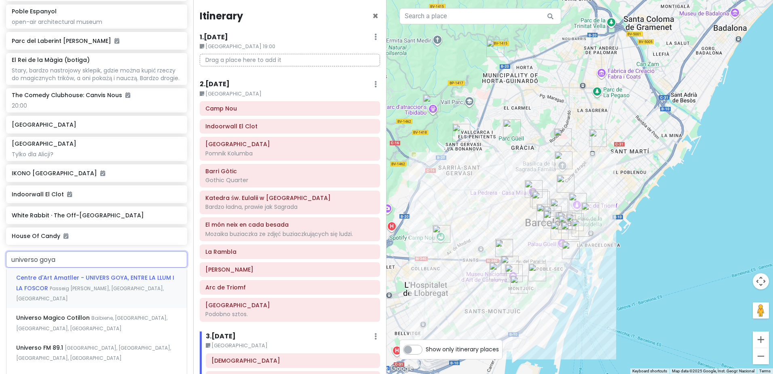
click at [121, 287] on span "Centre d'Art Amatller - UNIVERS GOYA, ENTRE LA LLUM I LA FOSCOR" at bounding box center [95, 282] width 158 height 19
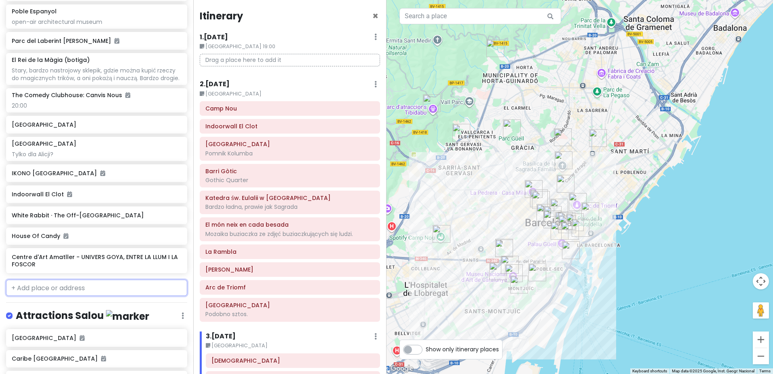
scroll to position [829, 0]
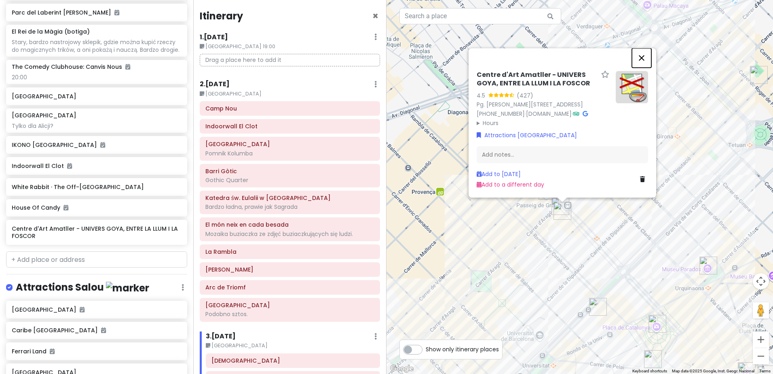
click at [645, 48] on button "Close" at bounding box center [641, 57] width 19 height 19
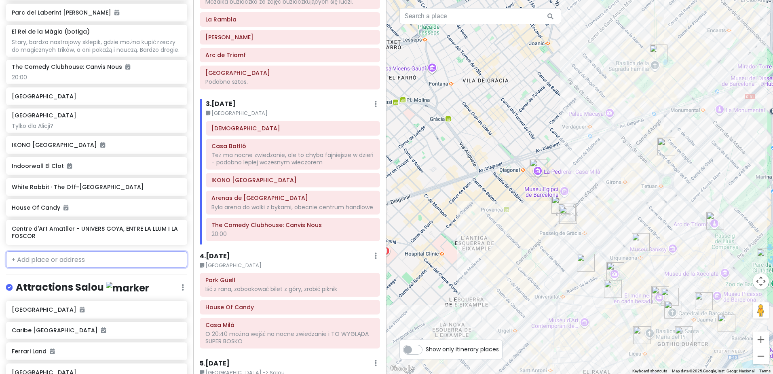
scroll to position [243, 0]
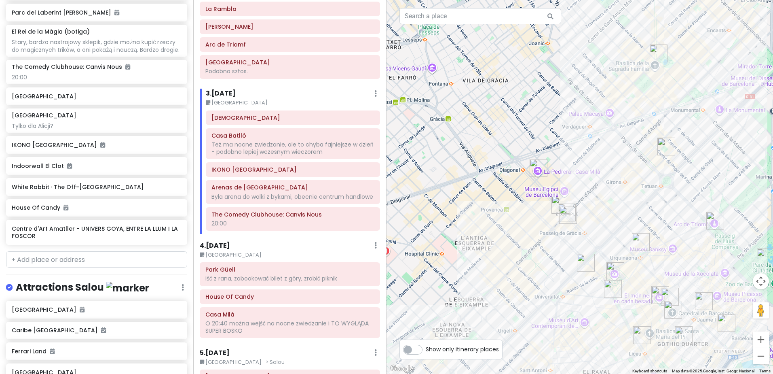
click at [217, 250] on h6 "4 . [DATE]" at bounding box center [215, 245] width 30 height 8
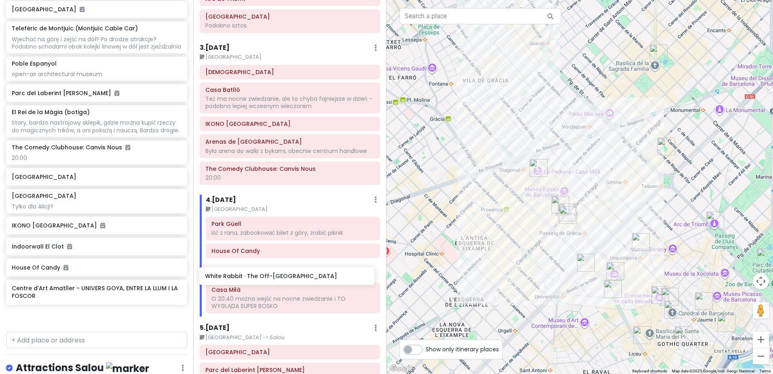
scroll to position [289, 0]
drag, startPoint x: 79, startPoint y: 280, endPoint x: 279, endPoint y: 270, distance: 199.9
click at [279, 270] on div "Sweet spanish idleness Private Change Dates Make a Copy Delete Trip Give Feedba…" at bounding box center [386, 187] width 773 height 374
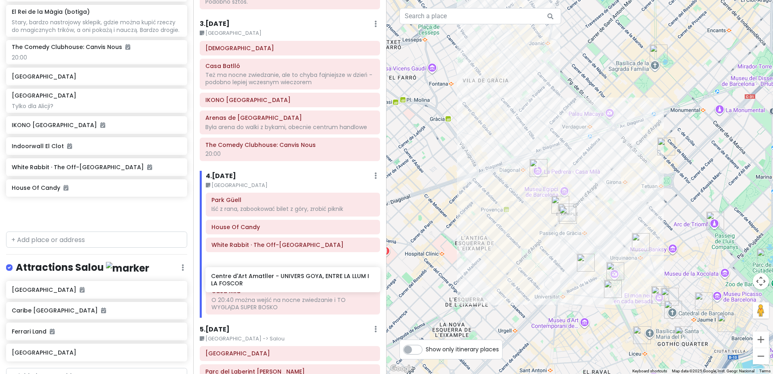
scroll to position [312, 0]
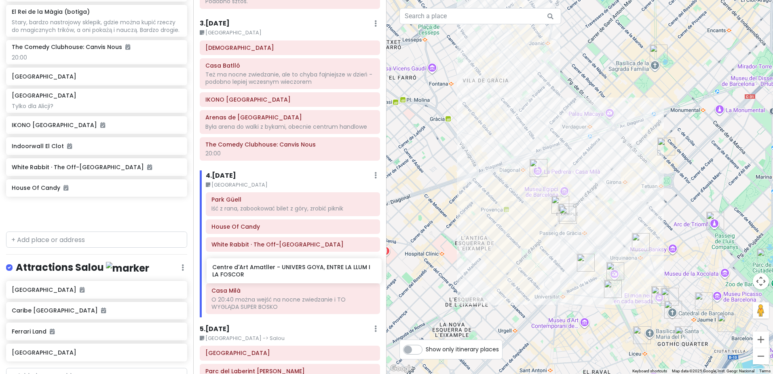
drag, startPoint x: 82, startPoint y: 221, endPoint x: 283, endPoint y: 270, distance: 206.5
click at [283, 270] on div "Sweet spanish idleness Private Change Dates Make a Copy Delete Trip Give Feedba…" at bounding box center [386, 187] width 773 height 374
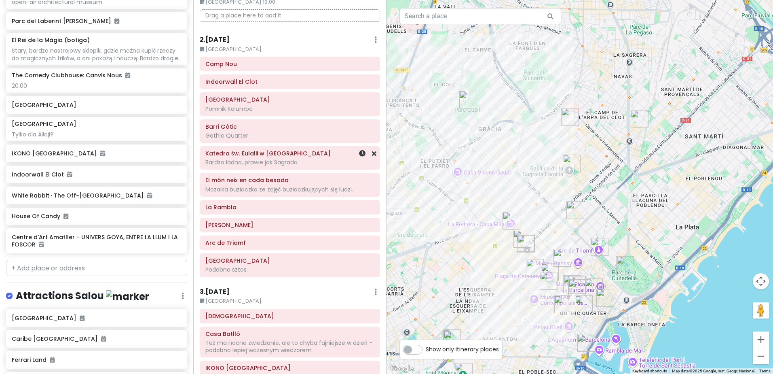
scroll to position [0, 0]
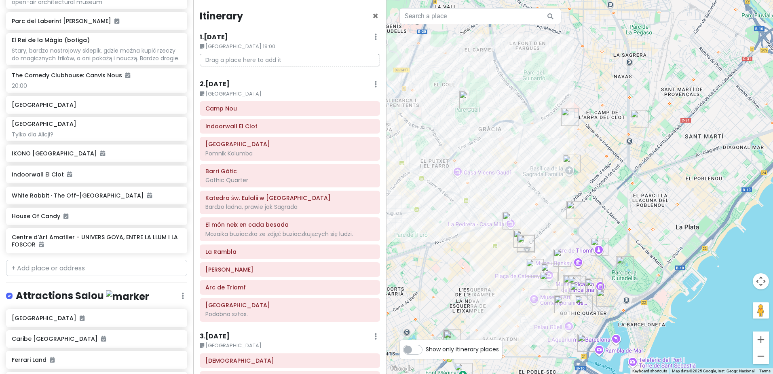
click at [222, 80] on h6 "2 . [DATE]" at bounding box center [215, 84] width 30 height 8
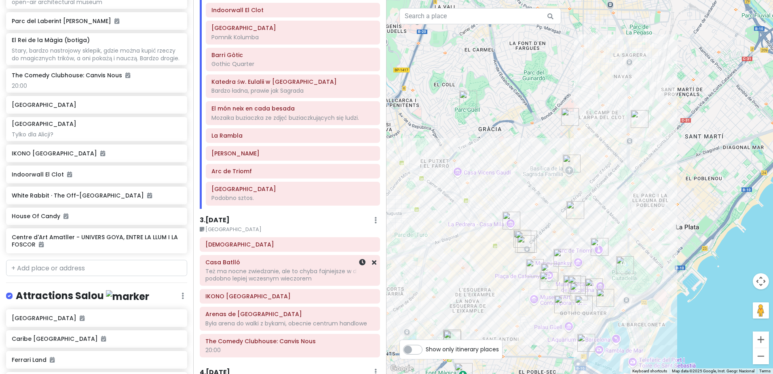
scroll to position [121, 0]
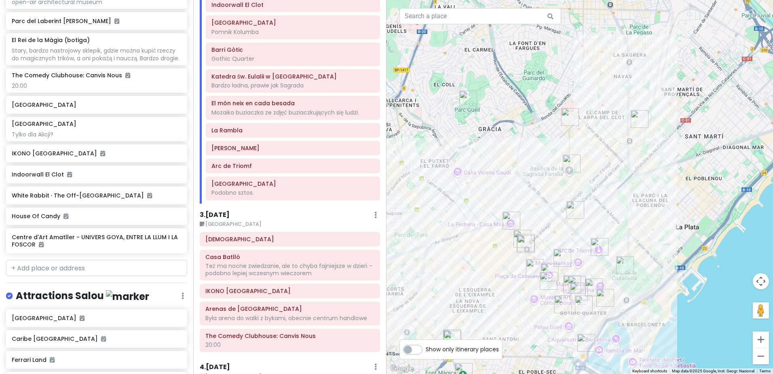
click at [223, 211] on h6 "3 . [DATE]" at bounding box center [215, 215] width 30 height 8
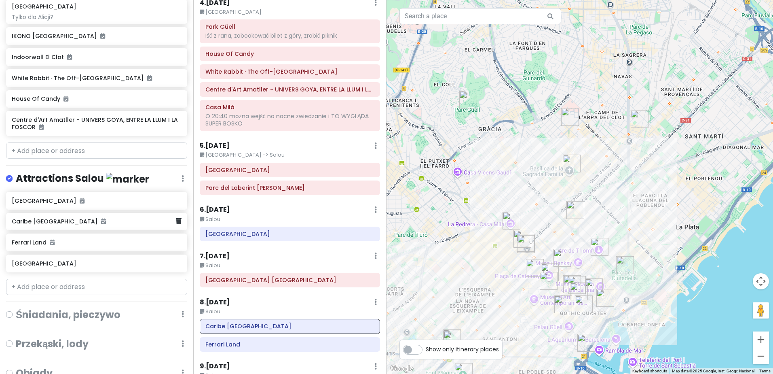
scroll to position [942, 0]
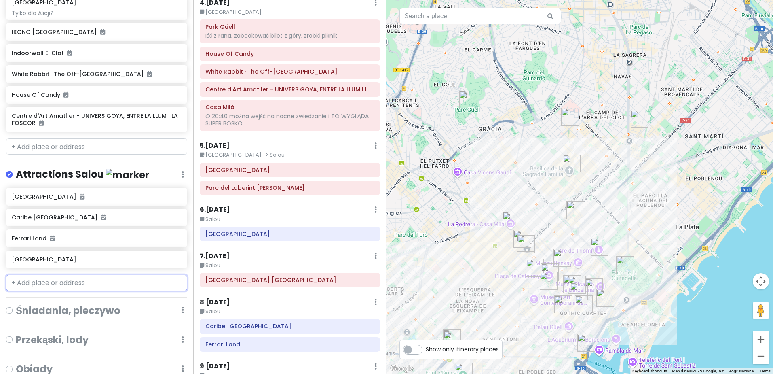
click at [80, 291] on input "text" at bounding box center [96, 282] width 181 height 16
paste input "[GEOGRAPHIC_DATA]"
type input "[GEOGRAPHIC_DATA]"
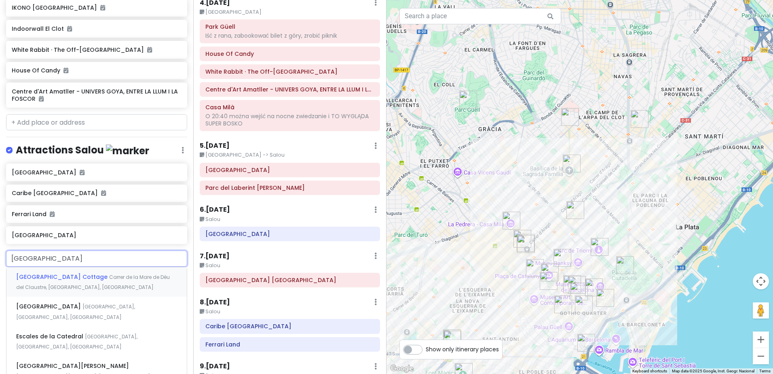
scroll to position [982, 0]
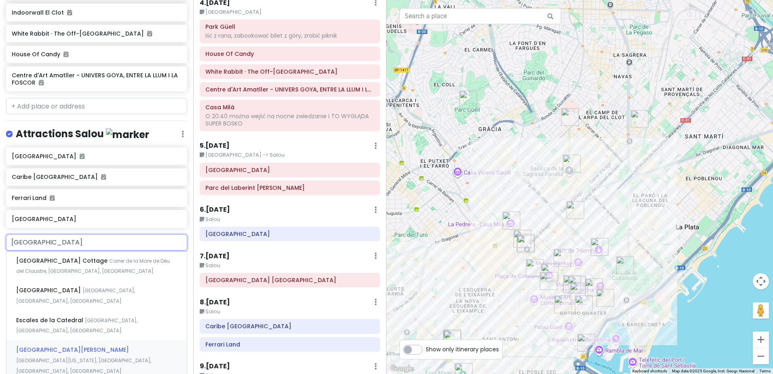
click at [111, 357] on span "[GEOGRAPHIC_DATA][US_STATE], [GEOGRAPHIC_DATA], [GEOGRAPHIC_DATA], [GEOGRAPHIC_…" at bounding box center [83, 365] width 135 height 17
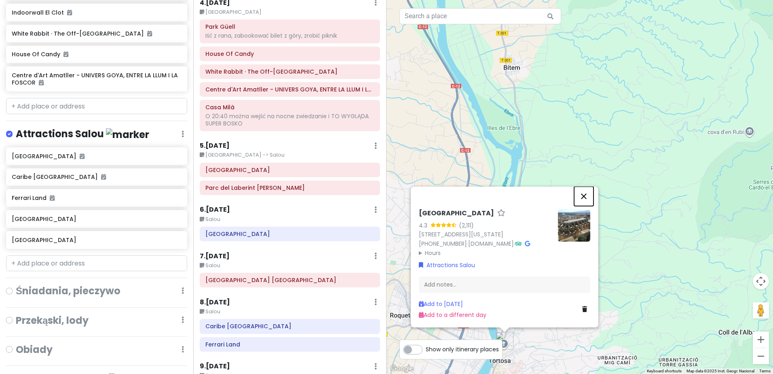
click at [582, 186] on button "Close" at bounding box center [583, 195] width 19 height 19
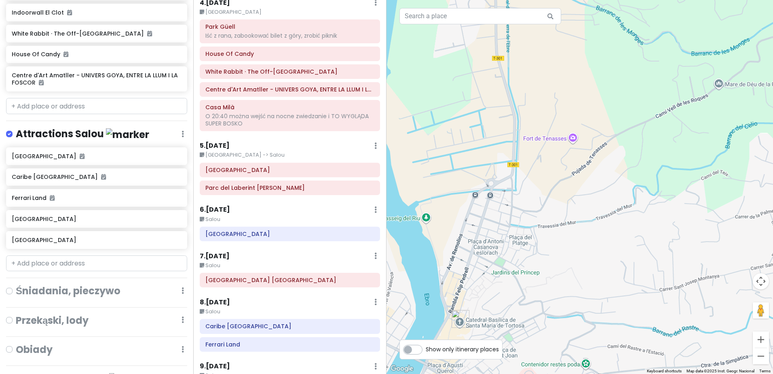
drag, startPoint x: 516, startPoint y: 315, endPoint x: 631, endPoint y: 198, distance: 163.5
click at [630, 199] on div at bounding box center [579, 187] width 386 height 374
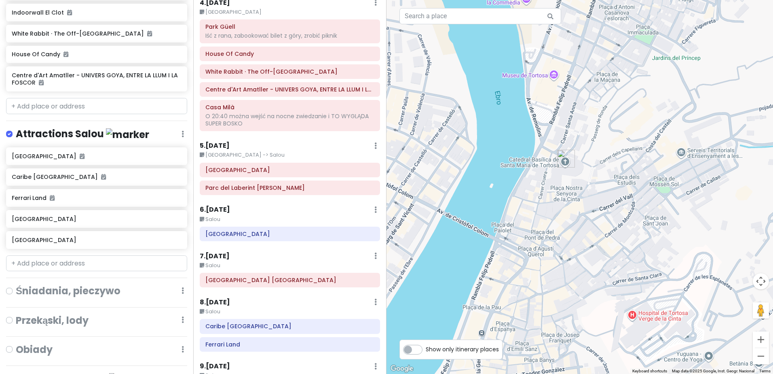
drag, startPoint x: 608, startPoint y: 133, endPoint x: 621, endPoint y: 168, distance: 37.0
click at [621, 160] on div at bounding box center [579, 187] width 386 height 374
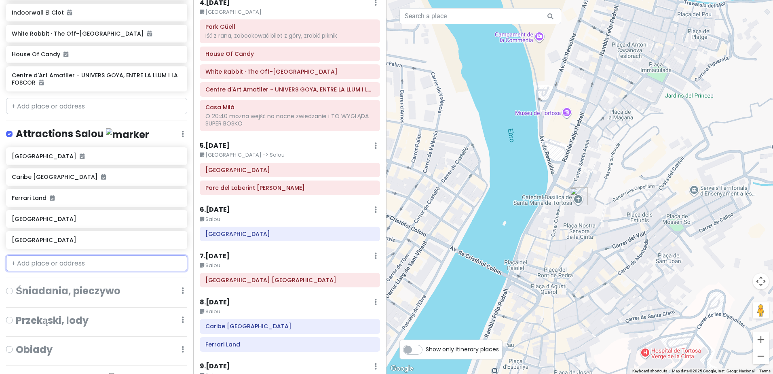
click at [64, 270] on input "text" at bounding box center [96, 263] width 181 height 16
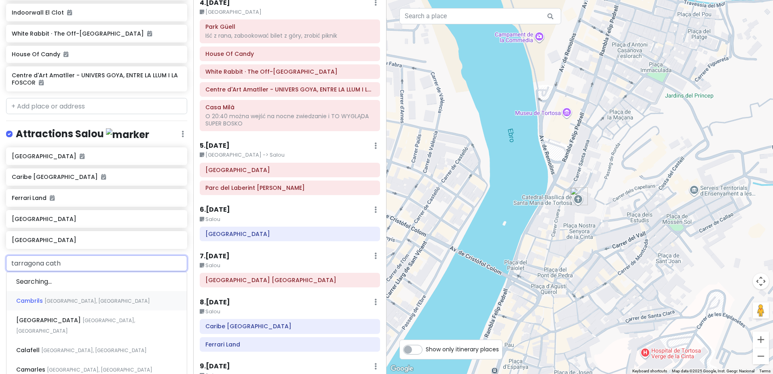
type input "tarragona cathe"
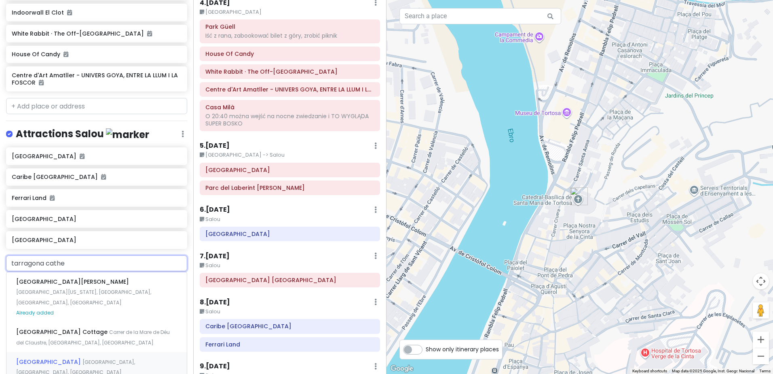
click at [127, 359] on span "[GEOGRAPHIC_DATA], [GEOGRAPHIC_DATA], [GEOGRAPHIC_DATA]" at bounding box center [75, 366] width 119 height 17
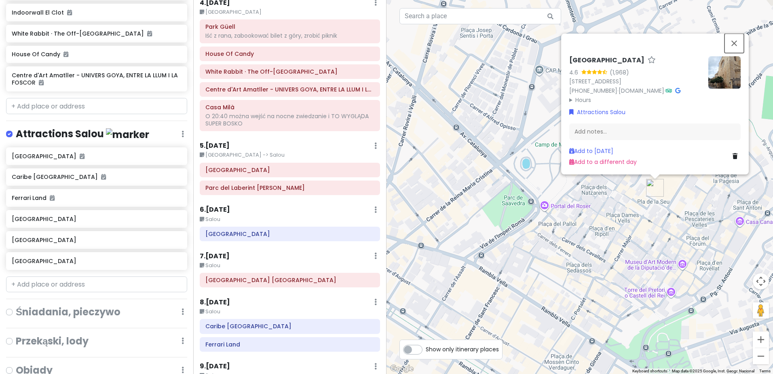
drag, startPoint x: 733, startPoint y: 37, endPoint x: 659, endPoint y: 19, distance: 75.9
click at [733, 37] on button "Close" at bounding box center [733, 43] width 19 height 19
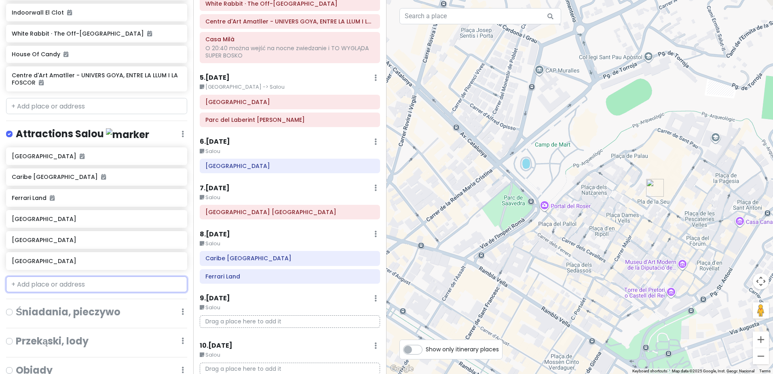
scroll to position [642, 0]
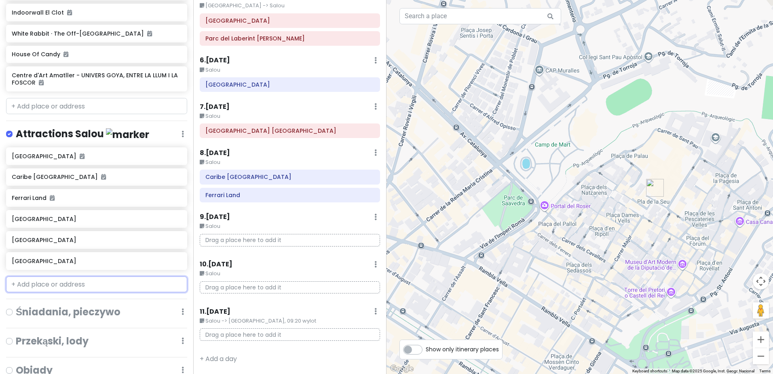
click at [56, 292] on input "text" at bounding box center [96, 284] width 181 height 16
paste input "Pont del Diable"
type input "Pont del Diable"
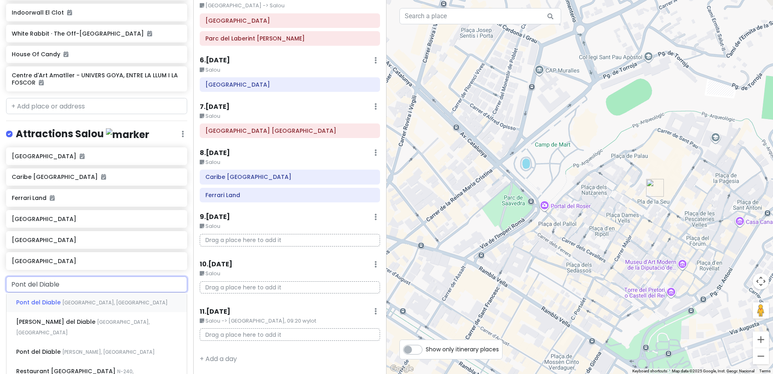
click at [88, 306] on span "[GEOGRAPHIC_DATA], [GEOGRAPHIC_DATA]" at bounding box center [115, 302] width 106 height 7
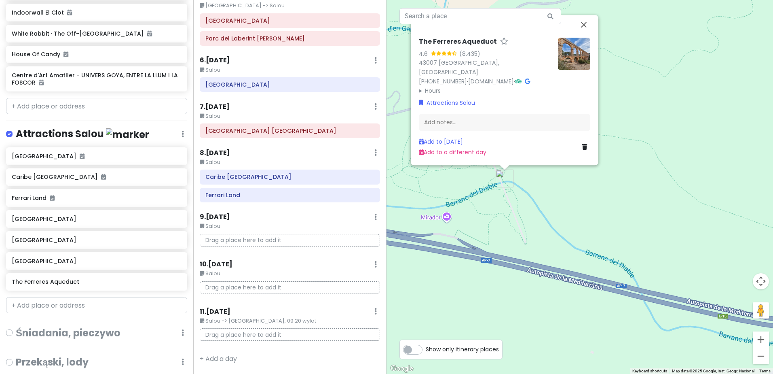
click at [578, 63] on img at bounding box center [574, 54] width 32 height 32
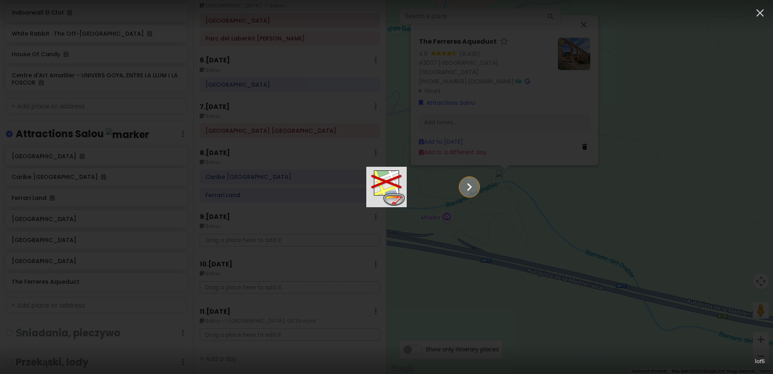
click at [477, 188] on icon "Show slide 2 of 5" at bounding box center [469, 186] width 15 height 19
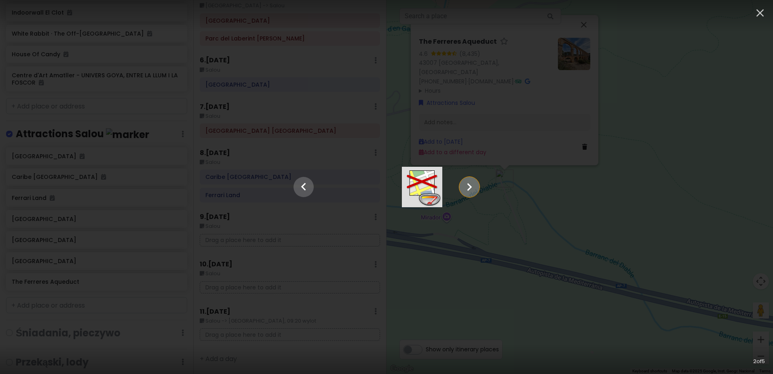
click at [477, 188] on icon "Show slide 3 of 5" at bounding box center [469, 186] width 15 height 19
click at [477, 189] on icon "Show slide 4 of 5" at bounding box center [469, 186] width 15 height 19
click at [477, 189] on icon "Show slide 5 of 5" at bounding box center [469, 186] width 15 height 19
click at [758, 11] on icon "button" at bounding box center [760, 13] width 8 height 8
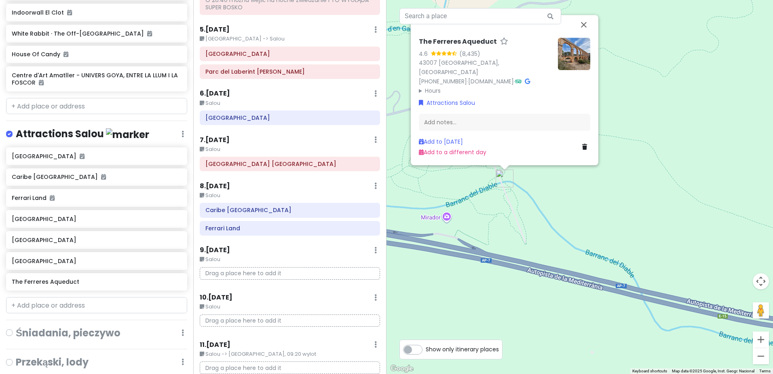
scroll to position [561, 0]
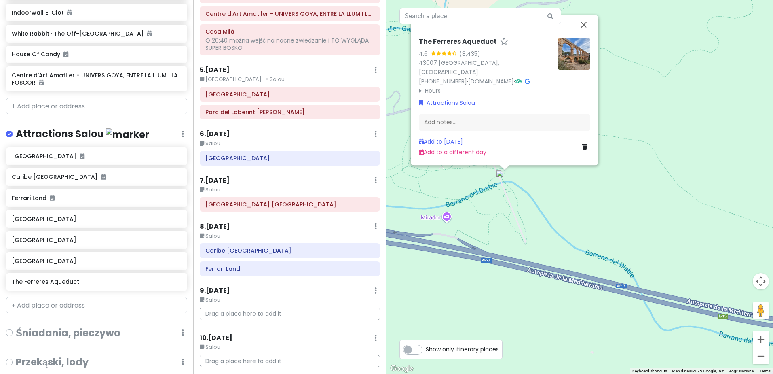
click at [227, 194] on small "Salou" at bounding box center [290, 190] width 180 height 8
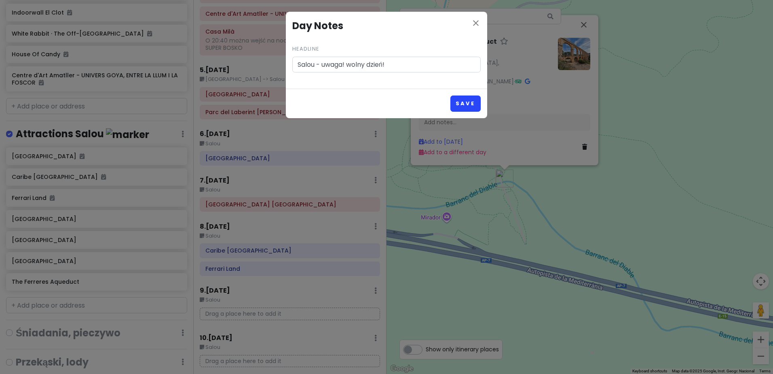
type input "Salou - uwaga! wolny dzień!"
click at [457, 101] on button "Save" at bounding box center [465, 103] width 30 height 16
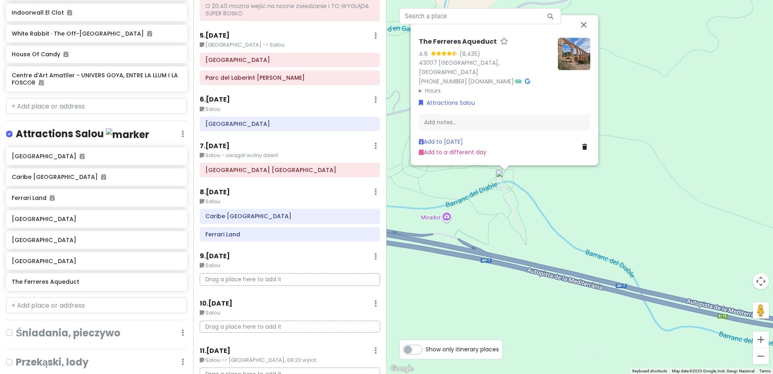
scroll to position [642, 0]
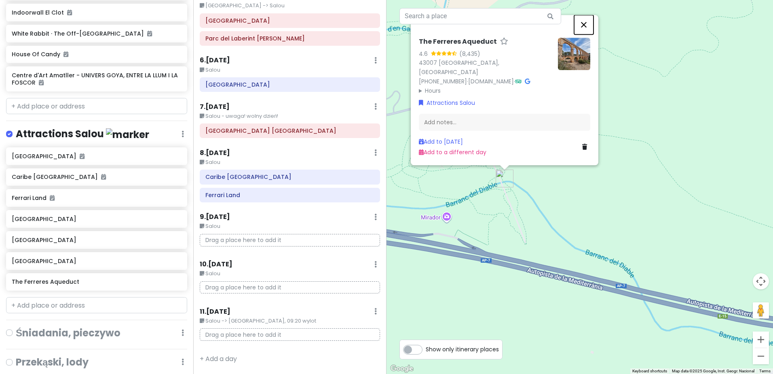
click at [585, 34] on button "Close" at bounding box center [583, 24] width 19 height 19
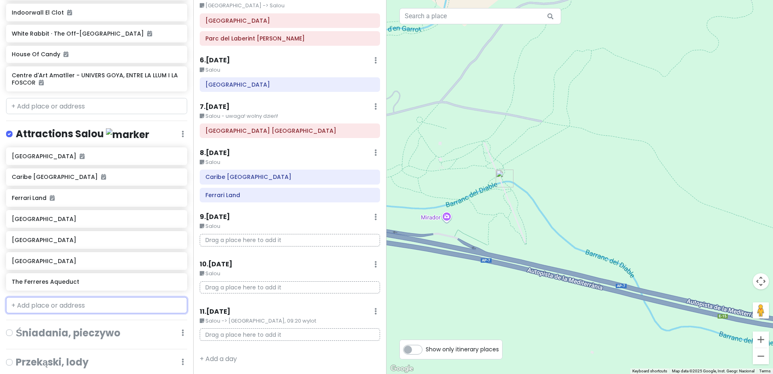
click at [87, 312] on input "text" at bounding box center [96, 305] width 181 height 16
paste input "pla de la Seu"
type input "pla de la Seu"
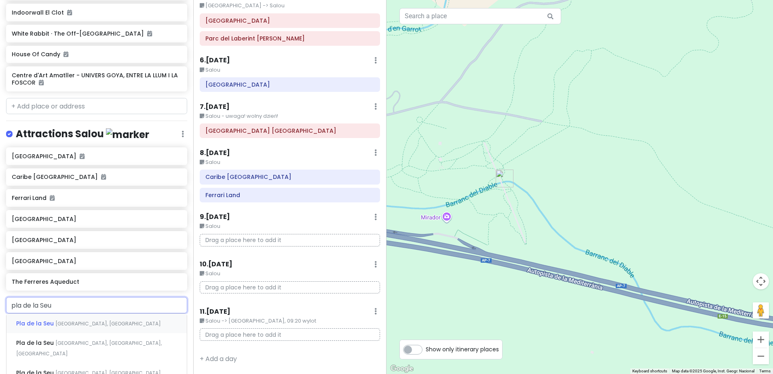
scroll to position [1023, 0]
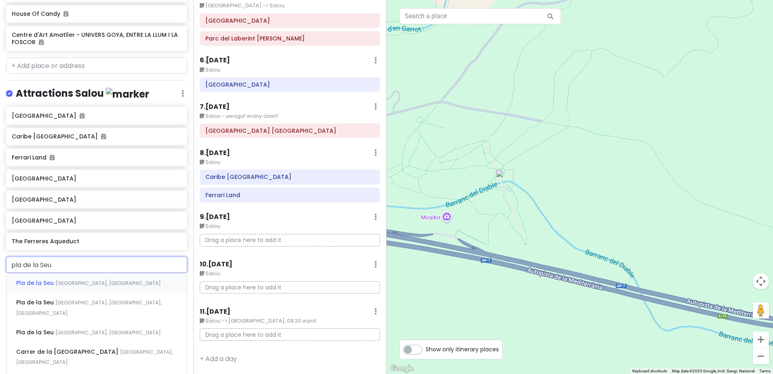
click at [108, 289] on div "[GEOGRAPHIC_DATA], [GEOGRAPHIC_DATA]" at bounding box center [96, 282] width 180 height 19
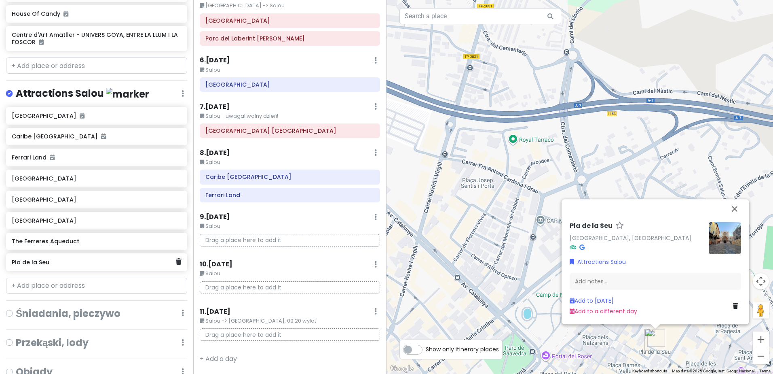
click at [115, 266] on h6 "Pla de la Seu" at bounding box center [94, 261] width 164 height 7
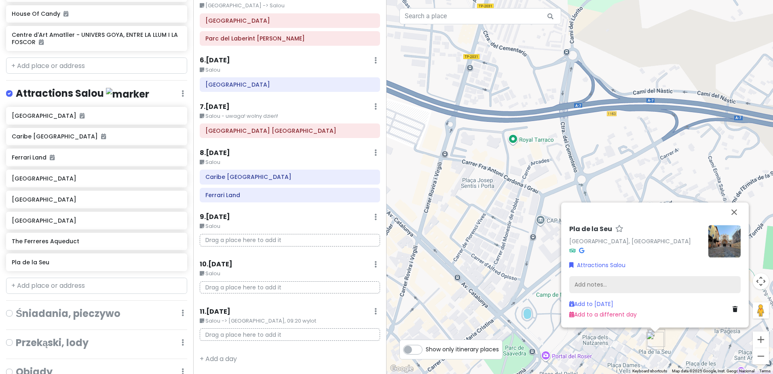
click at [643, 287] on div "Add notes..." at bounding box center [654, 284] width 171 height 17
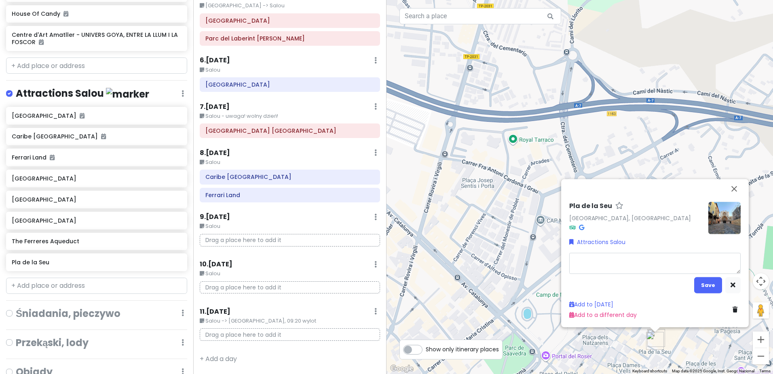
type textarea "x"
type textarea "1"
type textarea "x"
type textarea "12"
type textarea "x"
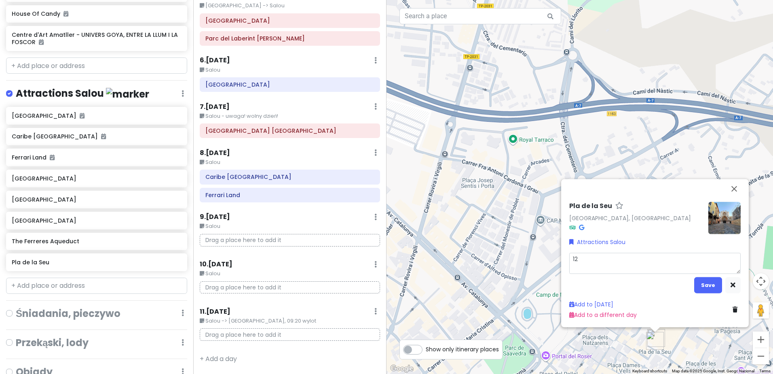
type textarea "12:"
type textarea "x"
type textarea "12:3"
type textarea "x"
type textarea "12:30"
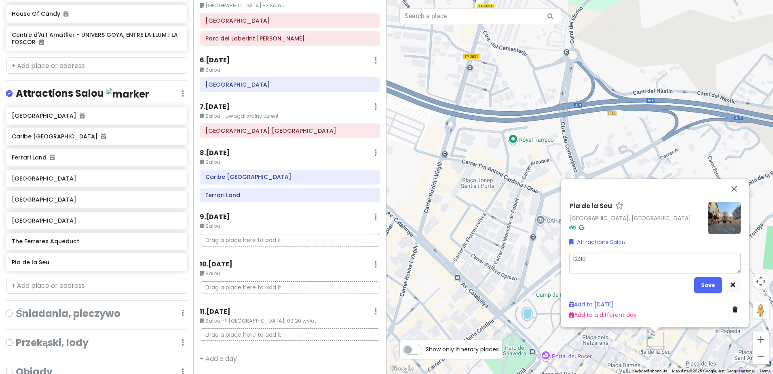
type textarea "x"
type textarea "12:30"
type textarea "x"
type textarea "12:30 h"
type textarea "x"
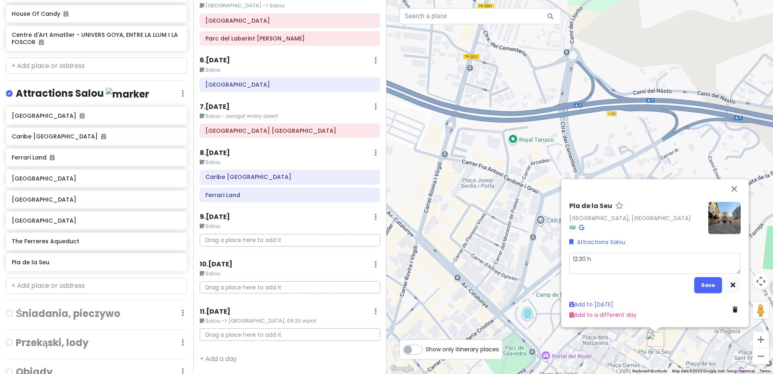
type textarea "12:30 hu"
type textarea "x"
type textarea "12:30 hum"
type textarea "x"
type textarea "12:30 huma"
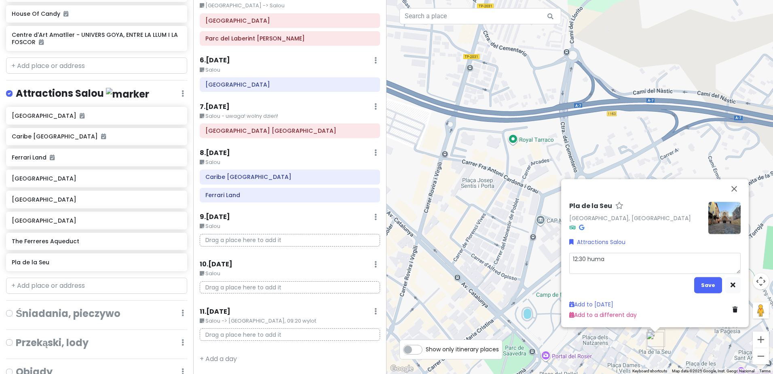
type textarea "x"
type textarea "12:30 human"
type textarea "x"
type textarea "12:30 human"
type textarea "x"
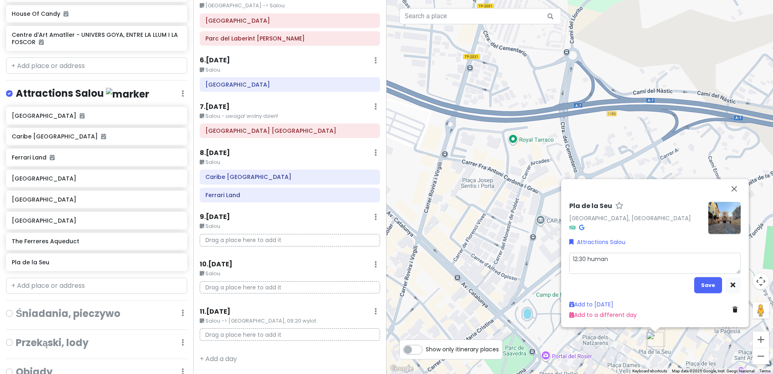
type textarea "12:30 human t"
type textarea "x"
type textarea "12:30 human to"
type textarea "x"
type textarea "12:30 human tow"
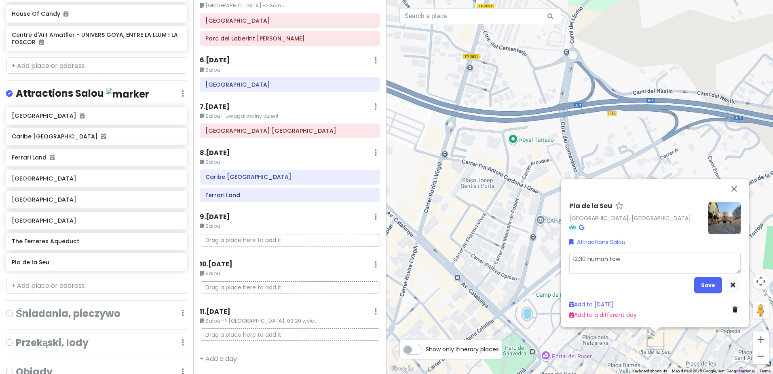
type textarea "x"
type textarea "12:30 human [PERSON_NAME]"
type textarea "x"
type textarea "12:30 human tower"
type textarea "x"
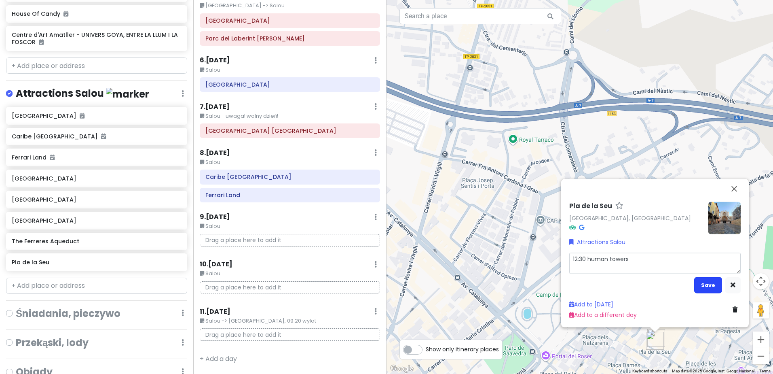
type textarea "12:30 human towers"
click at [712, 283] on button "Save" at bounding box center [708, 285] width 28 height 16
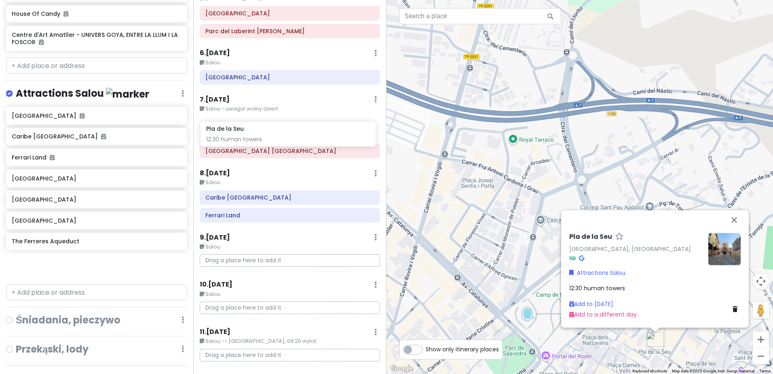
drag, startPoint x: 91, startPoint y: 275, endPoint x: 286, endPoint y: 135, distance: 239.3
click at [286, 135] on div "Sweet spanish idleness Private Change Dates Make a Copy Delete Trip Give Feedba…" at bounding box center [386, 187] width 773 height 374
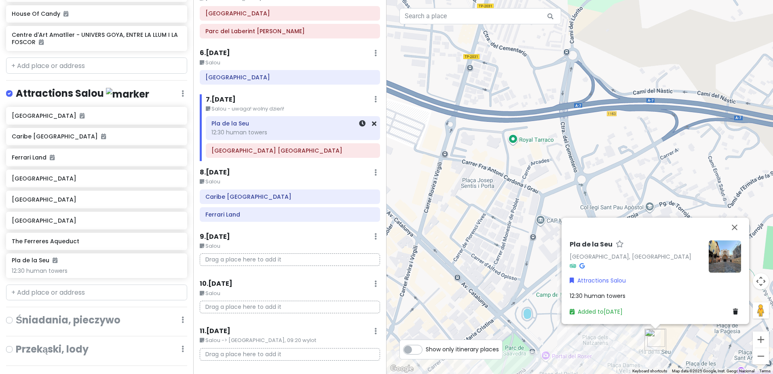
scroll to position [634, 0]
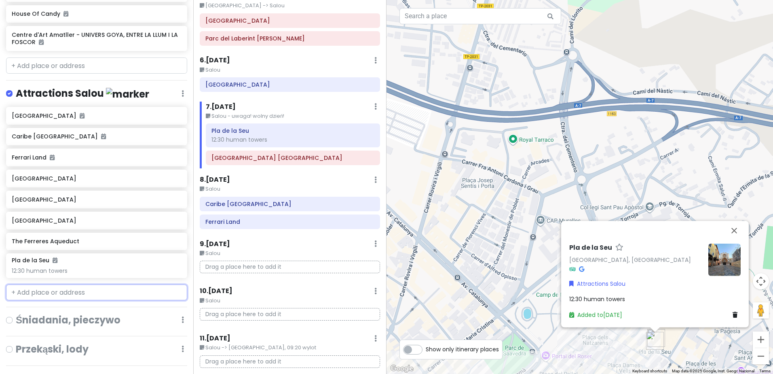
click at [64, 300] on input "text" at bounding box center [96, 292] width 181 height 16
paste input "[GEOGRAPHIC_DATA]"
type input "[GEOGRAPHIC_DATA]"
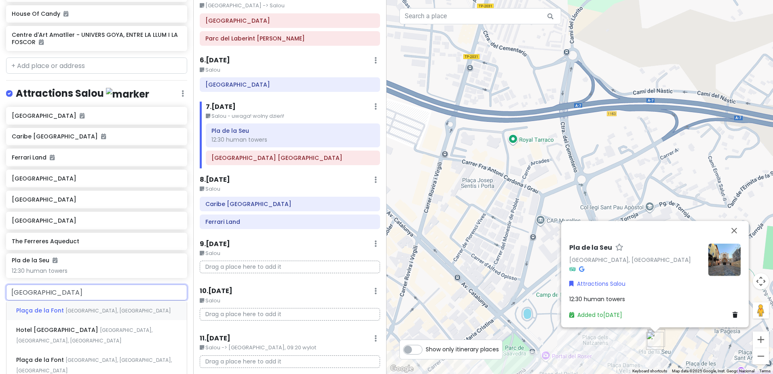
click at [87, 314] on span "[GEOGRAPHIC_DATA], [GEOGRAPHIC_DATA]" at bounding box center [118, 310] width 106 height 7
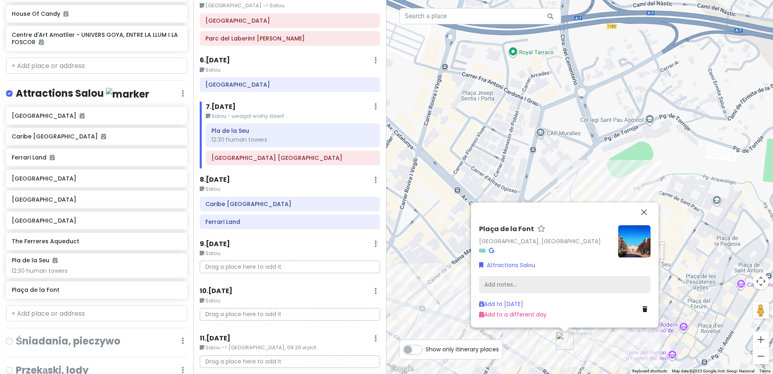
click at [540, 283] on div "Add notes..." at bounding box center [564, 284] width 171 height 17
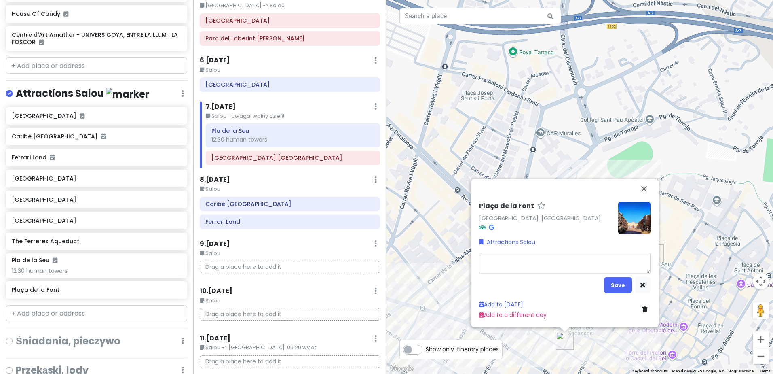
type textarea "x"
type textarea "1"
type textarea "x"
type textarea "12"
type textarea "x"
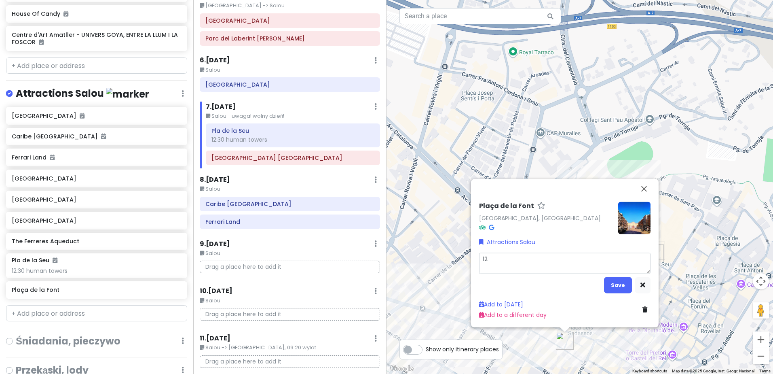
type textarea "12:"
type textarea "x"
type textarea "12:1"
type textarea "x"
type textarea "12:15"
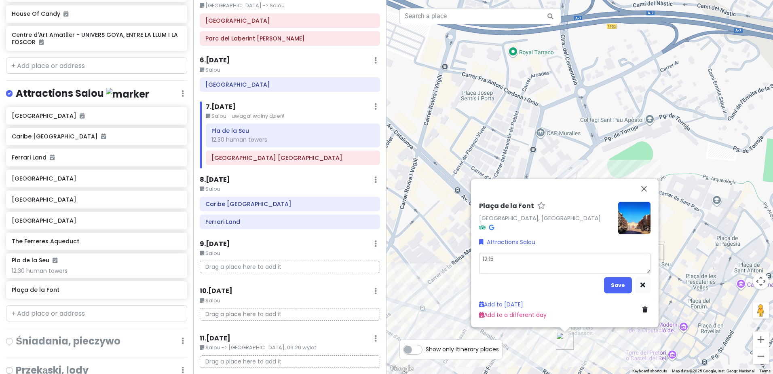
type textarea "x"
type textarea "12:15"
type textarea "x"
type textarea "12:15 h"
type textarea "x"
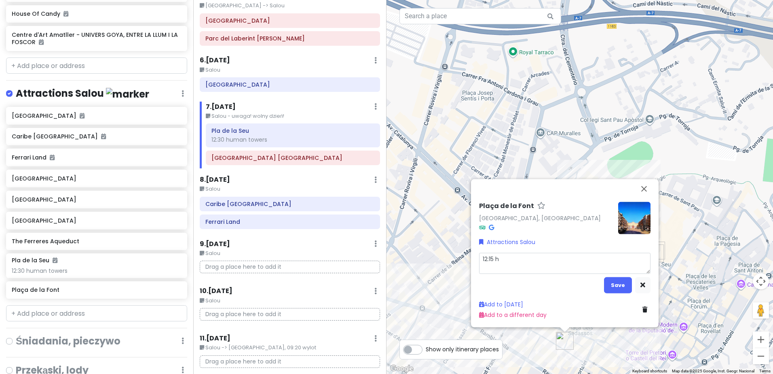
type textarea "12:15 hu"
type textarea "x"
type textarea "12:15 hum"
type textarea "x"
type textarea "12:15 huma"
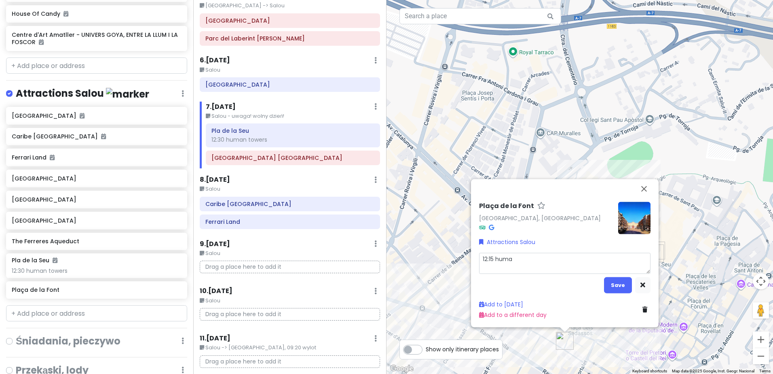
type textarea "x"
type textarea "12:15 human"
type textarea "x"
type textarea "12:15 human"
type textarea "x"
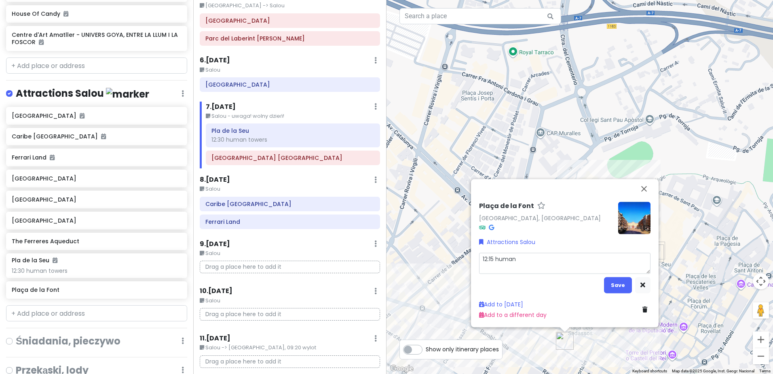
type textarea "12:15 human t"
type textarea "x"
type textarea "12:15 human to"
type textarea "x"
type textarea "12:15 human tow"
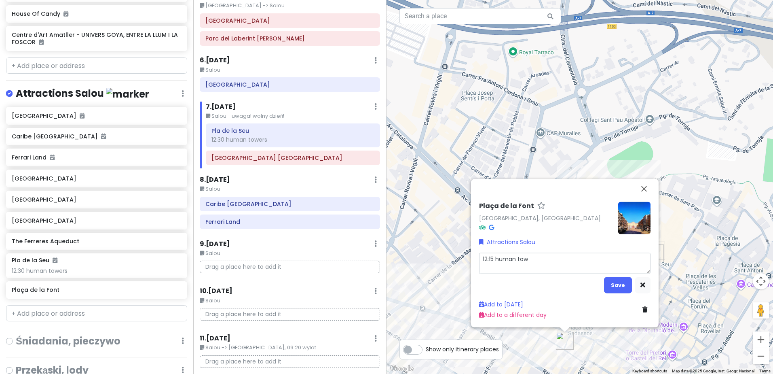
type textarea "x"
type textarea "12:15 human [PERSON_NAME]"
type textarea "x"
type textarea "12:15 human tower"
type textarea "x"
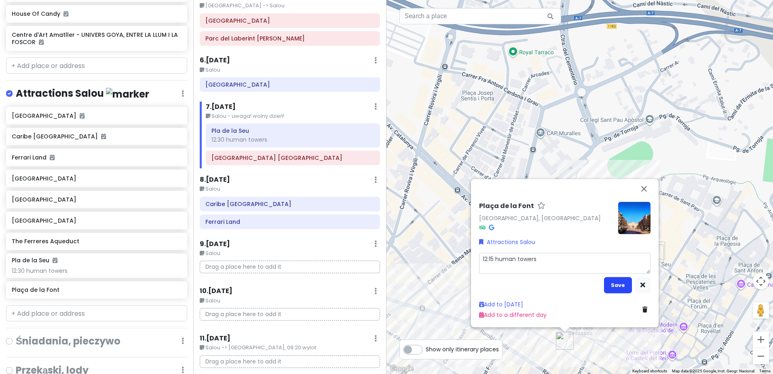
type textarea "12:15 human towers"
click at [609, 289] on button "Save" at bounding box center [618, 285] width 28 height 16
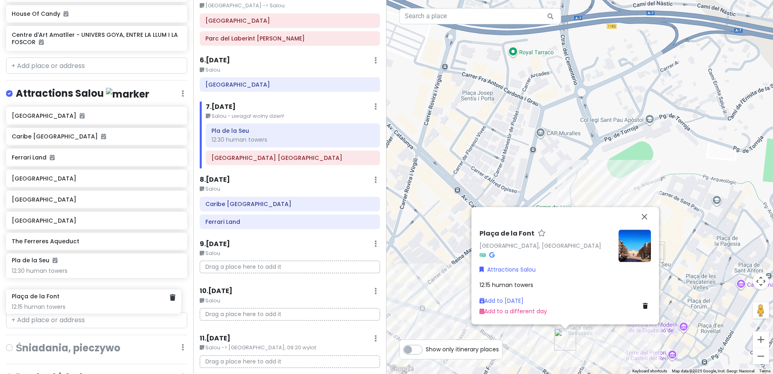
scroll to position [1026, 0]
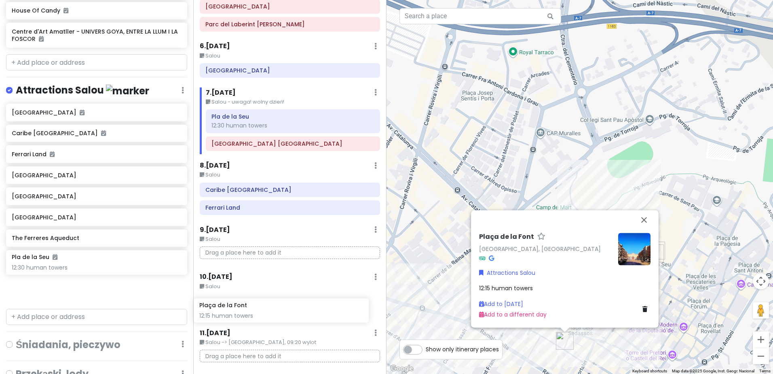
drag, startPoint x: 101, startPoint y: 297, endPoint x: 294, endPoint y: 302, distance: 193.7
click at [294, 302] on div "Sweet spanish idleness Private Change Dates Make a Copy Delete Trip Give Feedba…" at bounding box center [386, 187] width 773 height 374
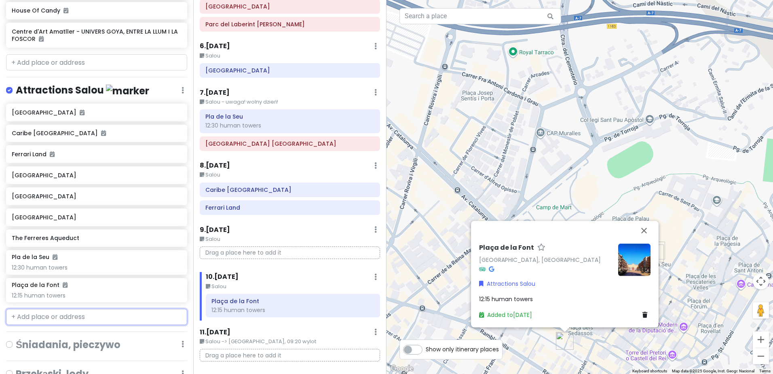
click at [97, 325] on input "text" at bounding box center [96, 316] width 181 height 16
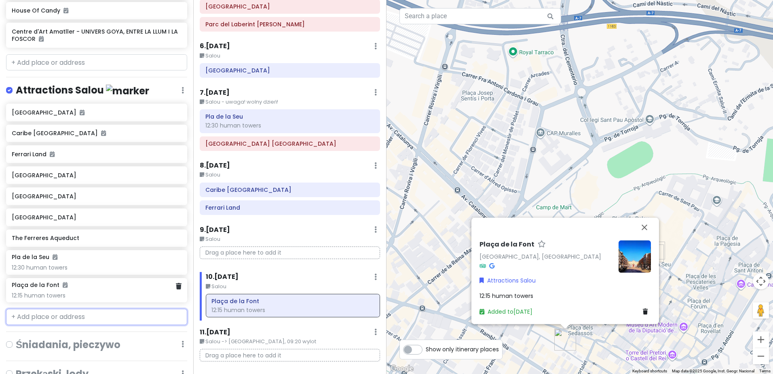
paste input "6. Monumento a los Castellers"
type input "6. Monumento a los Castellers"
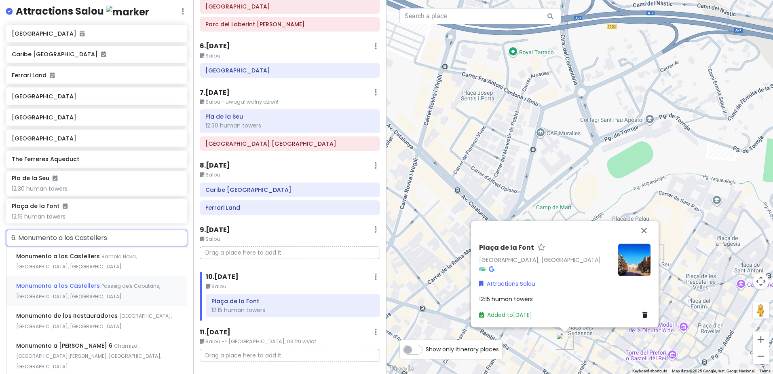
scroll to position [1107, 0]
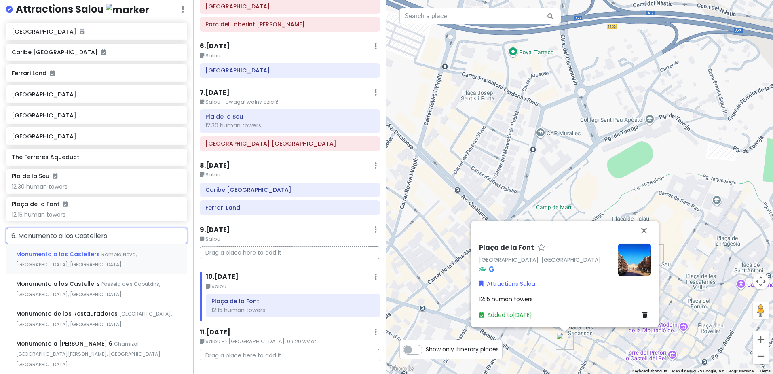
click at [137, 263] on span "Rambla Nova, [GEOGRAPHIC_DATA], [GEOGRAPHIC_DATA]" at bounding box center [76, 259] width 120 height 17
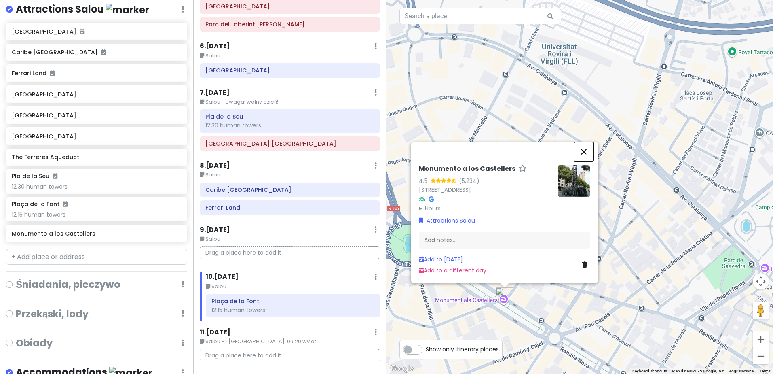
click at [585, 150] on button "Close" at bounding box center [583, 151] width 19 height 19
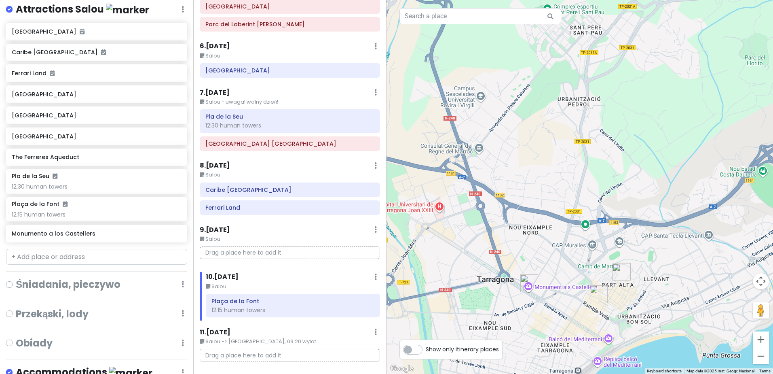
drag, startPoint x: 583, startPoint y: 328, endPoint x: 506, endPoint y: 255, distance: 106.9
click at [506, 255] on div at bounding box center [579, 187] width 386 height 374
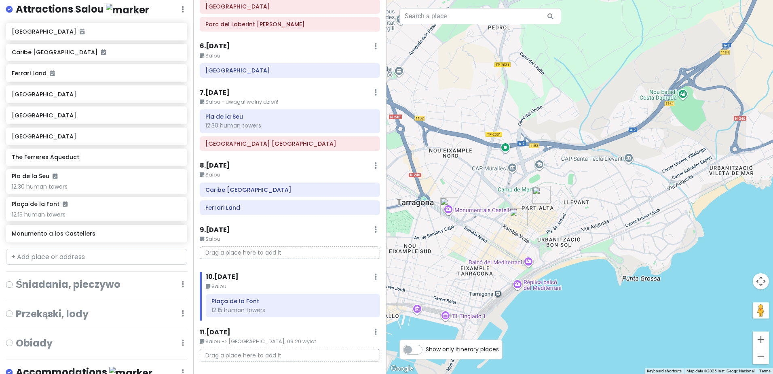
drag, startPoint x: 461, startPoint y: 230, endPoint x: 512, endPoint y: 251, distance: 55.3
click at [512, 251] on div at bounding box center [579, 187] width 386 height 374
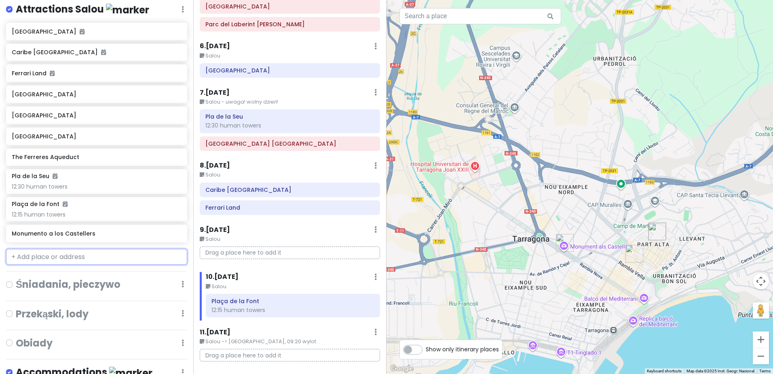
click at [87, 264] on input "text" at bounding box center [96, 257] width 181 height 16
paste input "Cantera del Mèdol"
type input "Cantera del Mèdol"
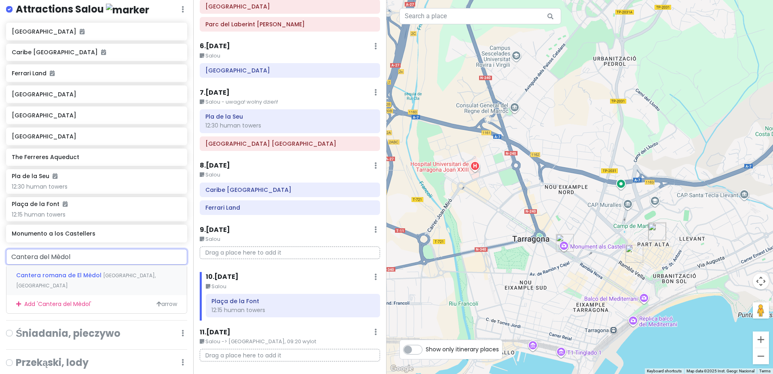
click at [107, 285] on span "[GEOGRAPHIC_DATA], [GEOGRAPHIC_DATA]" at bounding box center [85, 280] width 139 height 17
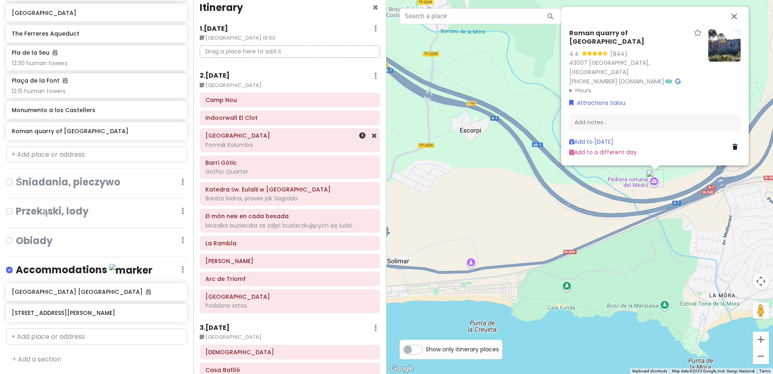
scroll to position [0, 0]
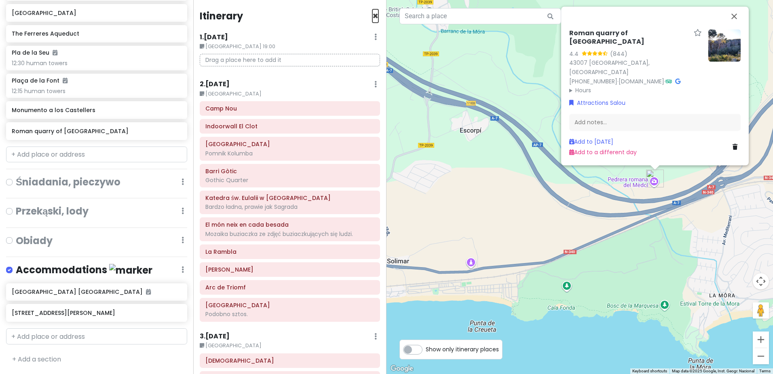
click at [372, 16] on span "×" at bounding box center [375, 15] width 6 height 13
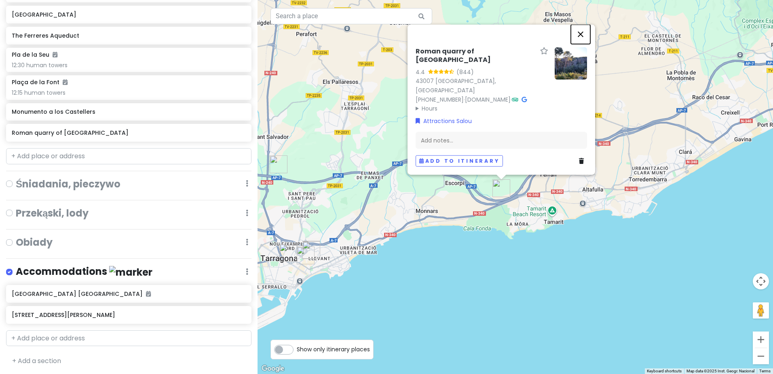
click at [579, 44] on button "Close" at bounding box center [580, 34] width 19 height 19
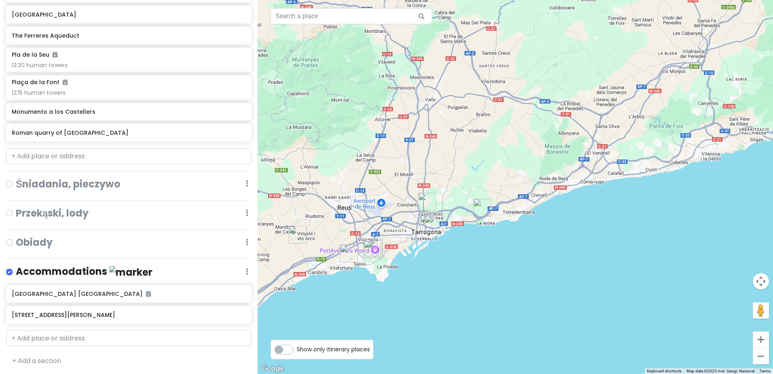
drag, startPoint x: 416, startPoint y: 267, endPoint x: 487, endPoint y: 216, distance: 87.5
click at [486, 217] on div at bounding box center [515, 187] width 515 height 374
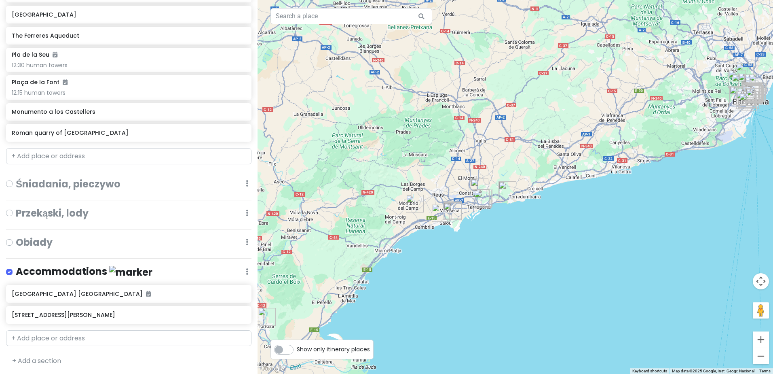
drag, startPoint x: 612, startPoint y: 226, endPoint x: 581, endPoint y: 234, distance: 31.7
click at [581, 234] on div at bounding box center [515, 187] width 515 height 374
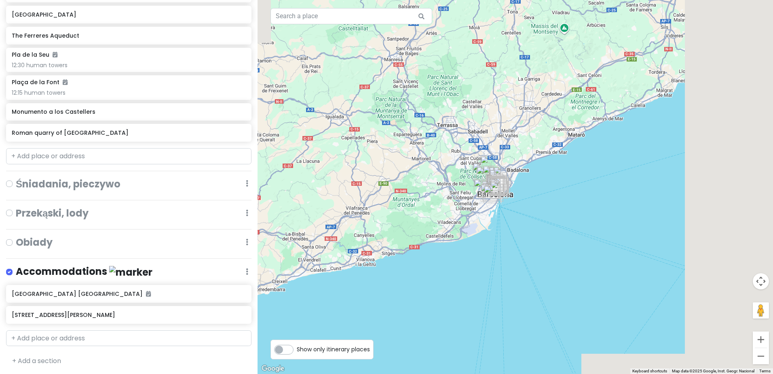
drag, startPoint x: 664, startPoint y: 133, endPoint x: 373, endPoint y: 235, distance: 308.5
click at [373, 235] on div at bounding box center [515, 187] width 515 height 374
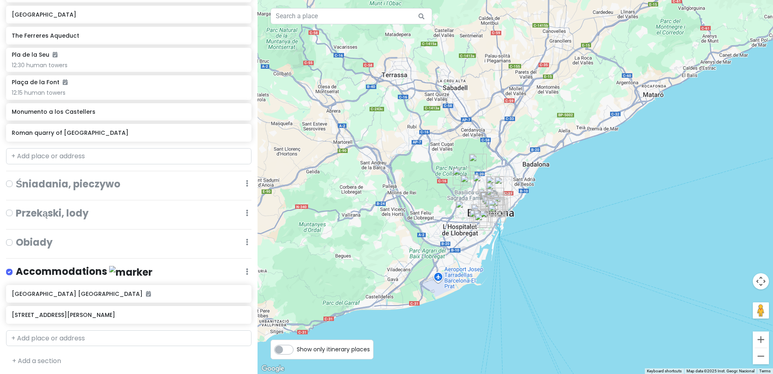
drag, startPoint x: 513, startPoint y: 186, endPoint x: 555, endPoint y: 192, distance: 43.3
click at [555, 192] on div at bounding box center [515, 187] width 515 height 374
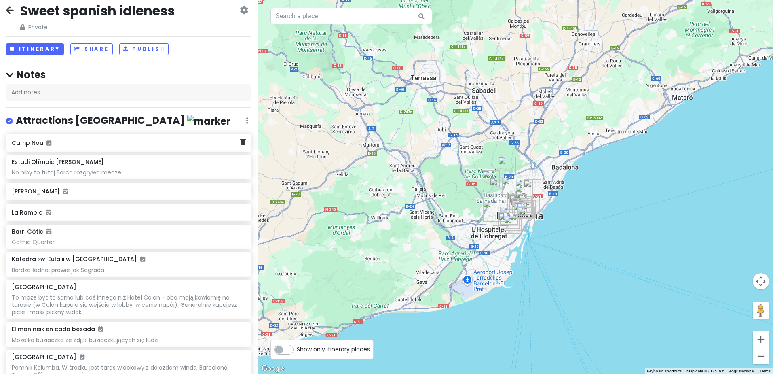
scroll to position [0, 0]
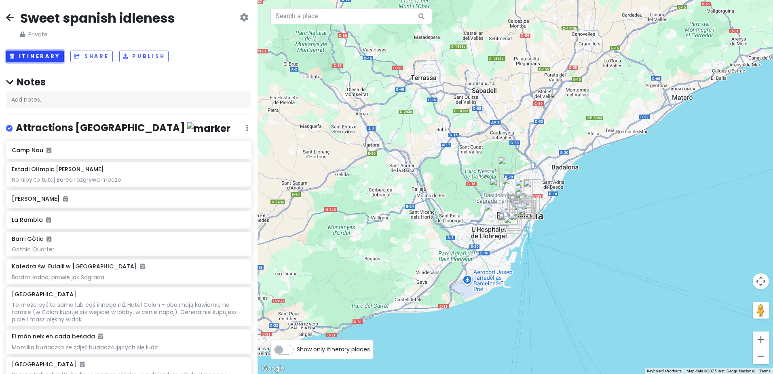
click at [44, 51] on button "Itinerary" at bounding box center [35, 57] width 58 height 12
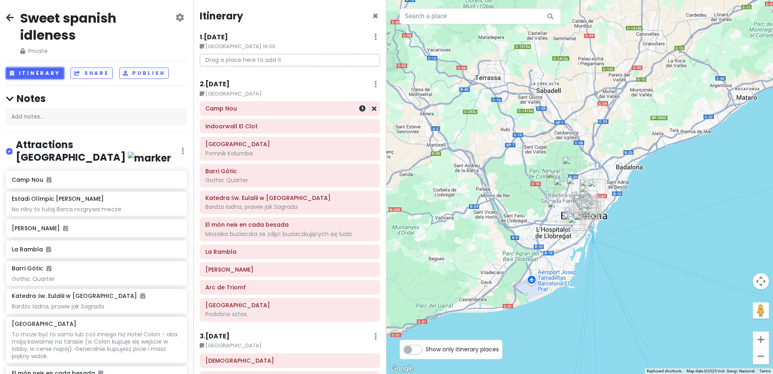
click at [279, 111] on h6 "Camp Nou" at bounding box center [289, 108] width 169 height 7
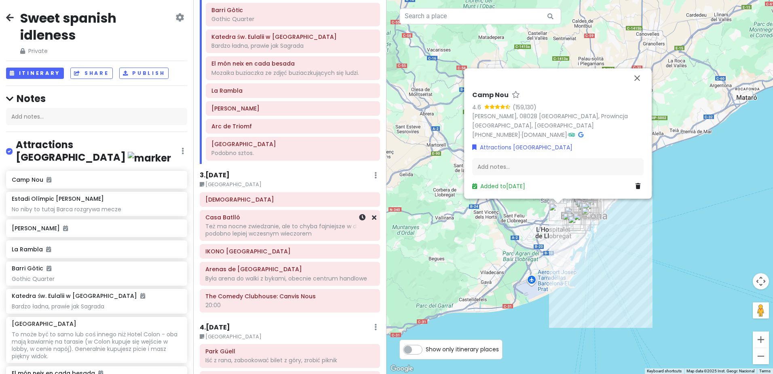
scroll to position [162, 0]
click at [281, 201] on h6 "[DEMOGRAPHIC_DATA]" at bounding box center [289, 198] width 169 height 7
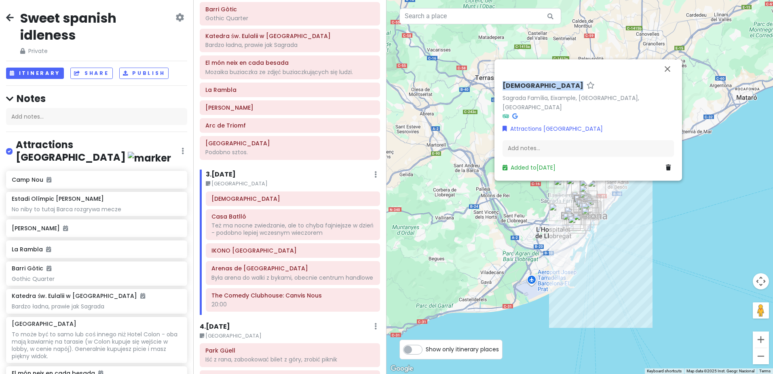
drag, startPoint x: 500, startPoint y: 93, endPoint x: 561, endPoint y: 96, distance: 60.7
click at [561, 96] on div "Sagrada Família Sagrada Família, Eixample, [GEOGRAPHIC_DATA], Hiszpania Attract…" at bounding box center [588, 126] width 178 height 97
drag, startPoint x: 561, startPoint y: 96, endPoint x: 545, endPoint y: 94, distance: 15.8
click at [283, 225] on div "Też ma nocne zwiedzanie, ale to chyba fajniejsze w dzień - podobno lepiej wczes…" at bounding box center [292, 229] width 163 height 15
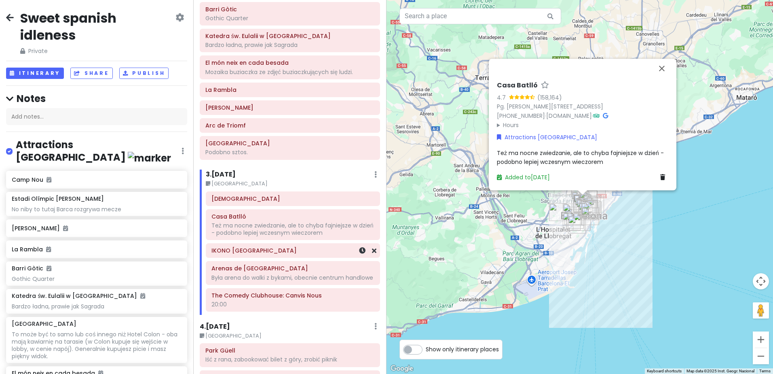
click at [297, 255] on div "IKONO [GEOGRAPHIC_DATA]" at bounding box center [292, 250] width 163 height 11
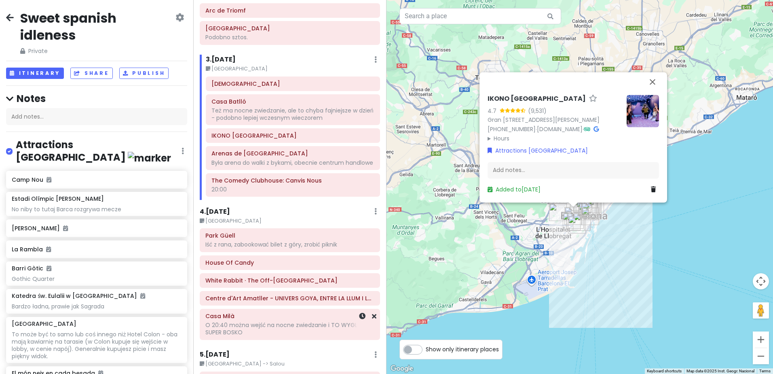
scroll to position [323, 0]
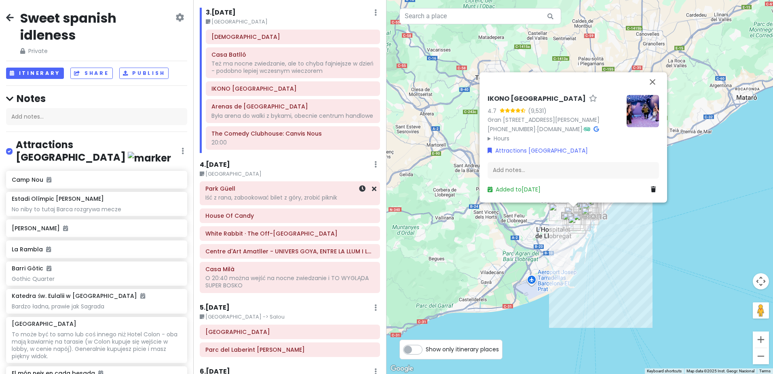
click at [281, 192] on h6 "Park Güell" at bounding box center [289, 188] width 169 height 7
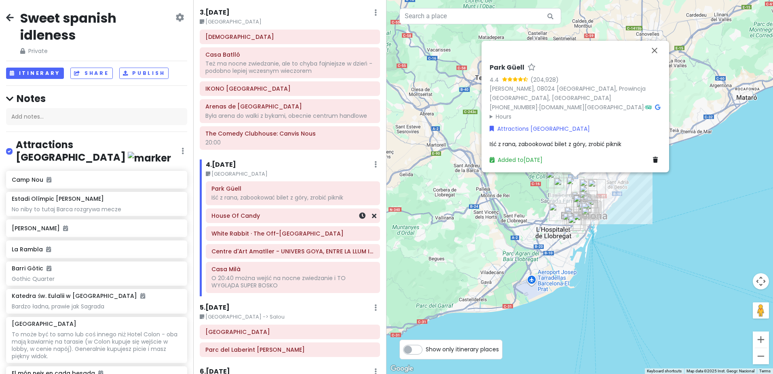
click at [291, 221] on div "House Of Candy" at bounding box center [292, 215] width 163 height 11
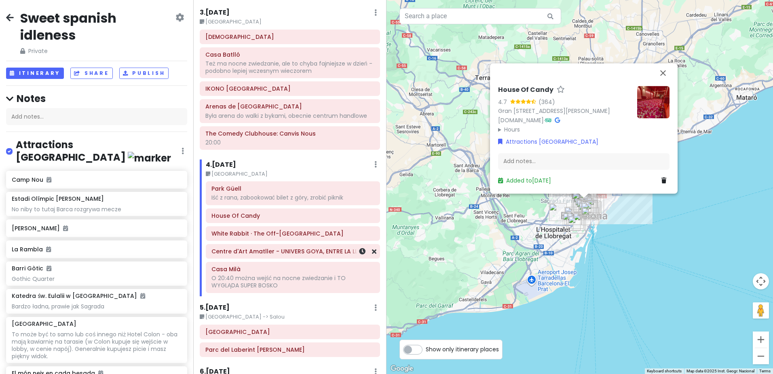
click at [303, 254] on h6 "Centre d'Art Amatller - UNIVERS GOYA, ENTRE LA LLUM I LA FOSCOR" at bounding box center [292, 250] width 163 height 7
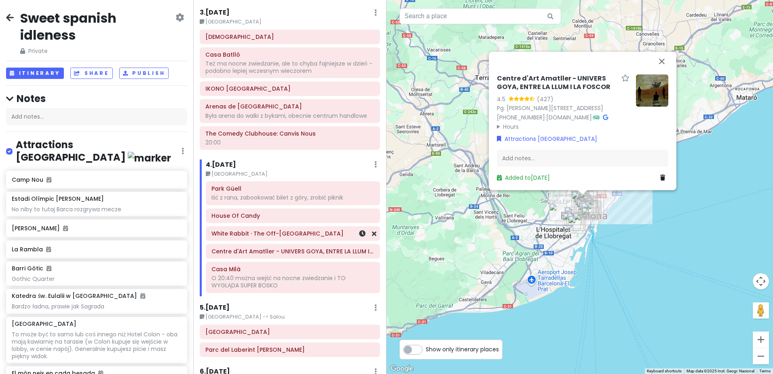
click at [292, 236] on h6 "White Rabbit · The Off-[GEOGRAPHIC_DATA]" at bounding box center [292, 233] width 163 height 7
click at [312, 272] on h6 "Casa Milà" at bounding box center [292, 268] width 163 height 7
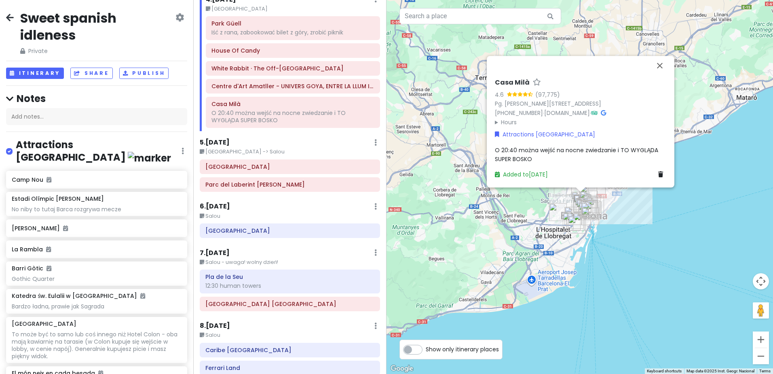
scroll to position [526, 0]
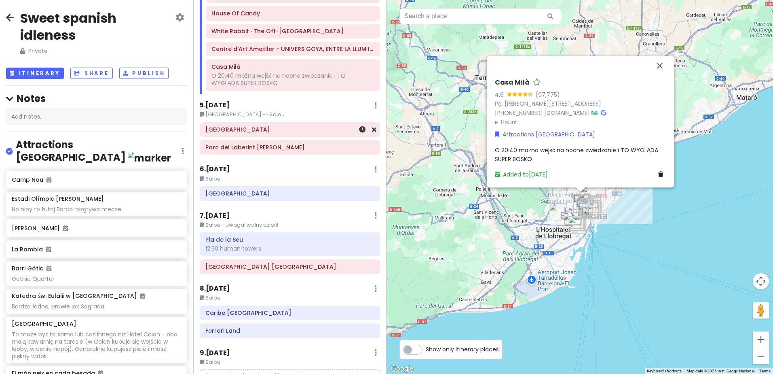
click at [316, 133] on div "[GEOGRAPHIC_DATA]" at bounding box center [289, 129] width 169 height 11
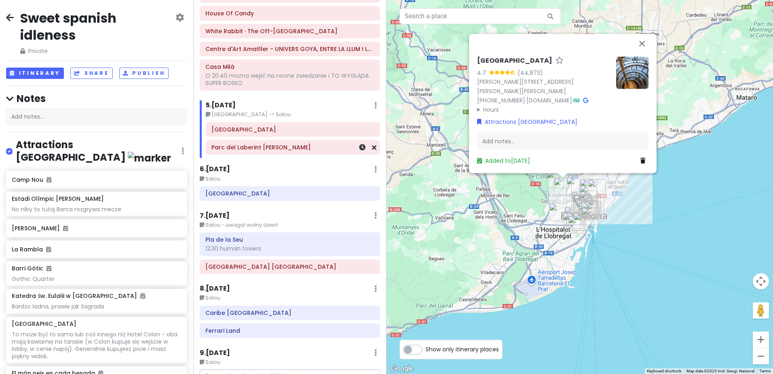
click at [315, 150] on h6 "Parc del Laberint [PERSON_NAME]" at bounding box center [292, 147] width 163 height 7
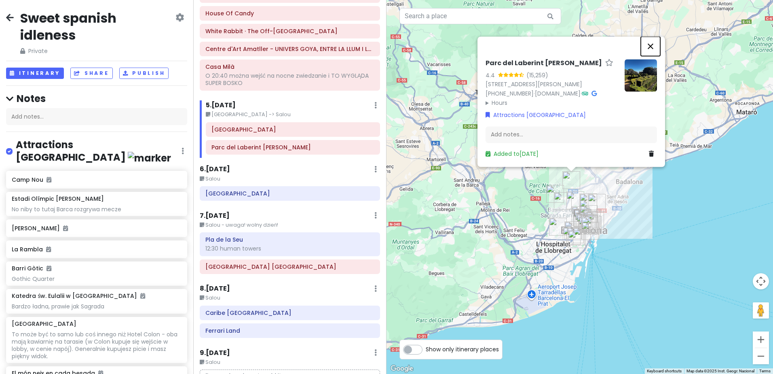
click at [650, 36] on button "Close" at bounding box center [650, 45] width 19 height 19
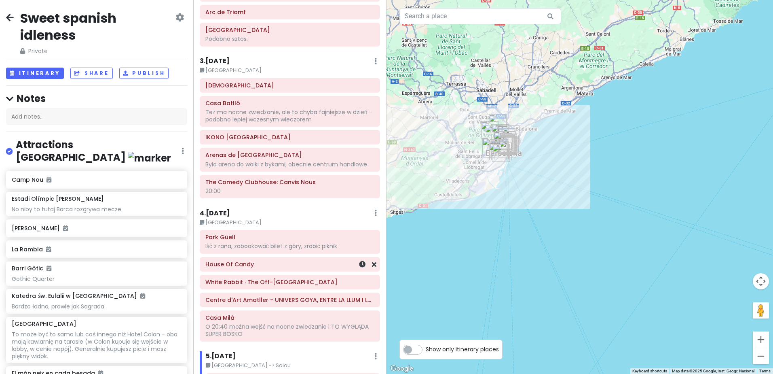
scroll to position [283, 0]
